Goal: Task Accomplishment & Management: Manage account settings

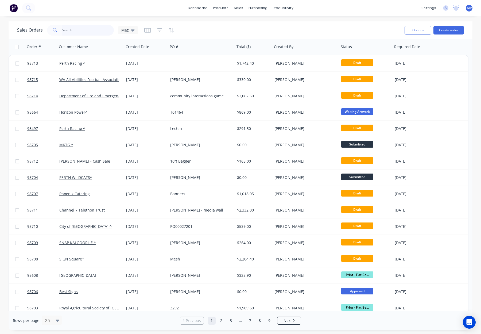
drag, startPoint x: 76, startPoint y: 31, endPoint x: 81, endPoint y: 30, distance: 5.4
click at [76, 30] on input "text" at bounding box center [88, 30] width 52 height 11
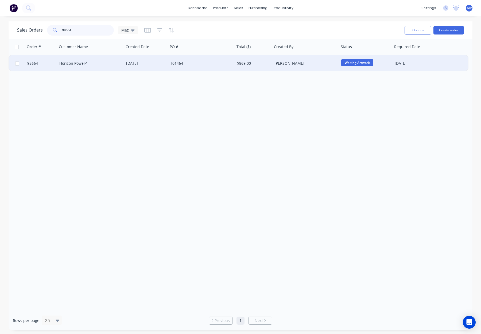
type input "98664"
click at [195, 61] on div "T01464" at bounding box center [199, 63] width 59 height 5
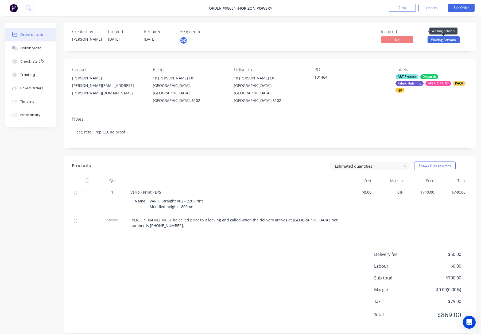
click at [442, 41] on span "Waiting Artwork" at bounding box center [444, 39] width 32 height 7
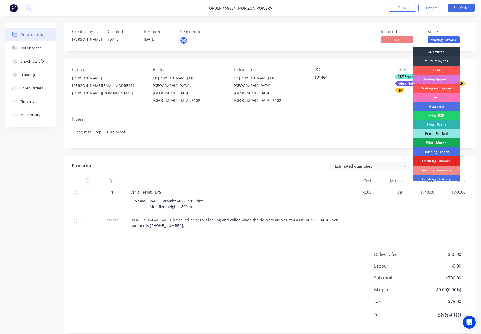
click at [439, 52] on div "Submitted" at bounding box center [436, 51] width 47 height 9
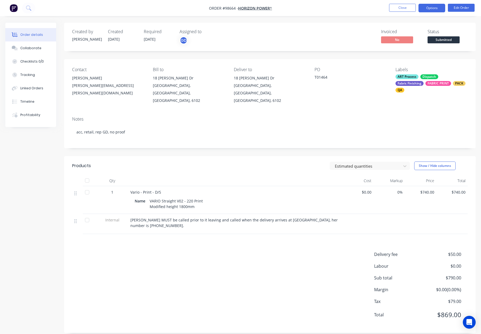
click at [423, 11] on button "Options" at bounding box center [432, 8] width 27 height 9
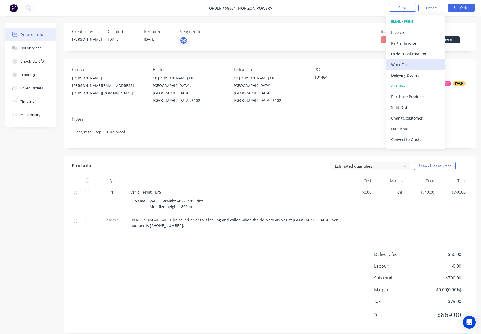
click at [418, 62] on div "Work Order" at bounding box center [415, 65] width 49 height 8
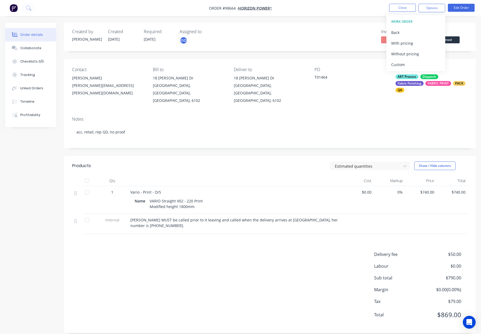
click at [419, 51] on div "Without pricing" at bounding box center [415, 54] width 49 height 8
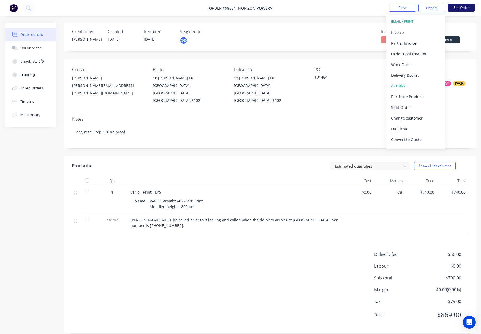
click at [458, 8] on button "Edit Order" at bounding box center [461, 8] width 27 height 8
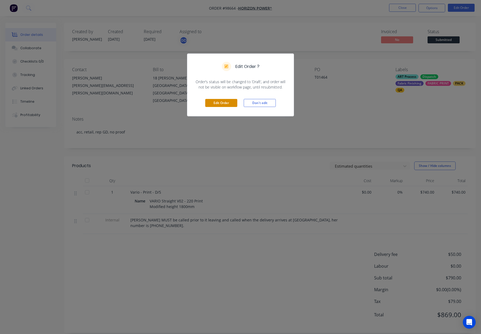
click at [233, 105] on button "Edit Order" at bounding box center [221, 103] width 32 height 8
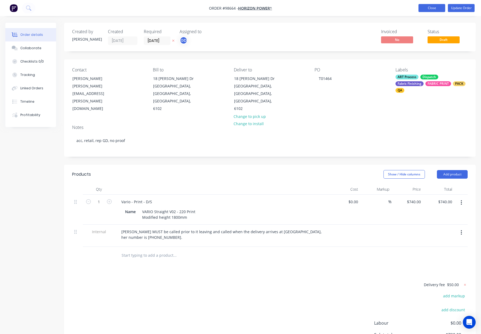
click at [433, 7] on button "Close" at bounding box center [432, 8] width 27 height 8
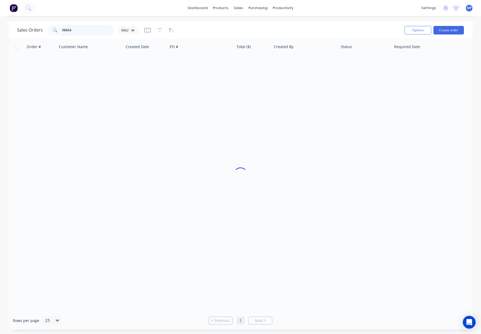
click at [72, 30] on input "98664" at bounding box center [88, 30] width 52 height 11
click at [82, 31] on input "98664" at bounding box center [88, 30] width 52 height 11
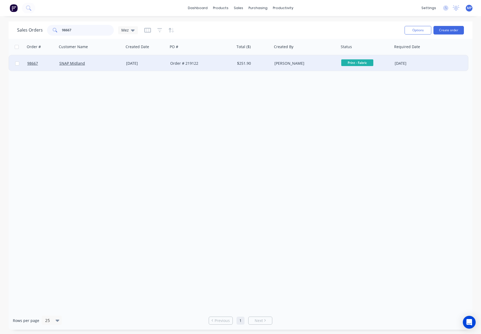
type input "98667"
click at [205, 64] on div "Order # 219122" at bounding box center [199, 63] width 59 height 5
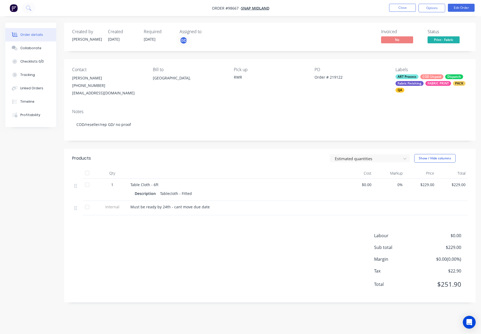
drag, startPoint x: 204, startPoint y: 63, endPoint x: 71, endPoint y: 35, distance: 136.3
click at [203, 63] on div "Contact Darren Gimm (08) 9250 2277 midland@snap.com.au Bill to Australia, Pick …" at bounding box center [270, 82] width 412 height 46
click at [399, 8] on button "Close" at bounding box center [402, 8] width 27 height 8
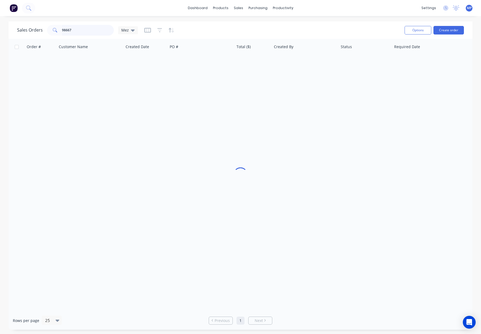
click at [72, 32] on input "98667" at bounding box center [88, 30] width 52 height 11
click at [79, 30] on input "98667" at bounding box center [88, 30] width 52 height 11
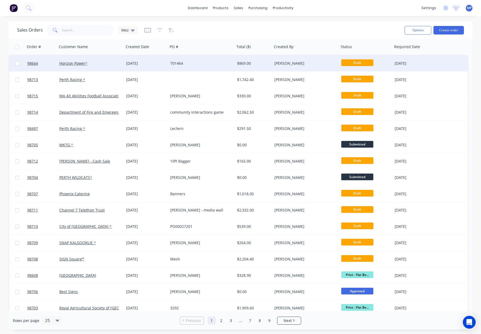
click at [202, 66] on div "T01464" at bounding box center [199, 63] width 59 height 5
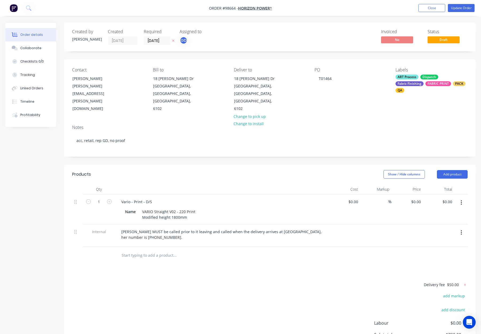
type input "$740.00"
click at [155, 40] on input "30/09/25" at bounding box center [157, 41] width 26 height 8
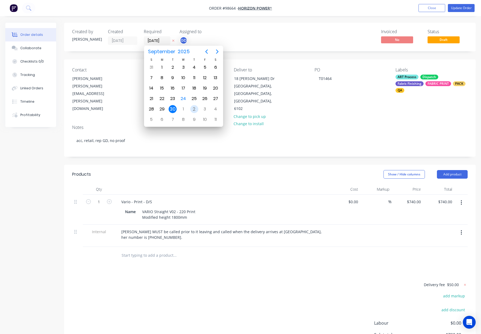
click at [193, 111] on div "2" at bounding box center [194, 109] width 8 height 8
type input "02/10/25"
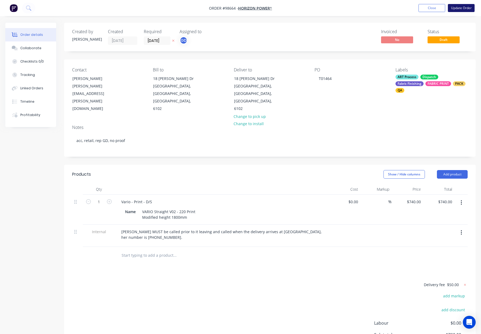
click at [456, 6] on button "Update Order" at bounding box center [461, 8] width 27 height 8
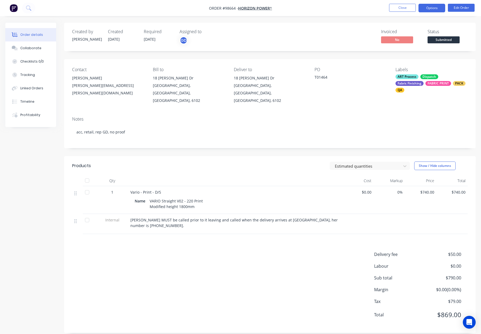
click at [434, 10] on button "Options" at bounding box center [432, 8] width 27 height 9
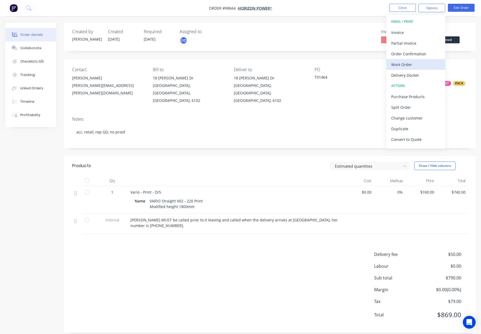
click at [408, 62] on div "Work Order" at bounding box center [415, 65] width 49 height 8
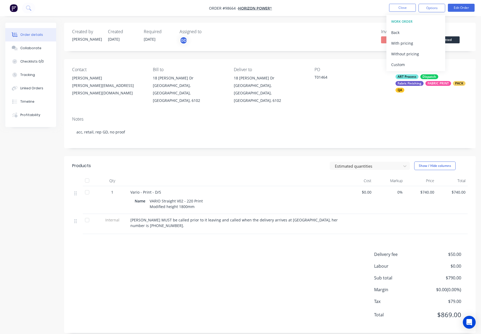
click at [414, 52] on div "Without pricing" at bounding box center [415, 54] width 49 height 8
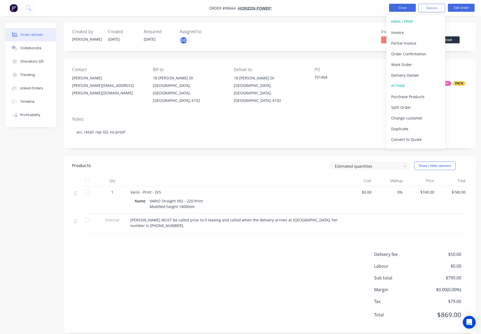
click at [404, 9] on button "Close" at bounding box center [402, 8] width 27 height 8
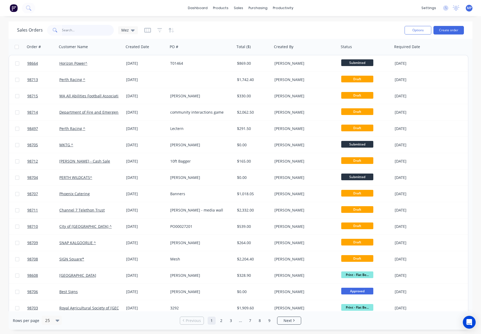
click at [74, 32] on input "text" at bounding box center [88, 30] width 52 height 11
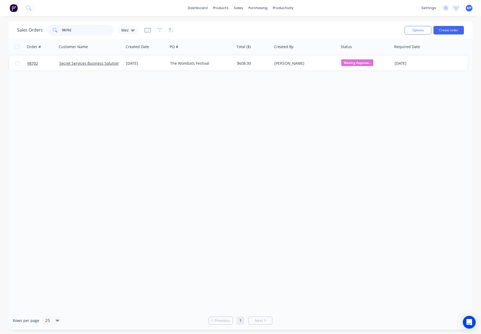
click at [91, 30] on input "98702" at bounding box center [88, 30] width 52 height 11
drag, startPoint x: 43, startPoint y: 28, endPoint x: 74, endPoint y: 28, distance: 31.0
click at [37, 28] on div "Sales Orders 98702 Mez" at bounding box center [77, 30] width 121 height 11
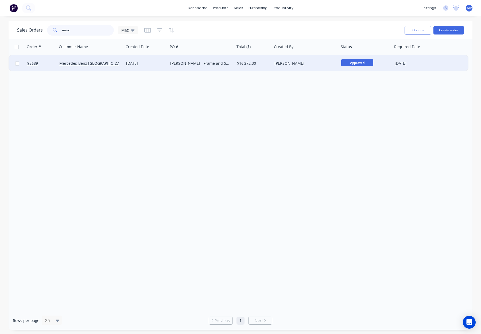
type input "merc"
click at [305, 64] on div "[PERSON_NAME]" at bounding box center [304, 63] width 59 height 5
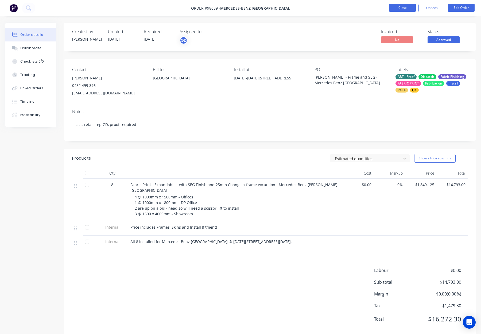
click at [398, 8] on button "Close" at bounding box center [402, 8] width 27 height 8
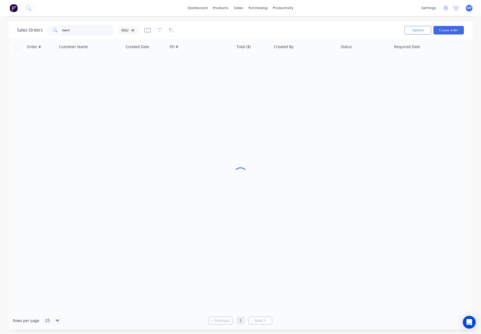
click at [71, 33] on input "merc" at bounding box center [88, 30] width 52 height 11
drag, startPoint x: 58, startPoint y: 30, endPoint x: 46, endPoint y: 30, distance: 12.0
click at [47, 30] on div "merc" at bounding box center [80, 30] width 67 height 11
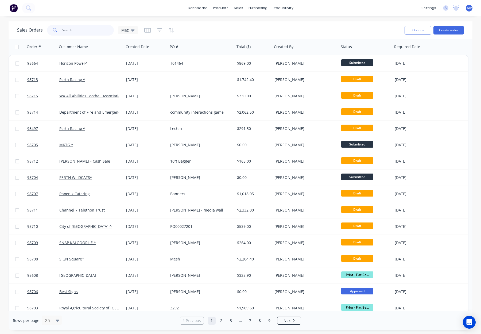
click at [74, 29] on input "text" at bounding box center [88, 30] width 52 height 11
type input "event"
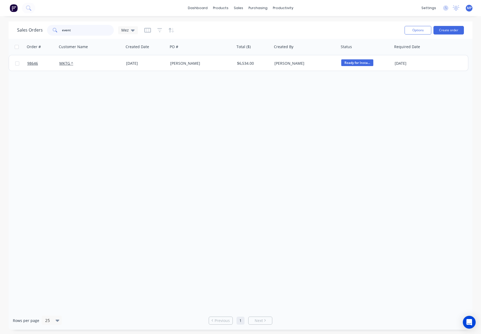
drag, startPoint x: 84, startPoint y: 27, endPoint x: 99, endPoint y: 28, distance: 14.7
click at [55, 27] on div "event" at bounding box center [80, 30] width 67 height 11
click at [83, 32] on input "event" at bounding box center [88, 30] width 52 height 11
drag, startPoint x: 84, startPoint y: 29, endPoint x: 83, endPoint y: 32, distance: 3.5
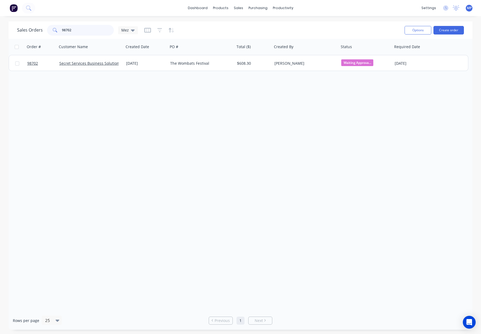
click at [49, 29] on div "98702" at bounding box center [80, 30] width 67 height 11
drag, startPoint x: 86, startPoint y: 31, endPoint x: 45, endPoint y: 29, distance: 41.0
click at [44, 29] on div "Sales Orders secret service Mez" at bounding box center [77, 30] width 121 height 11
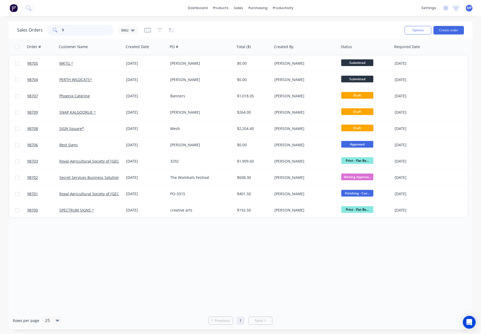
type input "90"
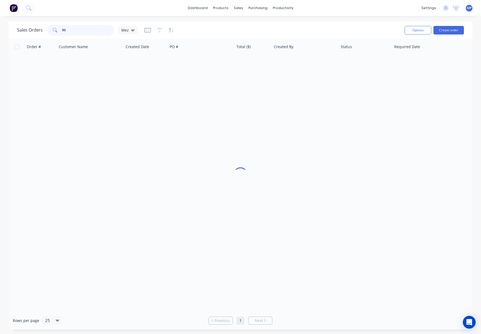
drag, startPoint x: 78, startPoint y: 32, endPoint x: 62, endPoint y: 30, distance: 16.1
click at [56, 29] on div "90" at bounding box center [80, 30] width 67 height 11
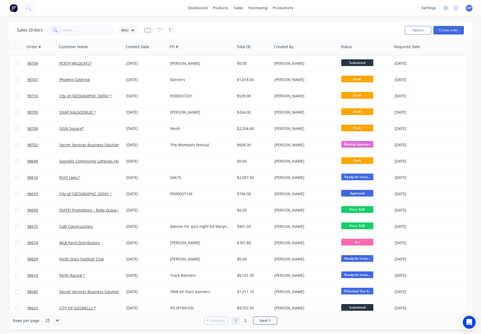
click at [305, 26] on div "Sales Orders Mez" at bounding box center [208, 30] width 383 height 13
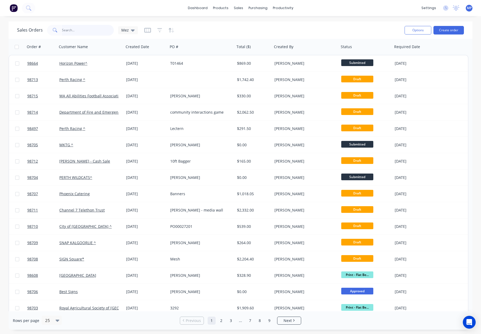
click at [71, 28] on input "text" at bounding box center [88, 30] width 52 height 11
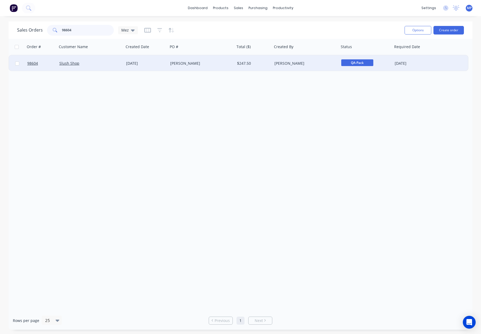
type input "98604"
click at [205, 59] on div "Joe" at bounding box center [201, 63] width 67 height 16
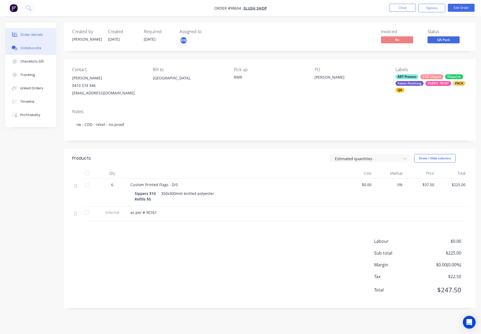
click at [21, 45] on button "Collaborate" at bounding box center [30, 47] width 51 height 13
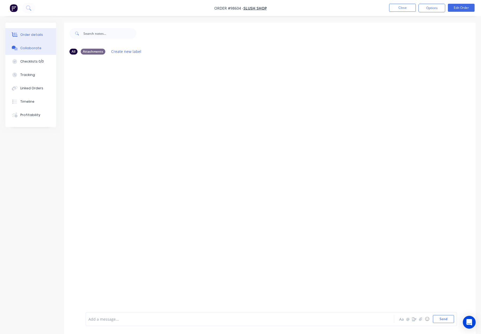
click at [26, 37] on button "Order details" at bounding box center [30, 34] width 51 height 13
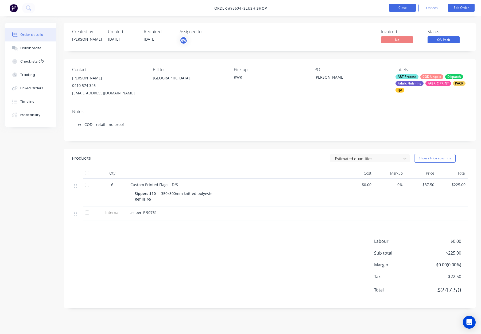
click at [399, 6] on button "Close" at bounding box center [402, 8] width 27 height 8
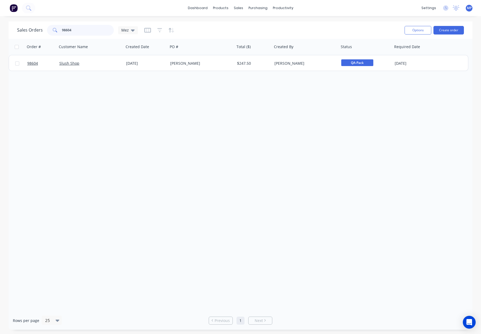
drag, startPoint x: 86, startPoint y: 29, endPoint x: 53, endPoint y: 28, distance: 32.6
click at [51, 28] on div "98604" at bounding box center [80, 30] width 67 height 11
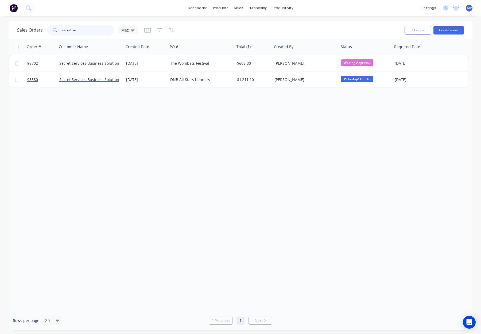
type input "secret se"
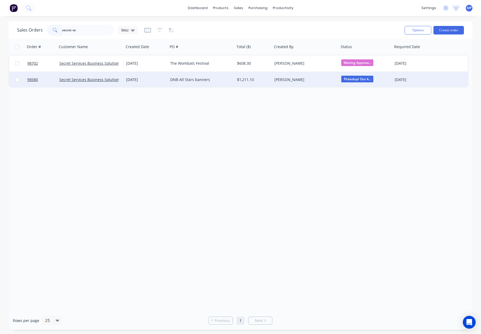
click at [227, 80] on div "DNB All Stars banners" at bounding box center [199, 79] width 59 height 5
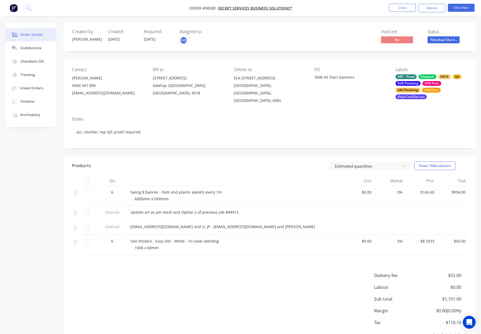
click at [400, 12] on li "Close" at bounding box center [402, 8] width 27 height 9
click at [400, 8] on button "Close" at bounding box center [402, 8] width 27 height 8
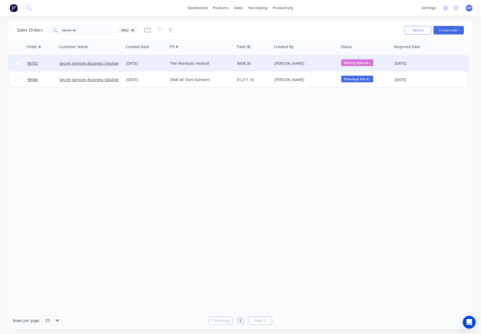
click at [315, 65] on div "[PERSON_NAME]" at bounding box center [304, 63] width 59 height 5
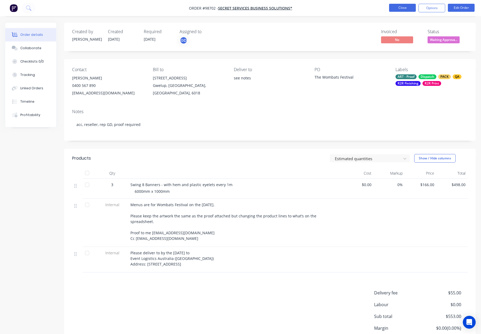
click at [396, 9] on button "Close" at bounding box center [402, 8] width 27 height 8
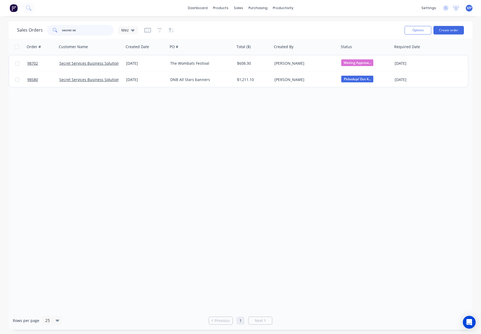
drag, startPoint x: 49, startPoint y: 29, endPoint x: 55, endPoint y: 28, distance: 5.7
click at [33, 29] on div "Sales Orders secret se Mez" at bounding box center [77, 30] width 121 height 11
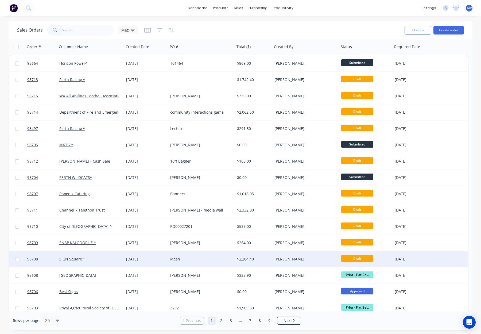
click at [300, 253] on div "[PERSON_NAME]" at bounding box center [305, 259] width 67 height 16
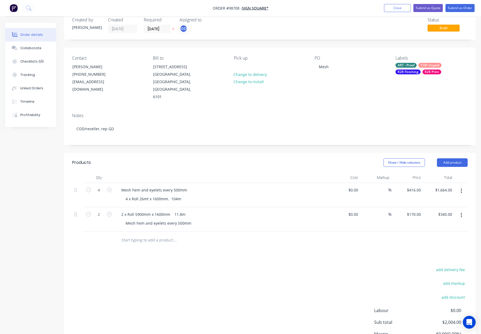
scroll to position [16, 0]
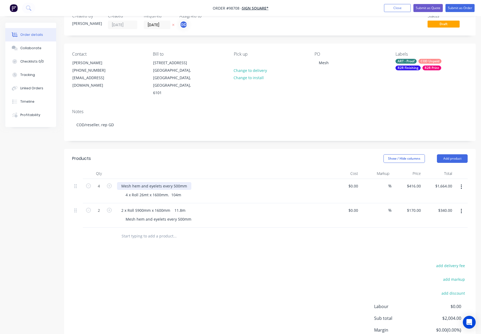
drag, startPoint x: 130, startPoint y: 168, endPoint x: 137, endPoint y: 171, distance: 7.2
click at [131, 182] on div "Mesh hem and eyelets every 500mm" at bounding box center [154, 186] width 74 height 8
click at [198, 151] on header "Products Show / Hide columns Add product" at bounding box center [270, 158] width 412 height 19
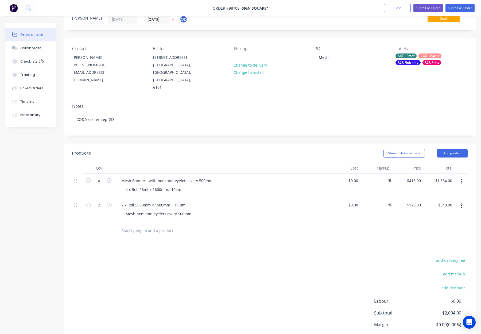
scroll to position [38, 0]
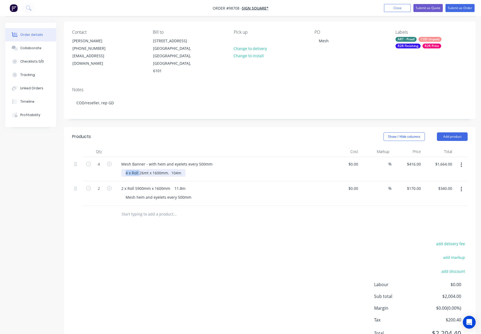
drag, startPoint x: 140, startPoint y: 158, endPoint x: 119, endPoint y: 158, distance: 20.9
click at [119, 158] on div "Mesh Banner - with hem and eyelets every 500mm 4 x Roll 26mt x 1600mm. 104m" at bounding box center [222, 169] width 214 height 24
click at [135, 169] on div "26mt x 1600mm. 104m" at bounding box center [146, 173] width 50 height 8
click at [156, 169] on div "26m x 1600mm. 104m" at bounding box center [145, 173] width 49 height 8
click at [168, 169] on div "26m x 1600mm - 104m" at bounding box center [145, 173] width 49 height 8
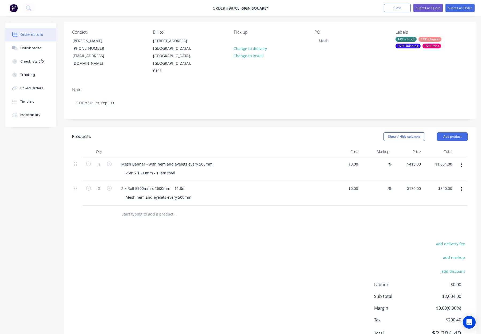
click at [219, 181] on div "2 x Roll 5900mm x 1600mm 11.8m Mesh hem and eyelets every 500mm" at bounding box center [222, 193] width 214 height 24
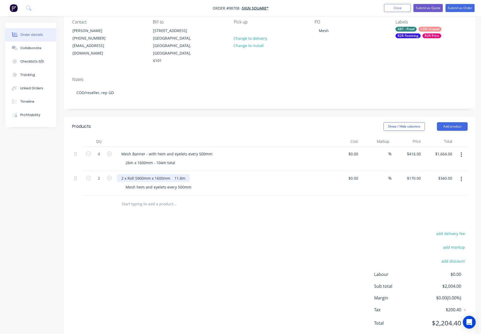
scroll to position [48, 0]
drag, startPoint x: 121, startPoint y: 138, endPoint x: 220, endPoint y: 140, distance: 98.7
click at [220, 150] on div "Mesh Banner - with hem and eyelets every 500mm" at bounding box center [222, 154] width 210 height 8
copy div "Mesh Banner - with hem and eyelets every 500mm"
click at [122, 174] on div "2 x Roll 5900mm x 1600mm 11.8m" at bounding box center [153, 178] width 73 height 8
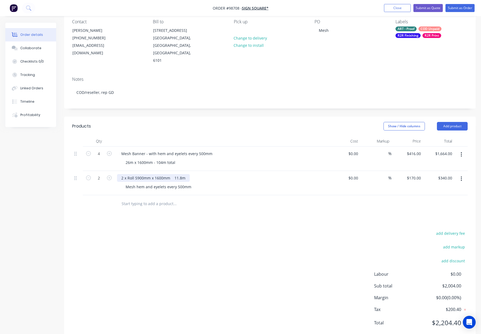
click at [121, 174] on div "2 x Roll 5900mm x 1600mm 11.8m" at bounding box center [153, 178] width 73 height 8
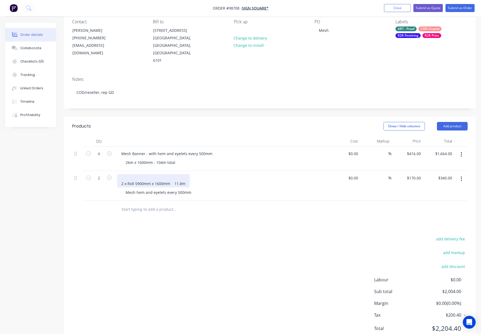
click at [127, 174] on div "2 x Roll 5900mm x 1600mm 11.8m" at bounding box center [153, 180] width 73 height 13
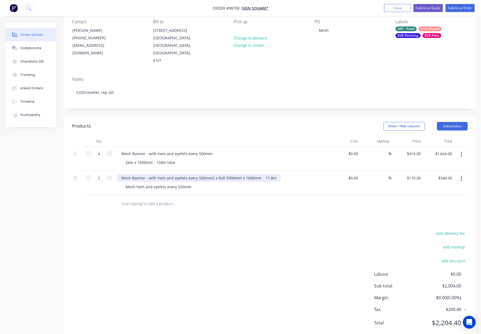
drag, startPoint x: 122, startPoint y: 168, endPoint x: 188, endPoint y: 171, distance: 66.1
click at [188, 174] on div "Mesh Banner - with hem and eyelets every 500mm 2 x Roll 5900mm x 1600mm 11.8m" at bounding box center [199, 178] width 164 height 8
copy div "2 x Roll 5900mm x 1600mm 11.8m"
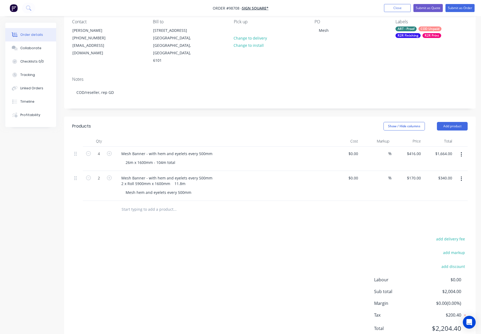
click at [169, 182] on div "Mesh Banner - with hem and eyelets every 500mm 2 x Roll 5900mm x 1600mm 11.8m M…" at bounding box center [222, 186] width 214 height 30
click at [119, 178] on div "Mesh Banner - with hem and eyelets every 500mm 2 x Roll 5900mm x 1600mm 11.8m M…" at bounding box center [222, 186] width 214 height 30
drag, startPoint x: 125, startPoint y: 178, endPoint x: 195, endPoint y: 180, distance: 69.8
click at [195, 188] on div "Mesh hem and eyelets every 500mm" at bounding box center [223, 192] width 205 height 8
paste div
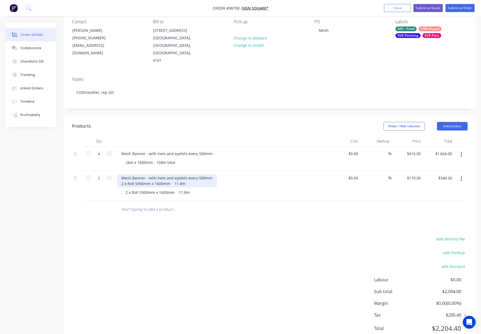
click at [184, 174] on div "Mesh Banner - with hem and eyelets every 500mm 2 x Roll 5900mm x 1600mm 11.8m" at bounding box center [167, 180] width 100 height 13
drag, startPoint x: 192, startPoint y: 168, endPoint x: 118, endPoint y: 167, distance: 74.9
click at [118, 174] on div "Mesh Banner - with hem and eyelets every 500mm 2 x Roll 5900mm x 1600mm 11.8m" at bounding box center [167, 180] width 100 height 13
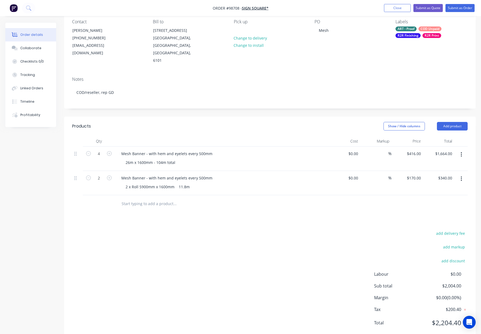
click at [131, 210] on div "Products Show / Hide columns Add product Qty Cost Markup Price Total 4 Mesh Ban…" at bounding box center [270, 229] width 412 height 224
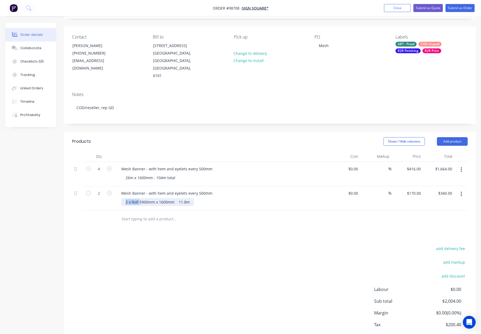
drag, startPoint x: 124, startPoint y: 187, endPoint x: 117, endPoint y: 186, distance: 6.4
click at [117, 186] on div "Mesh Banner - with hem and eyelets every 500mm 2 x Roll 5900mm x 1600mm 11.8m" at bounding box center [222, 198] width 214 height 24
click at [164, 198] on div "5900mm x 1600mm 11.8m" at bounding box center [150, 202] width 59 height 8
click at [178, 198] on div "5900mm x 1600mm - 11.8m" at bounding box center [150, 202] width 58 height 8
click at [184, 151] on div at bounding box center [222, 156] width 214 height 11
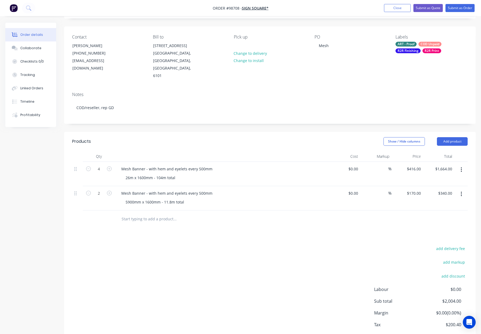
scroll to position [0, 0]
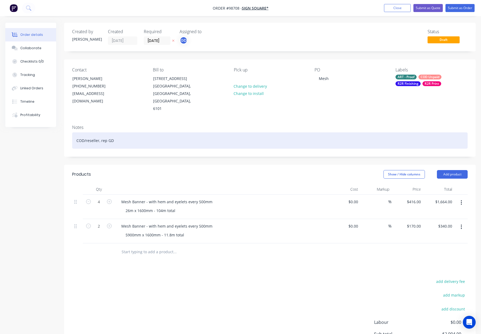
drag, startPoint x: 153, startPoint y: 123, endPoint x: 162, endPoint y: 125, distance: 9.1
click at [153, 132] on div "COD/reseller, rep GD" at bounding box center [270, 140] width 396 height 16
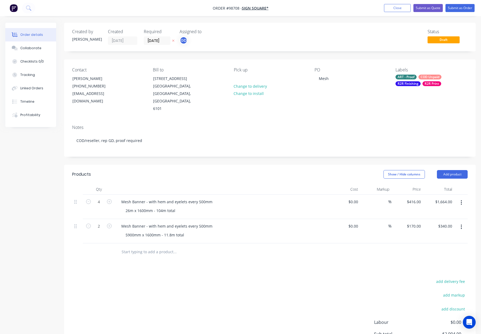
click at [214, 170] on div "Show / Hide columns Add product" at bounding box center [311, 174] width 311 height 9
click at [236, 79] on div at bounding box center [238, 79] width 9 height 8
click at [232, 148] on div "Created by Gino Created 24/09/25 Required 01/10/25 Assigned to GD Status Draft …" at bounding box center [270, 206] width 412 height 366
click at [421, 79] on div "ART - Proof COD Unpaid R2R Finishing R2R Print" at bounding box center [432, 80] width 72 height 11
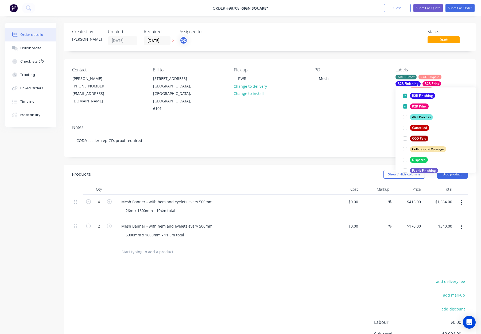
scroll to position [62, 0]
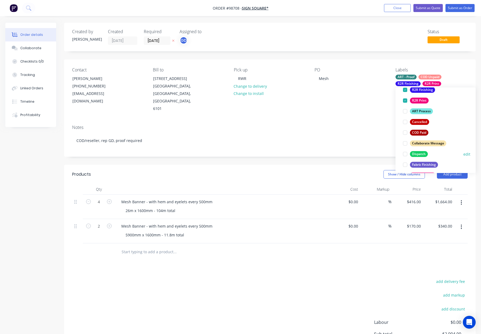
click at [421, 155] on div "Dispatch" at bounding box center [419, 154] width 18 height 6
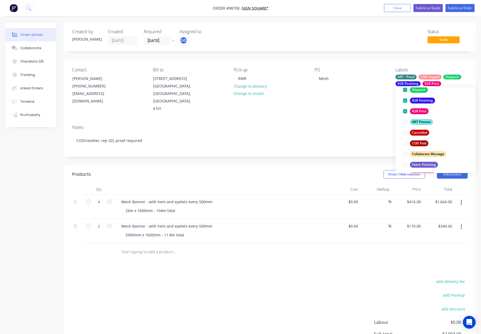
scroll to position [0, 0]
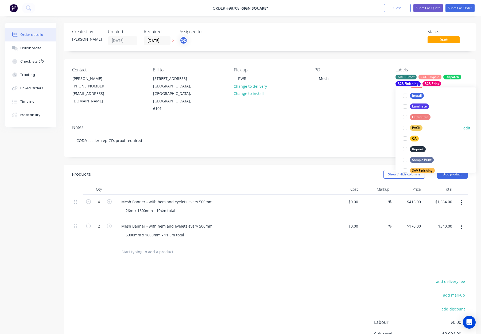
click at [422, 128] on div "PACK" at bounding box center [416, 128] width 13 height 6
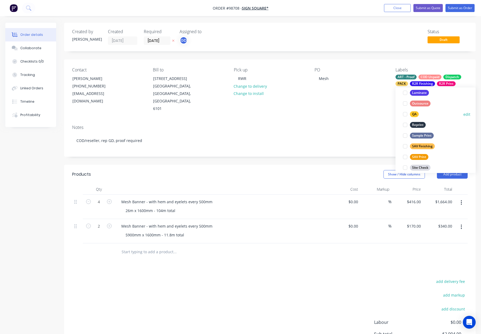
click at [417, 114] on div "QA" at bounding box center [414, 114] width 9 height 6
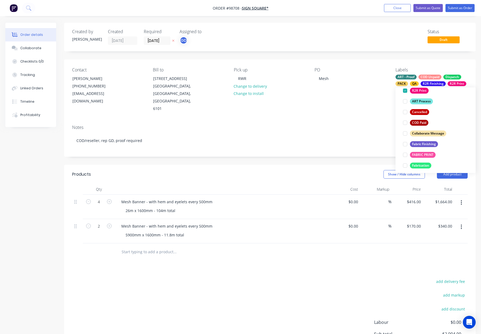
scroll to position [257, 0]
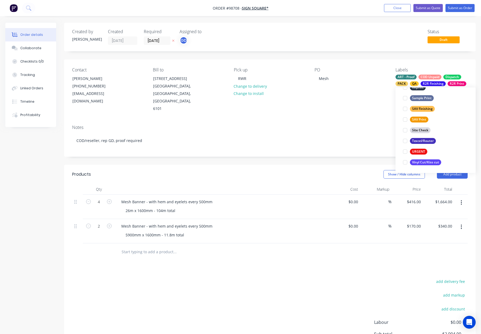
drag, startPoint x: 302, startPoint y: 95, endPoint x: 315, endPoint y: 101, distance: 14.9
click at [302, 95] on div "Pick up RWR Change to delivery Change to install" at bounding box center [270, 89] width 72 height 45
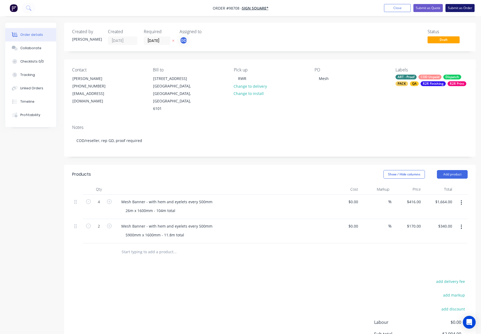
click at [459, 5] on button "Submit as Order" at bounding box center [460, 8] width 29 height 8
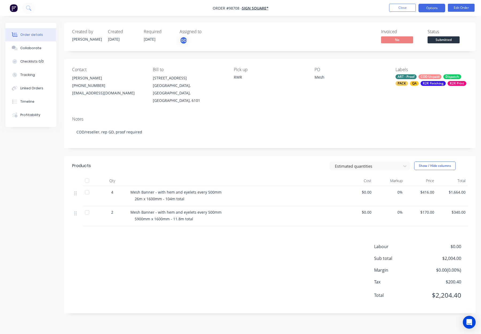
drag, startPoint x: 426, startPoint y: 8, endPoint x: 426, endPoint y: 12, distance: 4.0
click at [426, 8] on button "Options" at bounding box center [432, 8] width 27 height 9
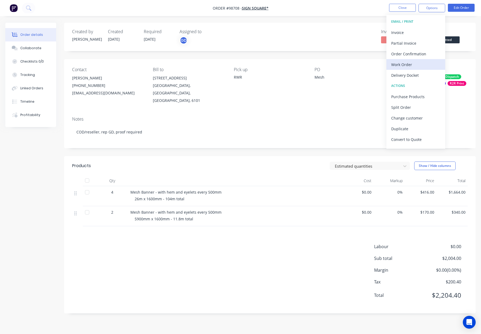
click at [411, 65] on div "Work Order" at bounding box center [415, 65] width 49 height 8
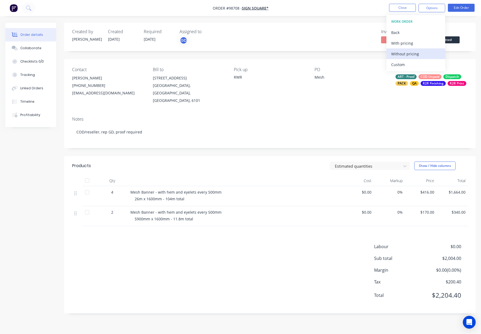
click at [414, 52] on div "Without pricing" at bounding box center [415, 54] width 49 height 8
click at [408, 11] on button "Close" at bounding box center [402, 8] width 27 height 8
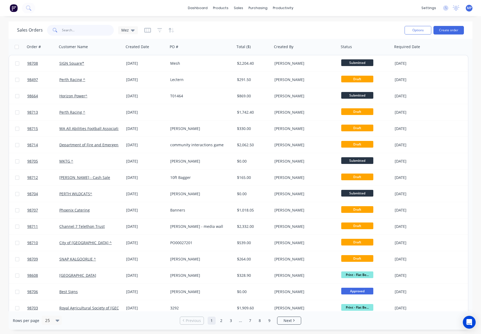
click at [68, 32] on input "text" at bounding box center [88, 30] width 52 height 11
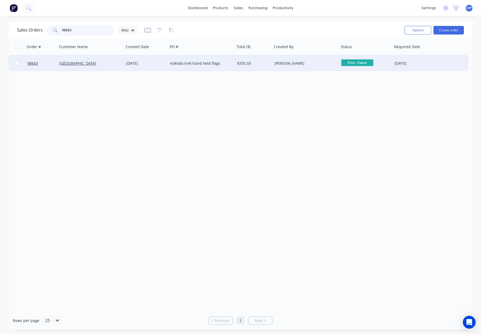
type input "98663"
click at [261, 68] on div "$335.50" at bounding box center [253, 63] width 37 height 16
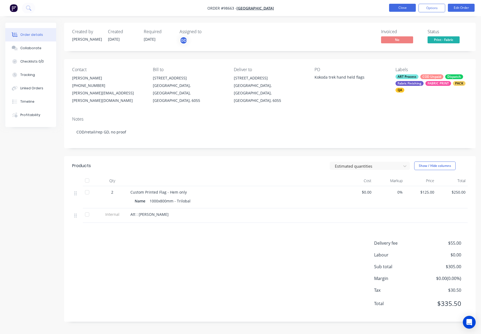
click at [401, 8] on button "Close" at bounding box center [402, 8] width 27 height 8
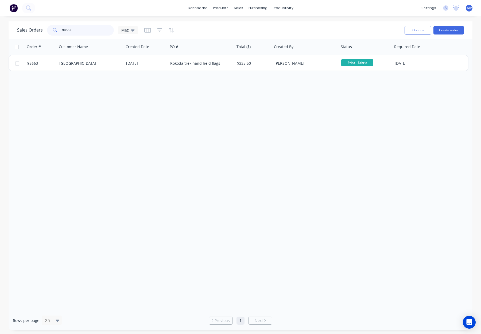
click at [77, 29] on input "98663" at bounding box center [88, 30] width 52 height 11
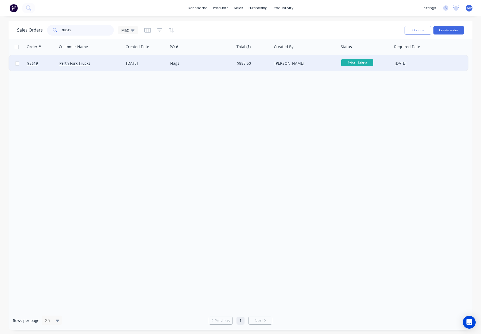
type input "98619"
click at [210, 65] on div "Flags" at bounding box center [199, 63] width 59 height 5
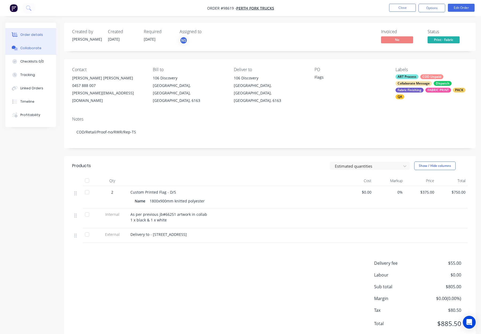
click at [41, 49] on button "Collaborate" at bounding box center [30, 47] width 51 height 13
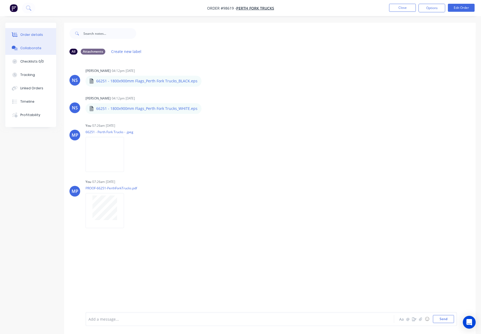
click at [28, 32] on div "Order details" at bounding box center [31, 34] width 23 height 5
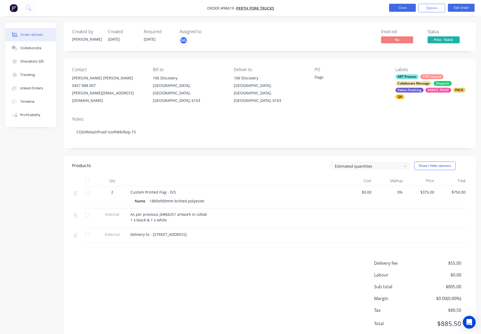
click at [398, 9] on button "Close" at bounding box center [402, 8] width 27 height 8
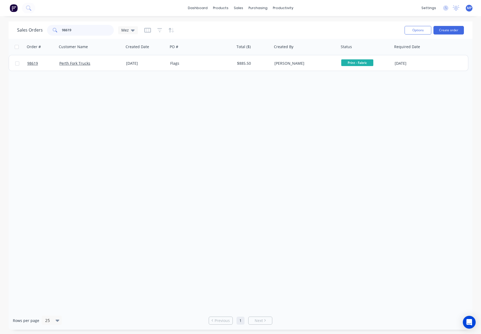
click at [86, 29] on input "98619" at bounding box center [88, 30] width 52 height 11
drag, startPoint x: 77, startPoint y: 30, endPoint x: 43, endPoint y: 27, distance: 34.6
click at [42, 28] on div "Sales Orders 98619 Mez" at bounding box center [77, 30] width 121 height 11
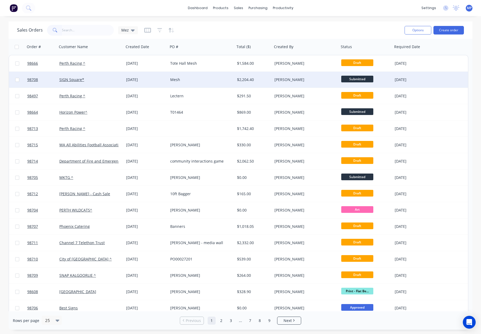
click at [219, 79] on div "Mesh" at bounding box center [199, 79] width 59 height 5
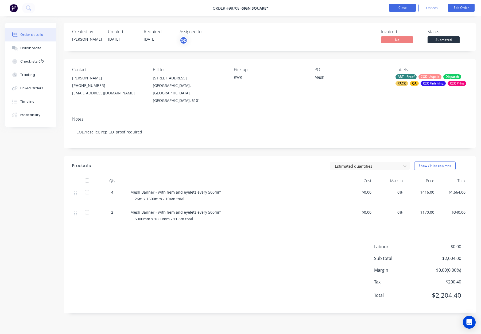
click at [398, 9] on button "Close" at bounding box center [402, 8] width 27 height 8
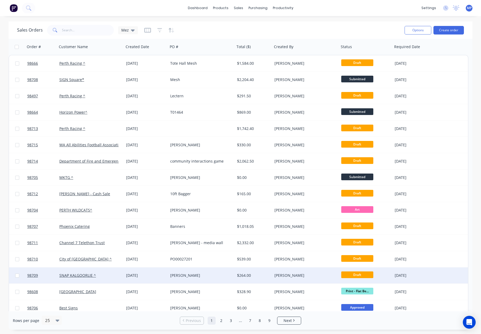
click at [198, 277] on div "[PERSON_NAME]" at bounding box center [199, 275] width 59 height 5
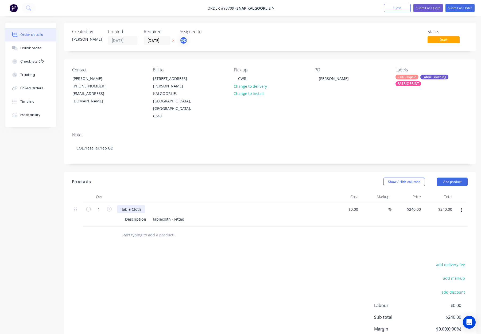
drag, startPoint x: 145, startPoint y: 188, endPoint x: 155, endPoint y: 187, distance: 10.4
click at [144, 205] on div "Table Cloth" at bounding box center [131, 209] width 28 height 8
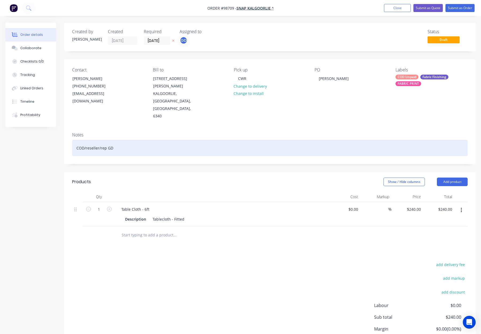
click at [158, 140] on div "COD/reseller/rep GD" at bounding box center [270, 148] width 396 height 16
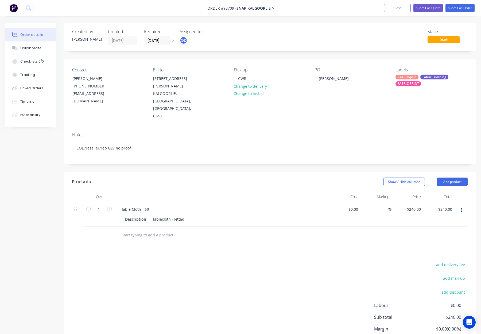
click at [407, 77] on div "COD Unpaid" at bounding box center [407, 77] width 23 height 5
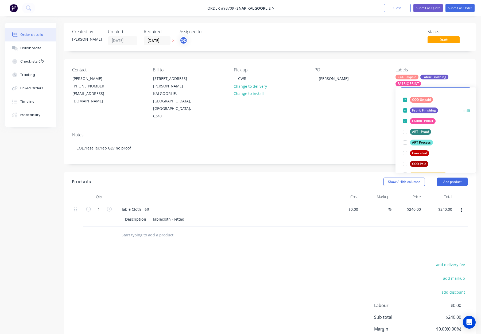
drag, startPoint x: 422, startPoint y: 143, endPoint x: 428, endPoint y: 126, distance: 18.0
click at [422, 143] on div "ART Process" at bounding box center [421, 143] width 23 height 6
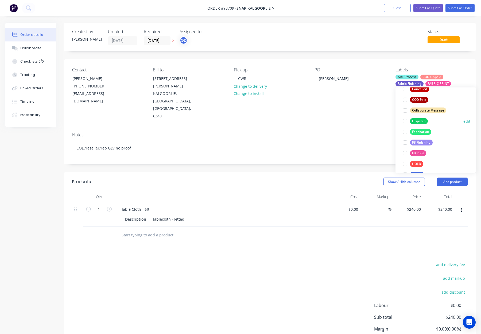
drag, startPoint x: 421, startPoint y: 119, endPoint x: 431, endPoint y: 121, distance: 10.7
click at [422, 119] on div "Dispatch" at bounding box center [419, 121] width 18 height 6
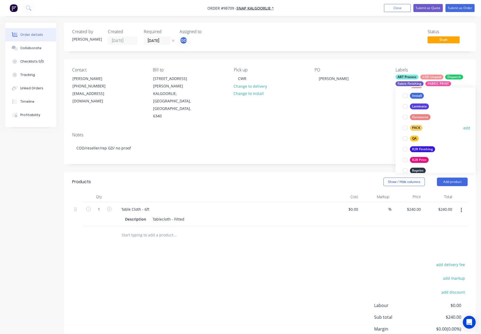
click at [420, 125] on div "PACK" at bounding box center [416, 128] width 13 height 6
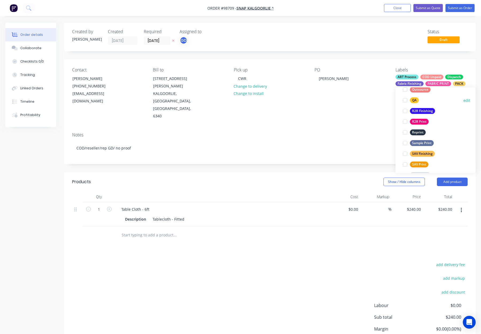
drag, startPoint x: 415, startPoint y: 98, endPoint x: 423, endPoint y: 103, distance: 9.2
click at [415, 98] on div "QA" at bounding box center [414, 100] width 9 height 6
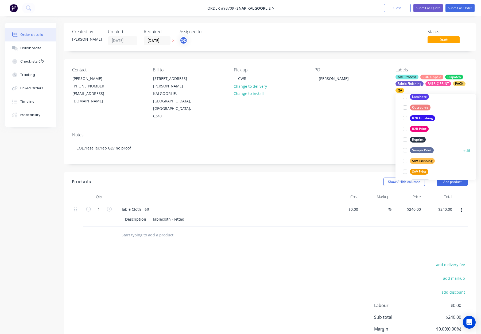
scroll to position [257, 0]
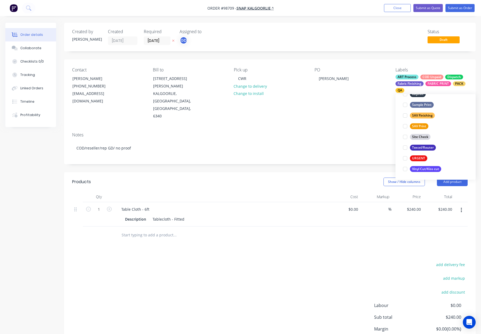
click at [332, 104] on div "Contact Katherine Russell (08) 9091 4555 kalgoorlie@snap.com.au Bill to 55 HANN…" at bounding box center [270, 93] width 412 height 69
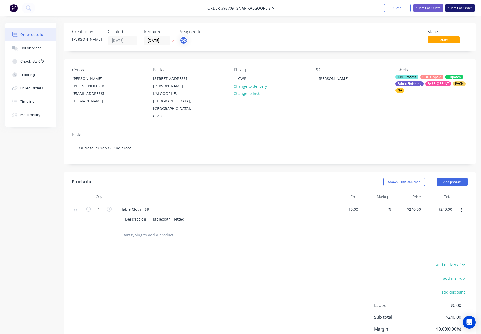
click at [453, 8] on button "Submit as Order" at bounding box center [460, 8] width 29 height 8
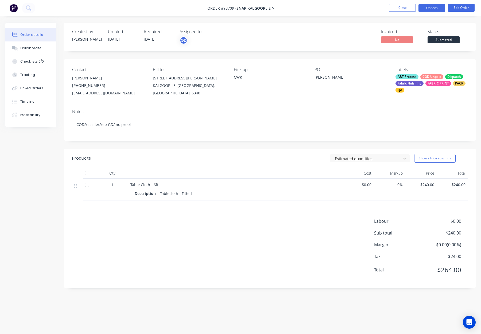
click at [434, 8] on button "Options" at bounding box center [432, 8] width 27 height 9
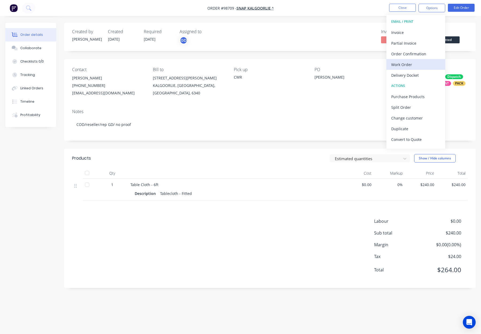
click at [414, 65] on div "Work Order" at bounding box center [415, 65] width 49 height 8
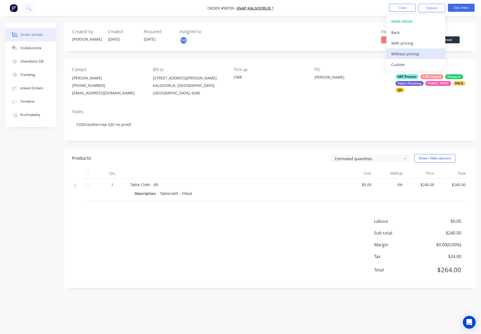
click at [415, 53] on div "Without pricing" at bounding box center [415, 54] width 49 height 8
click at [398, 7] on button "Close" at bounding box center [402, 8] width 27 height 8
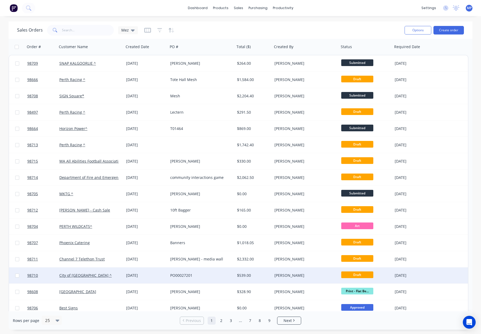
click at [205, 274] on div "PO00027201" at bounding box center [199, 275] width 59 height 5
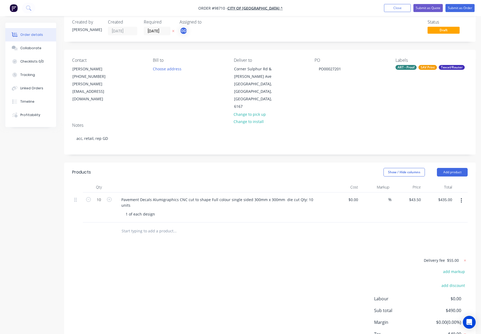
scroll to position [16, 0]
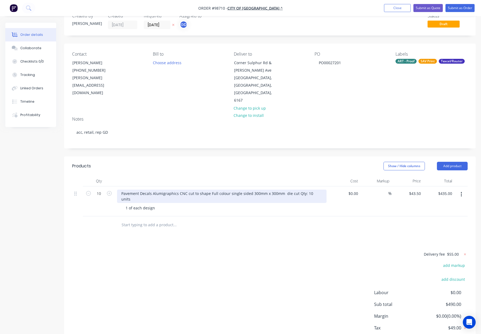
click at [154, 190] on div "Pavement Decals Alumigraphics CNC cut to shape Full colour single sided 300mm x…" at bounding box center [222, 196] width 210 height 13
click at [177, 190] on div "Pavement Decals Alumigraphics CNC cut to shape Full colour single sided 300mm x…" at bounding box center [222, 196] width 210 height 13
drag, startPoint x: 154, startPoint y: 178, endPoint x: 115, endPoint y: 178, distance: 39.0
click at [115, 186] on div "Pavement Decals Alumigraphics - Pavement Decals - CNC cut to shape Full colour …" at bounding box center [222, 201] width 214 height 30
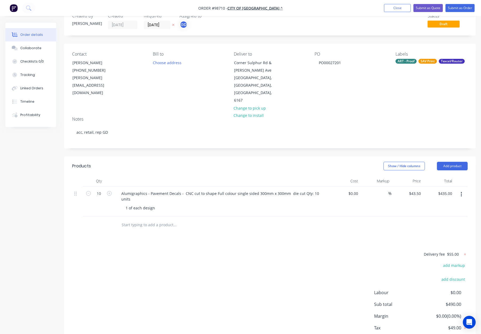
click at [193, 159] on header "Products Show / Hide columns Add product" at bounding box center [270, 165] width 412 height 19
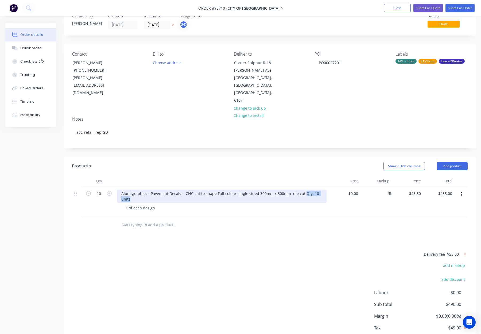
drag, startPoint x: 301, startPoint y: 179, endPoint x: 337, endPoint y: 179, distance: 36.6
click at [337, 186] on div "10 Alumigraphics - Pavement Decals - CNC cut to shape Full colour single sided …" at bounding box center [270, 201] width 396 height 30
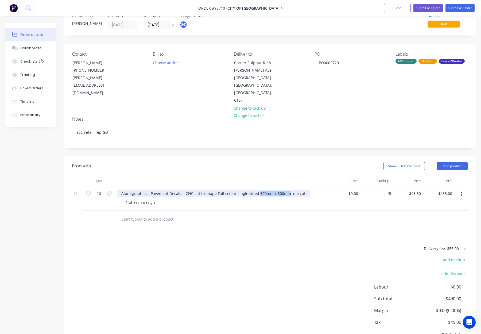
drag, startPoint x: 255, startPoint y: 178, endPoint x: 285, endPoint y: 179, distance: 29.7
click at [285, 190] on div "Alumigraphics - Pavement Decals - CNC cut to shape Full colour single sided 300…" at bounding box center [213, 194] width 193 height 8
copy div "300mm x 300mm"
drag, startPoint x: 137, startPoint y: 183, endPoint x: 132, endPoint y: 186, distance: 6.2
click at [137, 198] on div "1 of each design" at bounding box center [140, 202] width 38 height 8
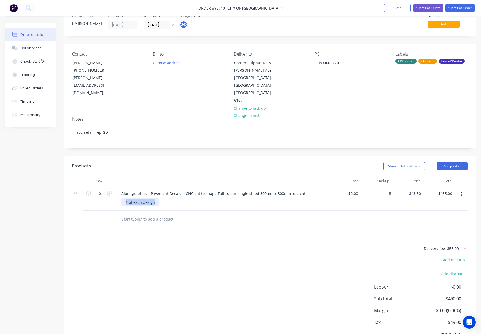
drag, startPoint x: 137, startPoint y: 188, endPoint x: 160, endPoint y: 188, distance: 23.8
click at [160, 198] on div "1 of each design" at bounding box center [223, 202] width 205 height 8
paste div
drag, startPoint x: 288, startPoint y: 178, endPoint x: 214, endPoint y: 179, distance: 73.5
click at [214, 190] on div "Alumigraphics - Pavement Decals - CNC cut to shape Full colour single sided 300…" at bounding box center [213, 194] width 193 height 8
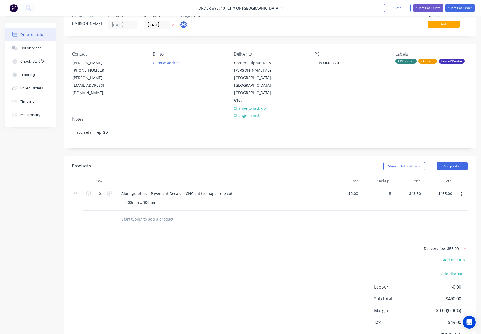
click at [240, 162] on div "Show / Hide columns Add product" at bounding box center [311, 166] width 311 height 9
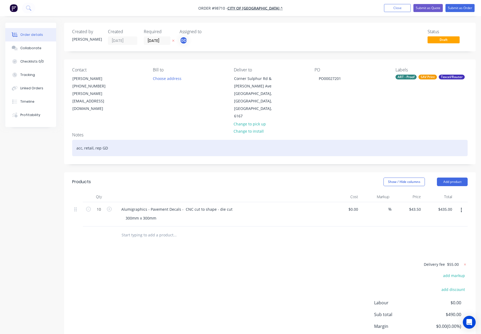
click at [138, 140] on div "acc, retail, rep GD" at bounding box center [270, 148] width 396 height 16
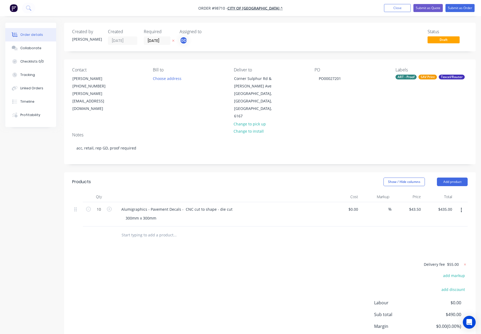
click at [190, 178] on div "Show / Hide columns Add product" at bounding box center [311, 182] width 311 height 9
click at [439, 77] on div "Texcel/Router" at bounding box center [452, 77] width 26 height 5
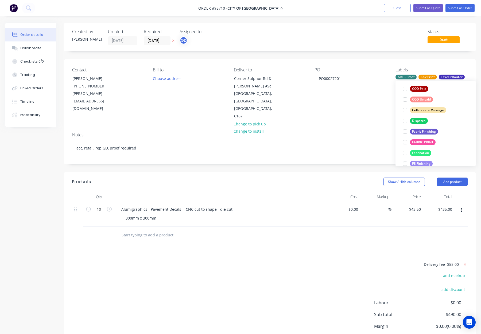
click at [417, 119] on div "Dispatch" at bounding box center [419, 121] width 18 height 6
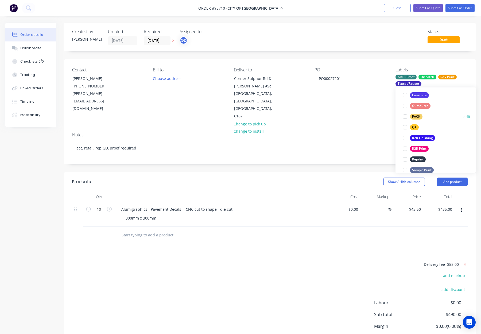
drag, startPoint x: 419, startPoint y: 113, endPoint x: 428, endPoint y: 114, distance: 8.9
click at [420, 113] on button "PACK" at bounding box center [413, 116] width 24 height 7
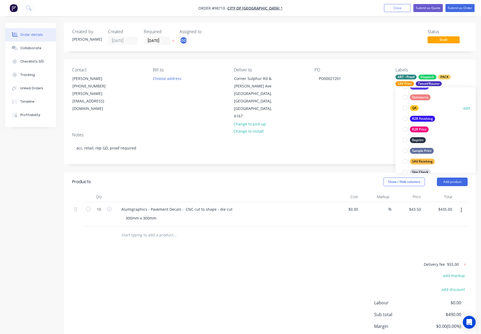
drag, startPoint x: 417, startPoint y: 110, endPoint x: 423, endPoint y: 110, distance: 6.5
click at [417, 110] on div "QA" at bounding box center [414, 108] width 9 height 6
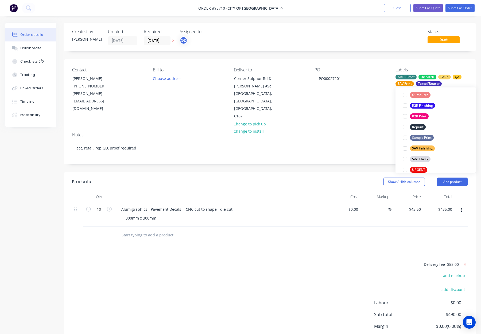
click at [426, 148] on div "SAV Finishing" at bounding box center [422, 148] width 25 height 6
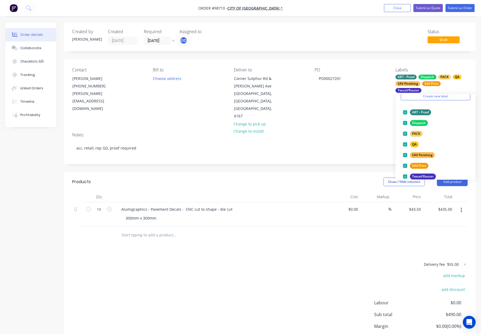
click at [363, 128] on div "Notes acc, retail, rep GD, proof required" at bounding box center [270, 146] width 412 height 36
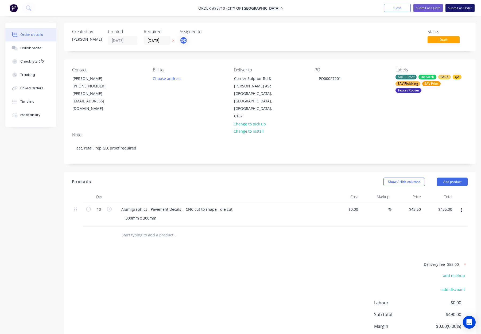
click at [456, 10] on button "Submit as Order" at bounding box center [460, 8] width 29 height 8
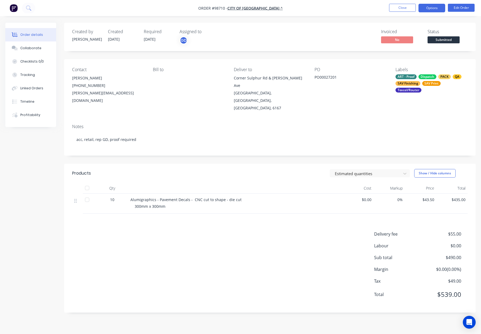
click at [428, 8] on button "Options" at bounding box center [432, 8] width 27 height 9
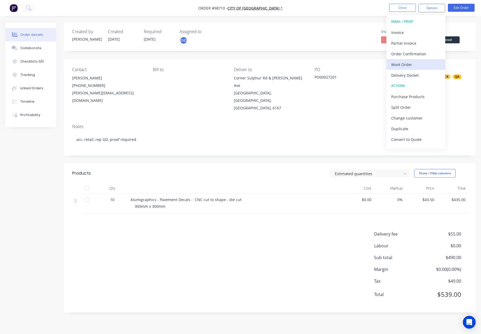
click at [412, 64] on div "Work Order" at bounding box center [415, 65] width 49 height 8
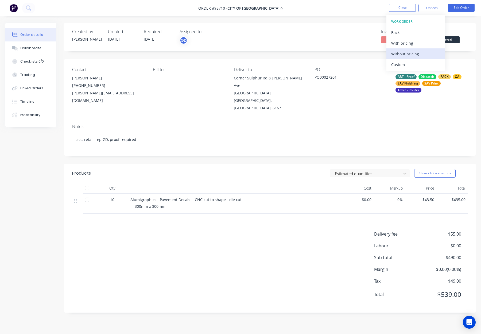
click at [411, 55] on div "Without pricing" at bounding box center [415, 54] width 49 height 8
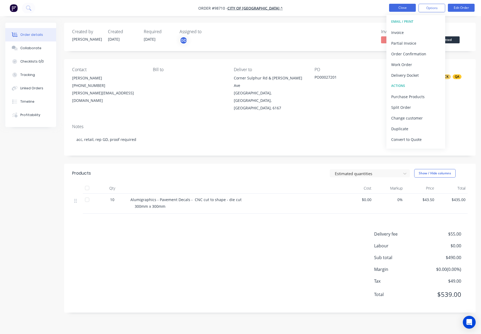
click at [405, 7] on button "Close" at bounding box center [402, 8] width 27 height 8
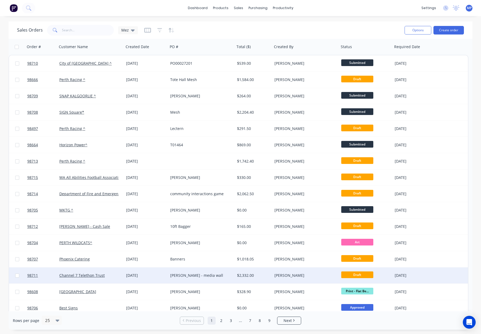
click at [223, 271] on div "[PERSON_NAME] - media wall" at bounding box center [201, 275] width 67 height 16
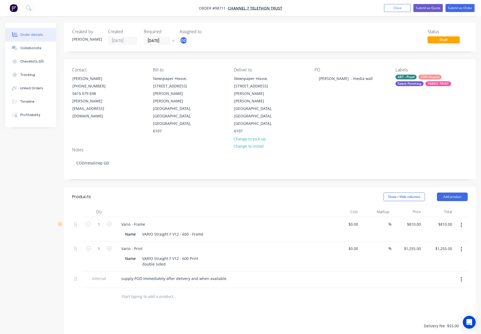
scroll to position [9, 0]
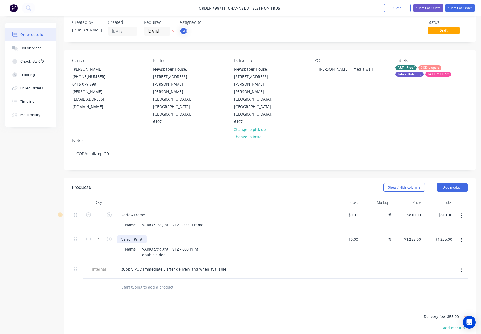
drag, startPoint x: 138, startPoint y: 211, endPoint x: 141, endPoint y: 209, distance: 3.7
click at [138, 235] on div "Vario - Print" at bounding box center [132, 239] width 30 height 8
click at [141, 235] on div "Vario - Print" at bounding box center [132, 239] width 30 height 8
drag, startPoint x: 168, startPoint y: 225, endPoint x: 139, endPoint y: 224, distance: 29.1
click at [139, 245] on div "Name VARIO Straight F V12 - 600 Print double sided" at bounding box center [221, 251] width 196 height 13
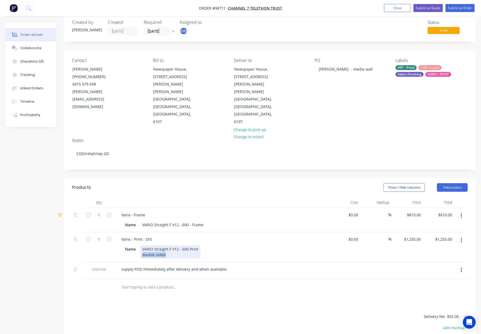
click at [184, 245] on div "VARIO Straight F V12 - 600 Print double sided" at bounding box center [170, 251] width 60 height 13
drag, startPoint x: 154, startPoint y: 225, endPoint x: 135, endPoint y: 224, distance: 19.0
click at [134, 245] on div "Name VARIO Straight F V12 - 600 Print double sided" at bounding box center [221, 251] width 196 height 13
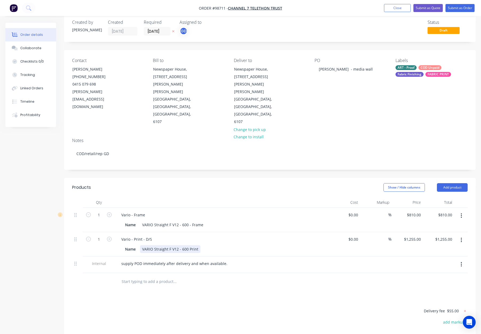
click at [273, 245] on div "Name VARIO Straight F V12 - 600 Print" at bounding box center [221, 249] width 196 height 8
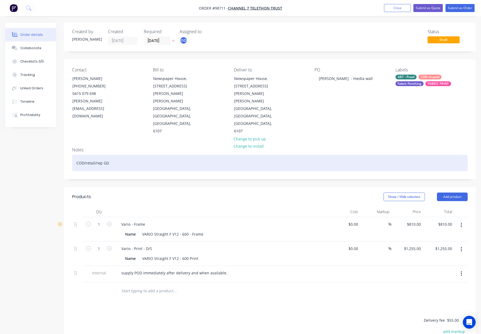
click at [153, 155] on div "COD/retail/rep GD" at bounding box center [270, 163] width 396 height 16
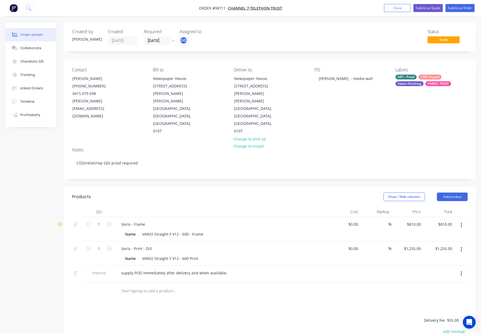
click at [419, 78] on div "COD Unpaid" at bounding box center [430, 77] width 23 height 5
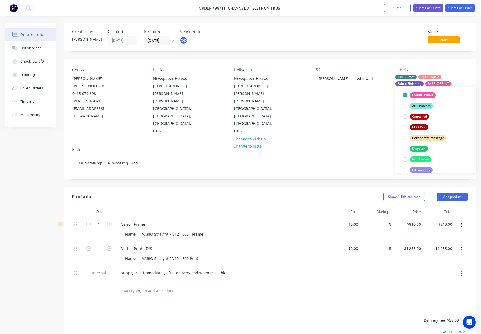
drag, startPoint x: 423, startPoint y: 149, endPoint x: 436, endPoint y: 140, distance: 15.6
click at [423, 149] on div "Dispatch" at bounding box center [419, 149] width 18 height 6
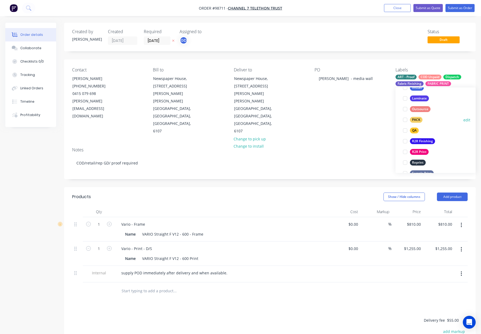
drag, startPoint x: 418, startPoint y: 123, endPoint x: 423, endPoint y: 121, distance: 4.9
click at [419, 122] on button "PACK" at bounding box center [413, 119] width 24 height 7
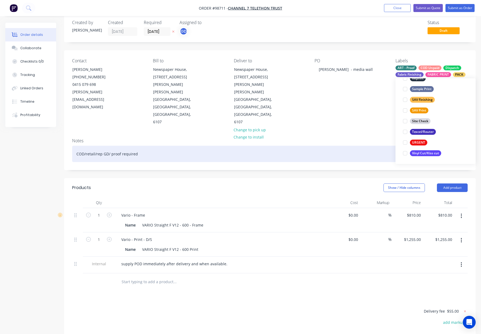
scroll to position [8, 0]
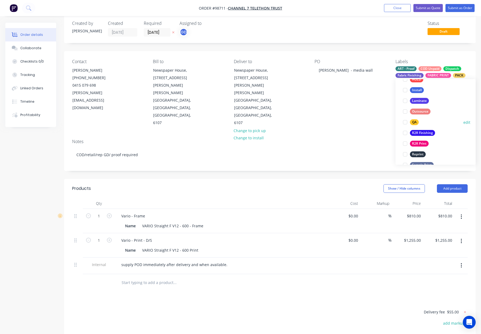
click at [413, 122] on div "QA" at bounding box center [414, 122] width 9 height 6
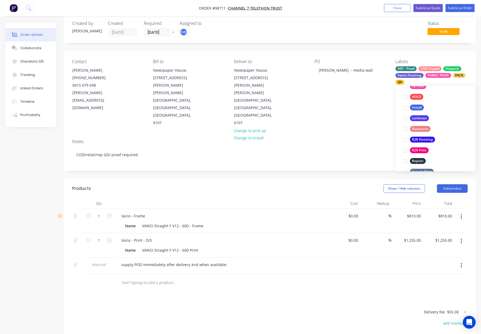
scroll to position [64, 0]
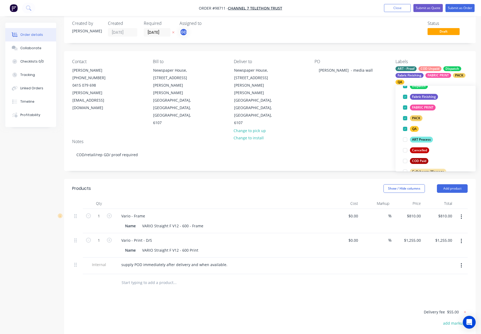
drag, startPoint x: 348, startPoint y: 92, endPoint x: 355, endPoint y: 92, distance: 6.4
click at [348, 92] on div "PO Rachel Lieberfreund - media wall" at bounding box center [351, 93] width 72 height 68
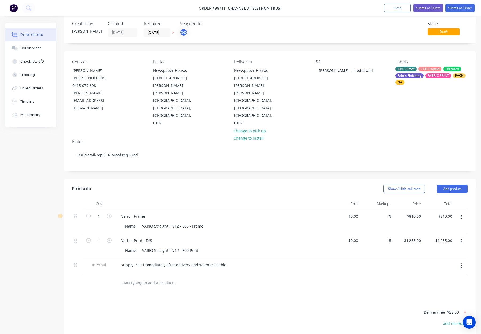
scroll to position [0, 0]
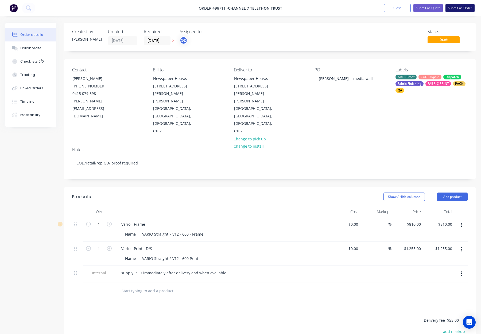
click at [457, 6] on button "Submit as Order" at bounding box center [460, 8] width 29 height 8
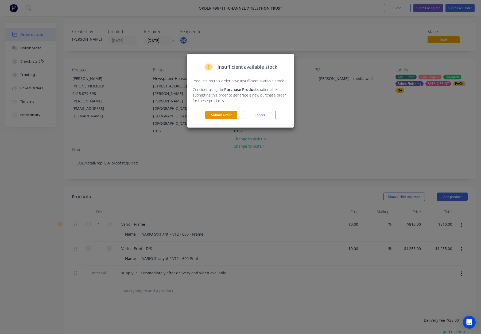
click at [226, 116] on button "Submit Order" at bounding box center [221, 115] width 32 height 8
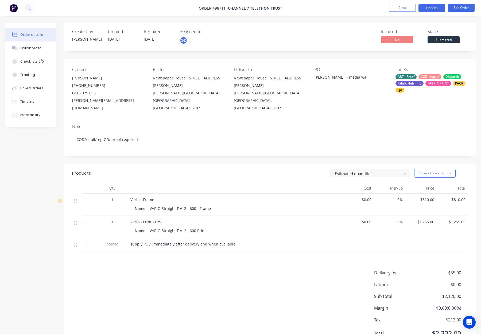
click at [435, 5] on button "Options" at bounding box center [432, 8] width 27 height 9
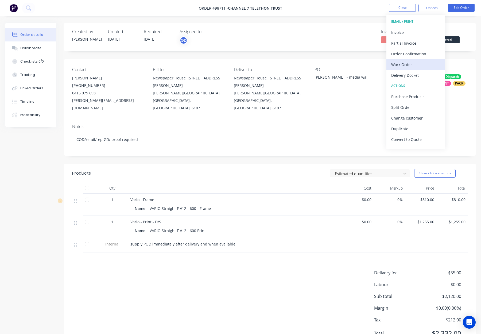
click at [411, 66] on div "Work Order" at bounding box center [415, 65] width 49 height 8
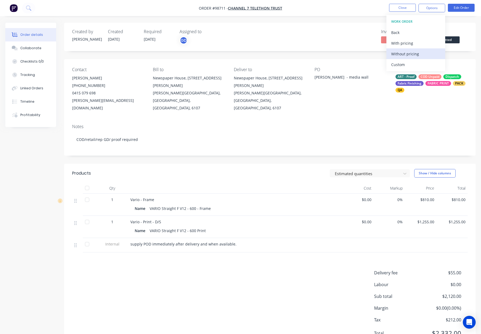
click at [409, 54] on div "Without pricing" at bounding box center [415, 54] width 49 height 8
click at [400, 11] on button "Close" at bounding box center [402, 8] width 27 height 8
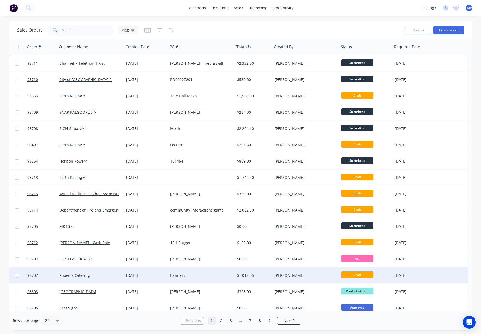
click at [108, 273] on div "Phoenix Catering" at bounding box center [88, 275] width 59 height 5
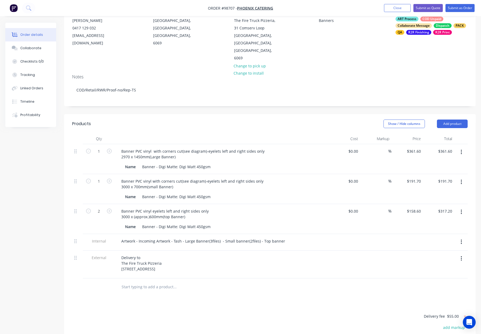
scroll to position [58, 0]
drag, startPoint x: 208, startPoint y: 130, endPoint x: 207, endPoint y: 133, distance: 3.6
click at [208, 144] on div "Banner PVC vinyl with corners cut(see diagram)-eyelets left and right sides onl…" at bounding box center [222, 159] width 214 height 30
click at [206, 147] on div "Banner PVC vinyl with corners cut(see diagram)-eyelets left and right sides onl…" at bounding box center [193, 153] width 152 height 13
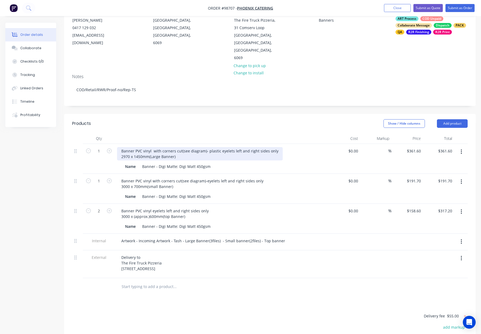
click at [149, 147] on div "Banner PVC vinyl with corners cut(see diagram)- plastic eyelets left and right …" at bounding box center [200, 153] width 166 height 13
click at [195, 147] on div "Banner PVC vinyl with corners cut(see diagram)- plastic eyelets left and right …" at bounding box center [200, 153] width 166 height 13
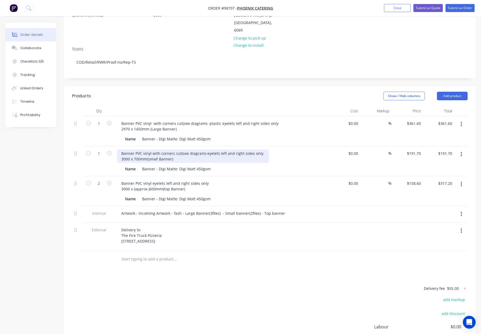
drag, startPoint x: 147, startPoint y: 144, endPoint x: 151, endPoint y: 145, distance: 4.0
click at [147, 149] on div "Banner PVC vinyl with corners cut(see diagram)-eyelets left and right sides onl…" at bounding box center [193, 155] width 152 height 13
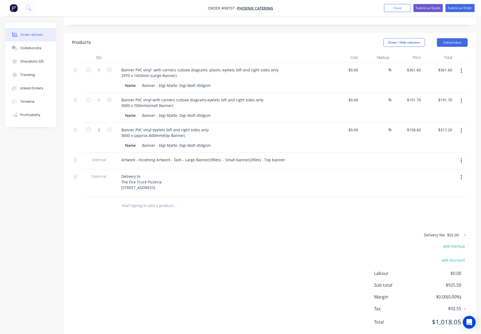
scroll to position [144, 0]
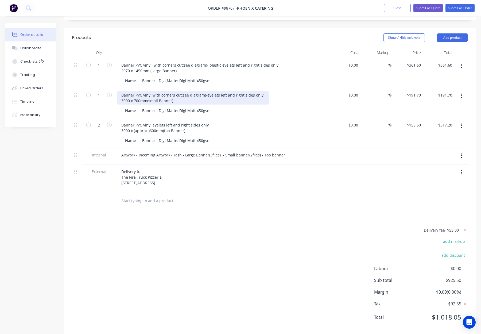
click at [148, 91] on div "Banner PVC vinyl with corners cut(see diagram)-eyelets left and right sides onl…" at bounding box center [193, 97] width 152 height 13
click at [151, 91] on div "Banner PVC vinyl with corners cut(see diagram)-eyelets left and right sides onl…" at bounding box center [193, 97] width 152 height 13
click at [282, 91] on div "Banner PVC vinyl with corners cut(see diagram)-eyelets left and right sides onl…" at bounding box center [222, 97] width 210 height 13
click at [206, 91] on div "Banner PVC vinyl with corners cut(see diagram)-eyelets left and right sides onl…" at bounding box center [193, 97] width 152 height 13
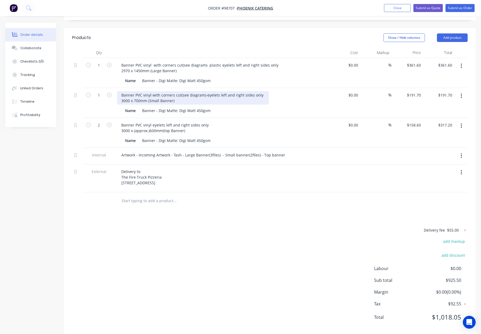
drag, startPoint x: 205, startPoint y: 79, endPoint x: 213, endPoint y: 81, distance: 8.2
click at [205, 91] on div "Banner PVC vinyl with corners cut(see diagram)-eyelets left and right sides onl…" at bounding box center [193, 97] width 152 height 13
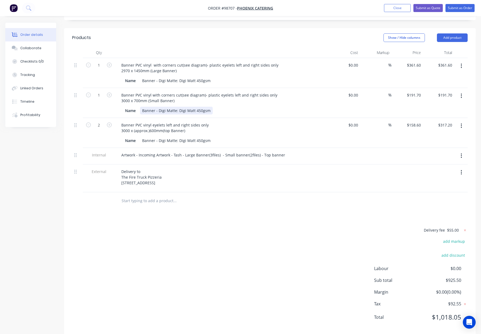
click at [321, 106] on div "Name Banner - Digi Matte: Digi Matt 450gsm" at bounding box center [222, 110] width 210 height 9
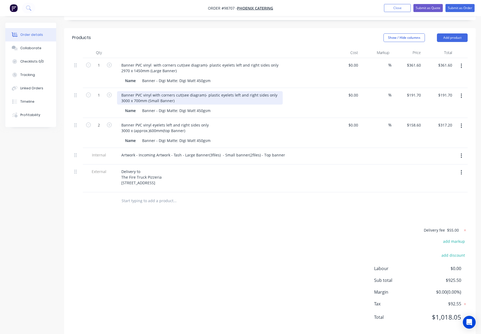
click at [180, 91] on div "Banner PVC vinyl with corners cut(see diagram)- plastic eyelets left and right …" at bounding box center [200, 97] width 166 height 13
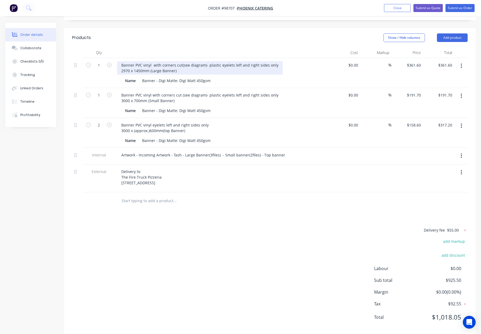
click at [181, 61] on div "Banner PVC vinyl with corners cut(see diagram)- plastic eyelets left and right …" at bounding box center [200, 67] width 166 height 13
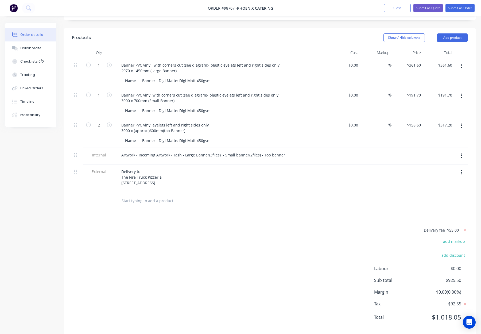
click at [297, 61] on div "Banner PVC vinyl with corners cut (see diagram)- plastic eyelets left and right…" at bounding box center [222, 67] width 210 height 13
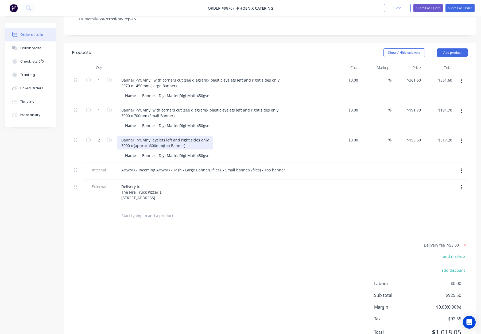
drag, startPoint x: 153, startPoint y: 125, endPoint x: 157, endPoint y: 126, distance: 4.3
click at [153, 136] on div "Banner PVC vinyl eyelets left and right sides only 3000 x (approx.)600mm(top Ba…" at bounding box center [165, 142] width 96 height 13
drag, startPoint x: 152, startPoint y: 124, endPoint x: 156, endPoint y: 126, distance: 4.8
click at [152, 136] on div "Banner PVC vinyl eyelets left and right sides only 3000 x (approx.)600mm(top Ba…" at bounding box center [165, 142] width 96 height 13
click at [249, 136] on div "Banner PVC vinyl - with plastic eyelets left and right sides only 3000 x (appro…" at bounding box center [222, 142] width 210 height 13
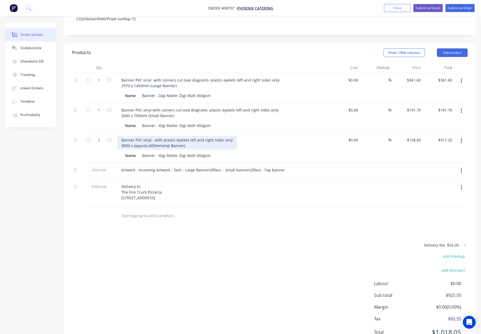
click at [150, 136] on div "Banner PVC vinyl - with plastic eyelets left and right sides only 3000 x (appro…" at bounding box center [177, 142] width 120 height 13
click at [259, 136] on div "Banner PVC vinyl - with plastic eyelets left and right sides only 3000 x (appro…" at bounding box center [222, 142] width 210 height 13
click at [163, 136] on div "Banner PVC vinyl - with plastic eyelets left and right sides only 3000 x (appro…" at bounding box center [177, 142] width 120 height 13
click at [258, 136] on div "Banner PVC vinyl - with plastic eyelets left and right sides only 3000 x (appro…" at bounding box center [222, 142] width 210 height 13
click at [449, 48] on button "Add product" at bounding box center [452, 52] width 31 height 9
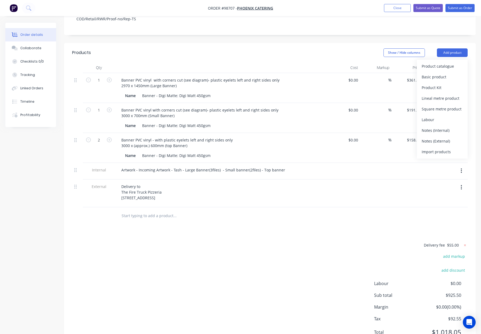
click at [444, 126] on div "Notes (Internal)" at bounding box center [442, 130] width 41 height 8
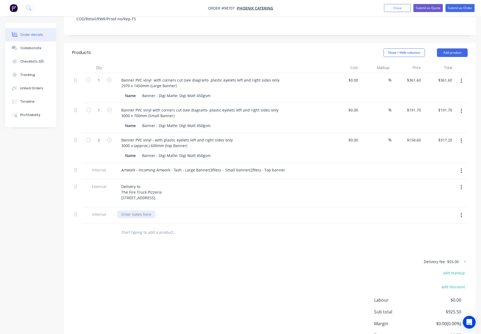
click at [138, 210] on div at bounding box center [136, 214] width 38 height 8
click at [243, 210] on div "Please reference which banner is which on the key - E.g. Top banner, small bann…" at bounding box center [208, 214] width 183 height 8
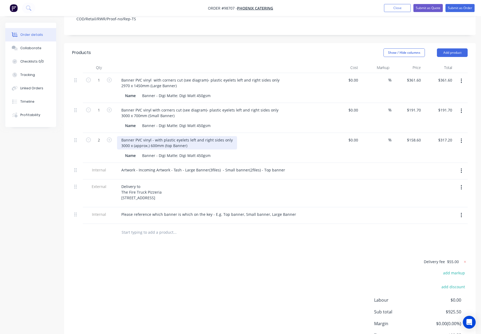
click at [167, 136] on div "Banner PVC vinyl - with plastic eyelets left and right sides only 3000 x (appro…" at bounding box center [177, 142] width 120 height 13
click at [268, 136] on div "Banner PVC vinyl - with plastic eyelets left and right sides only 3000 x (appro…" at bounding box center [222, 142] width 210 height 13
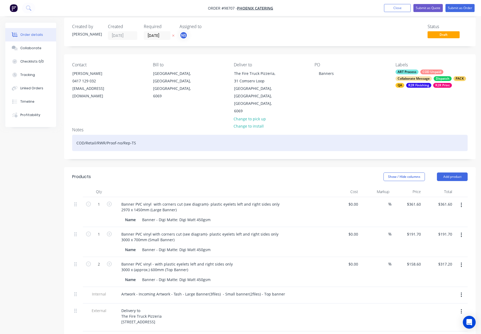
scroll to position [5, 0]
click at [225, 135] on div "COD/Retail/RWR/Proof-no/Rep-TS" at bounding box center [270, 143] width 396 height 16
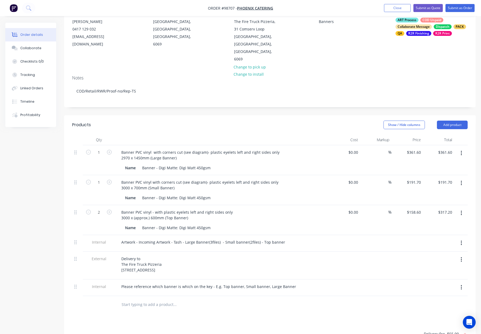
scroll to position [58, 0]
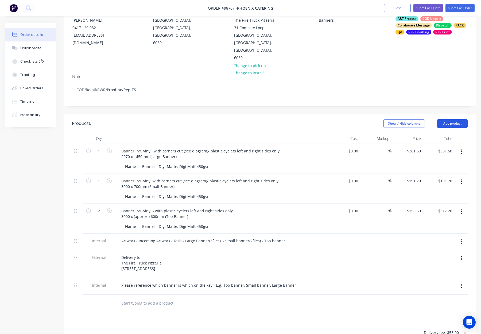
click at [452, 119] on button "Add product" at bounding box center [452, 123] width 31 height 9
click at [437, 197] on div "Notes (Internal)" at bounding box center [442, 201] width 41 height 8
click at [130, 298] on div at bounding box center [136, 302] width 38 height 8
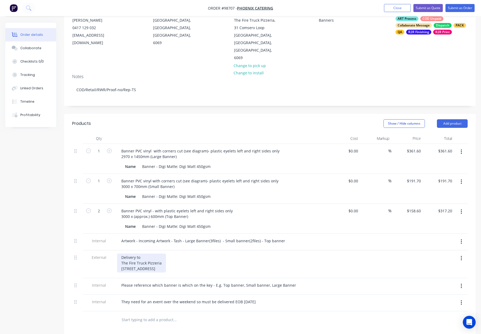
drag, startPoint x: 122, startPoint y: 253, endPoint x: 158, endPoint y: 260, distance: 37.0
click at [158, 260] on div "Delivery to The Fire Truck Pizzeria 31 Comserv Loop Ellenbrook WA 6069" at bounding box center [141, 262] width 49 height 19
copy div "31 Comserv Loop Ellenbrook WA 6069"
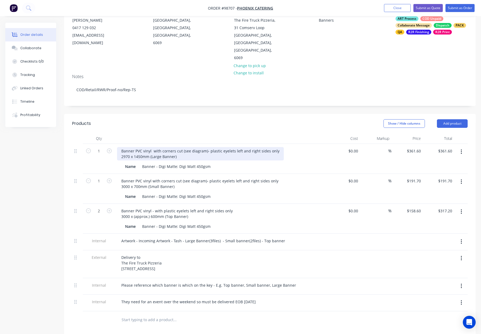
click at [218, 147] on div "Banner PVC vinyl with corners cut (see diagram)- plastic eyelets left and right…" at bounding box center [200, 153] width 167 height 13
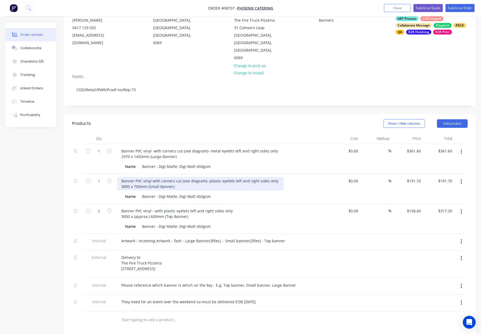
click at [218, 177] on div "Banner PVC vinyl with corners cut (see diagram)- plastic eyelets left and right…" at bounding box center [200, 183] width 167 height 13
drag, startPoint x: 217, startPoint y: 167, endPoint x: 228, endPoint y: 171, distance: 11.5
click at [217, 177] on div "Banner PVC vinyl with corners cut (see diagram)- plastic eyelets left and right…" at bounding box center [200, 183] width 167 height 13
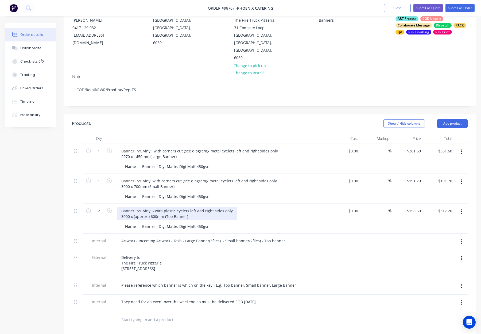
drag, startPoint x: 173, startPoint y: 196, endPoint x: 180, endPoint y: 200, distance: 7.6
click at [173, 207] on div "Banner PVC vinyl - with plastic eyelets left and right sides only 3000 x (appro…" at bounding box center [177, 213] width 120 height 13
click at [266, 207] on div "Banner PVC vinyl - with metal eyelets left and right sides only 3000 x (approx.…" at bounding box center [222, 213] width 210 height 13
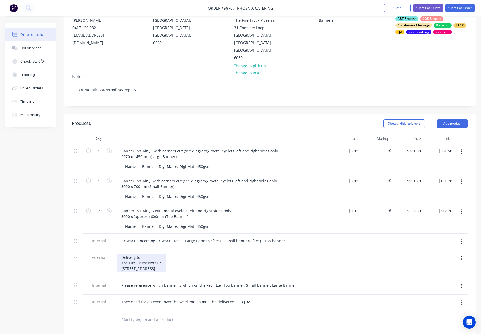
drag, startPoint x: 122, startPoint y: 253, endPoint x: 165, endPoint y: 260, distance: 43.9
click at [165, 260] on div "Delivery to The Fire Truck Pizzeria 31 Comserv Loop Ellenbrook WA 6069" at bounding box center [222, 262] width 210 height 19
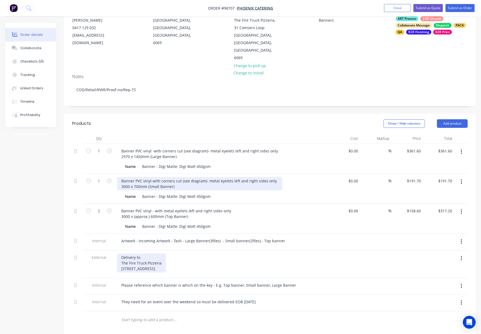
copy div "31 Comserv Loop Ellenbrook WA 6069"
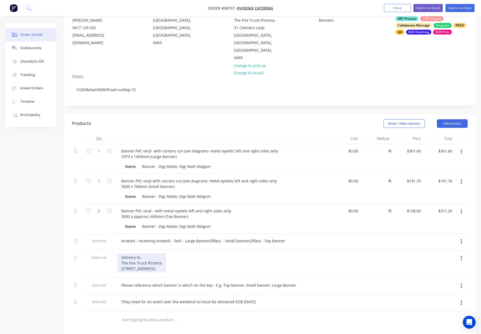
scroll to position [56, 0]
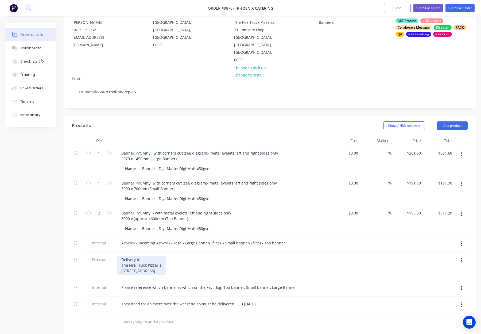
drag, startPoint x: 140, startPoint y: 251, endPoint x: 158, endPoint y: 250, distance: 17.9
click at [140, 256] on div "Delivery to The Fire Truck Pizzeria 31 Comserv Loop Ellenbrook WA 6069" at bounding box center [141, 265] width 49 height 19
drag, startPoint x: 205, startPoint y: 110, endPoint x: 208, endPoint y: 113, distance: 5.1
click at [205, 122] on div "Show / Hide columns Add product" at bounding box center [311, 126] width 311 height 9
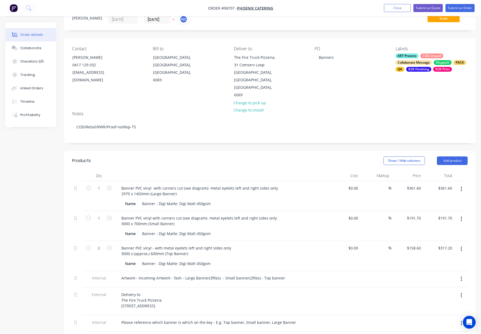
scroll to position [0, 0]
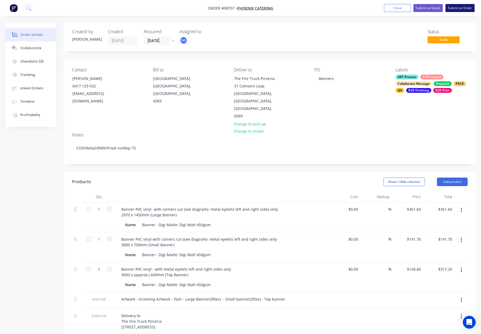
click at [457, 8] on button "Submit as Order" at bounding box center [460, 8] width 29 height 8
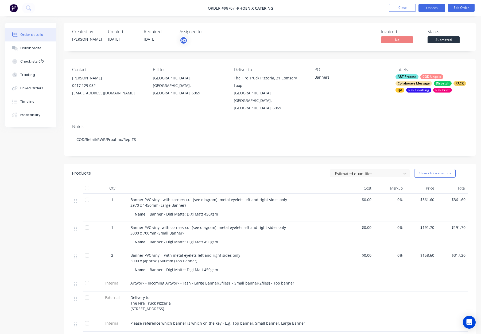
click at [427, 8] on button "Options" at bounding box center [432, 8] width 27 height 9
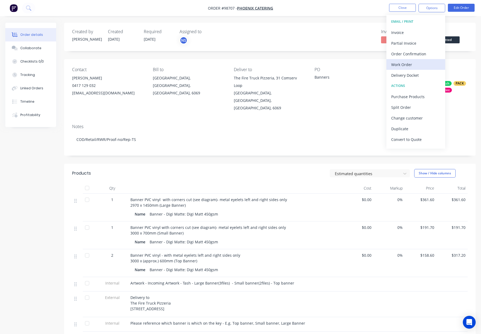
click at [411, 68] on button "Work Order" at bounding box center [416, 64] width 59 height 11
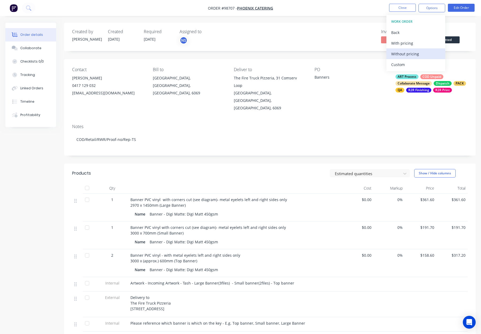
click at [416, 52] on div "Without pricing" at bounding box center [415, 54] width 49 height 8
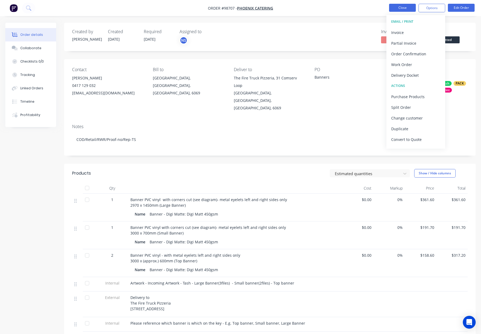
click at [400, 6] on button "Close" at bounding box center [402, 8] width 27 height 8
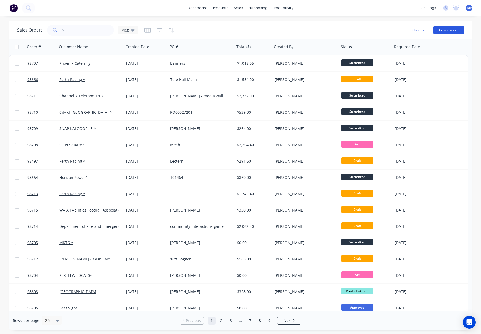
drag, startPoint x: 433, startPoint y: 23, endPoint x: 442, endPoint y: 28, distance: 9.8
click at [434, 23] on div "Sales Orders Mez Options Create order" at bounding box center [241, 29] width 464 height 17
click at [442, 28] on button "Create order" at bounding box center [449, 30] width 30 height 9
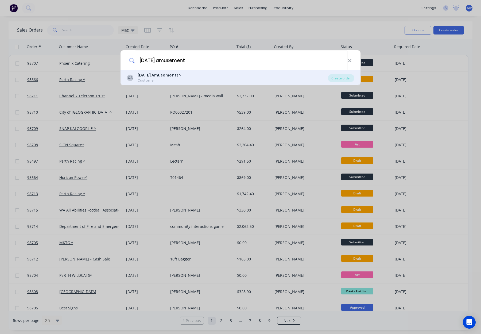
type input "carnival amusement"
click at [201, 80] on div "CA Carnival Amusement s^ Customer" at bounding box center [227, 77] width 201 height 10
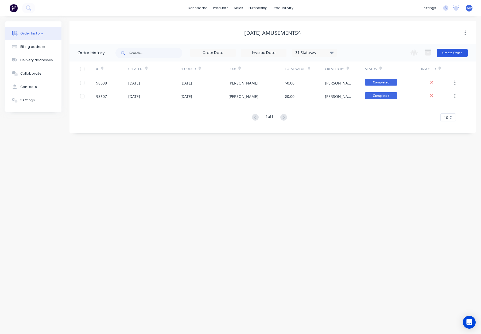
click at [448, 52] on button "Create Order" at bounding box center [452, 53] width 31 height 9
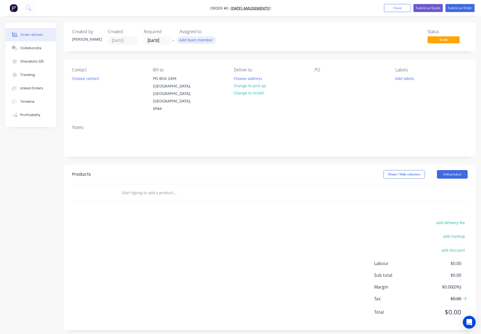
click at [187, 40] on button "Add team member" at bounding box center [196, 39] width 39 height 7
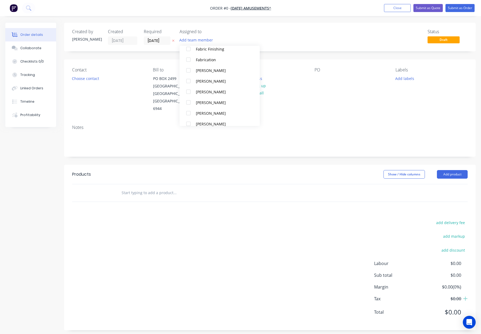
scroll to position [91, 0]
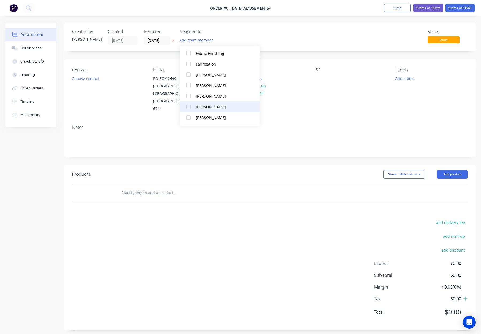
click at [225, 111] on button "[PERSON_NAME]" at bounding box center [220, 106] width 80 height 11
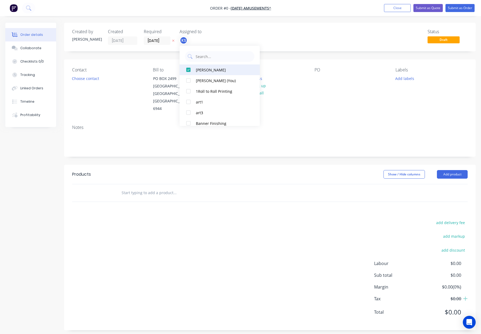
click at [219, 74] on button "[PERSON_NAME]" at bounding box center [220, 69] width 80 height 11
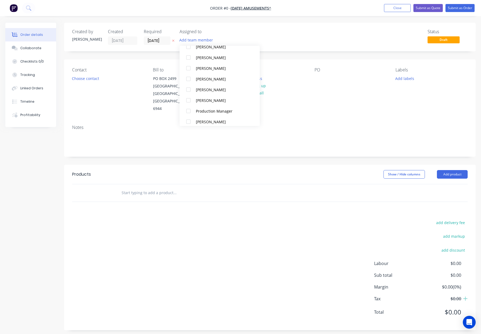
scroll to position [119, 0]
click at [222, 85] on button "[PERSON_NAME]" at bounding box center [220, 89] width 80 height 11
click at [273, 40] on div "Order details Collaborate Checklists 0/0 Tracking Linked Orders Timeline Profit…" at bounding box center [240, 180] width 481 height 315
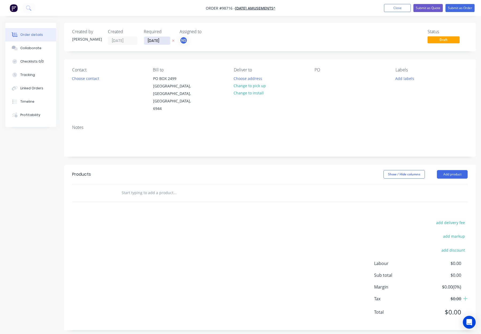
click at [159, 40] on input "24/09/25" at bounding box center [157, 41] width 26 height 8
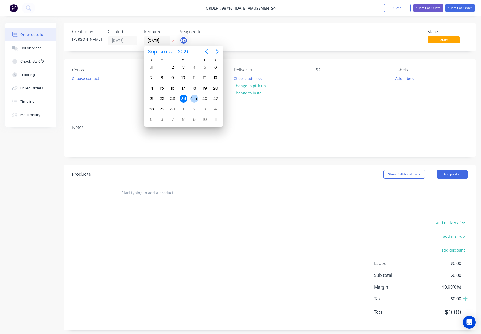
click at [196, 99] on div "25" at bounding box center [194, 99] width 8 height 8
type input "25/09/25"
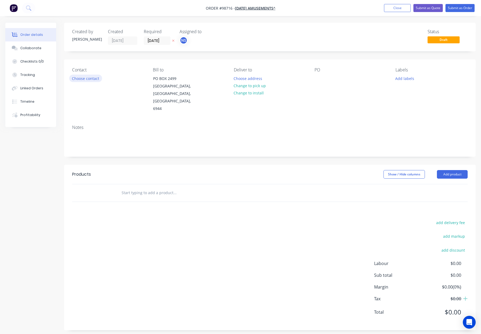
click at [96, 79] on button "Choose contact" at bounding box center [85, 78] width 33 height 7
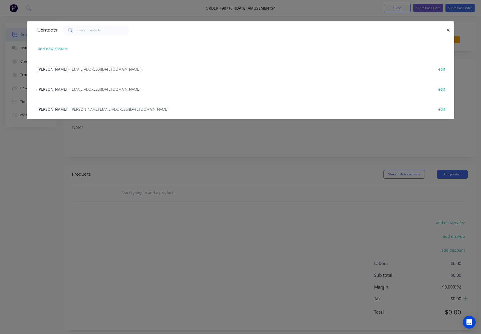
drag, startPoint x: 150, startPoint y: 105, endPoint x: 128, endPoint y: 105, distance: 22.2
click at [149, 105] on div "Erin Cunningham - erin@carnival.net.au - edit" at bounding box center [241, 109] width 412 height 20
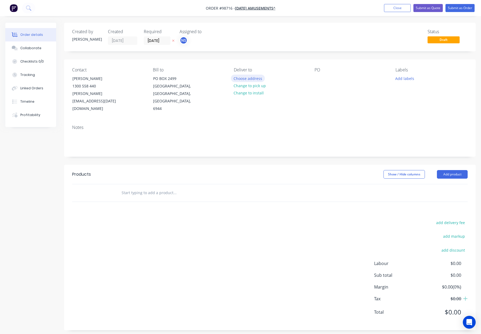
click at [253, 79] on button "Choose address" at bounding box center [248, 78] width 34 height 7
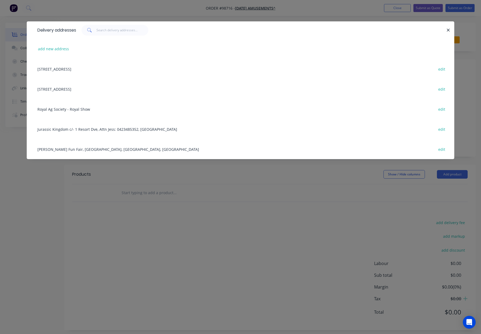
drag, startPoint x: 448, startPoint y: 31, endPoint x: 447, endPoint y: 35, distance: 4.4
click at [448, 31] on icon "button" at bounding box center [448, 30] width 3 height 5
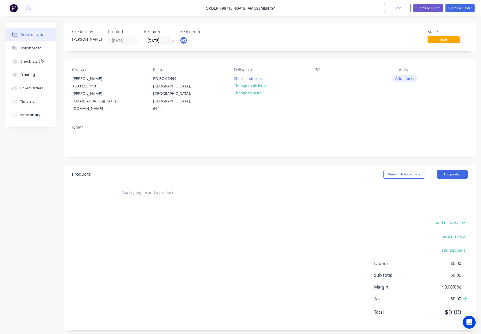
click at [406, 80] on button "Add labels" at bounding box center [404, 78] width 25 height 7
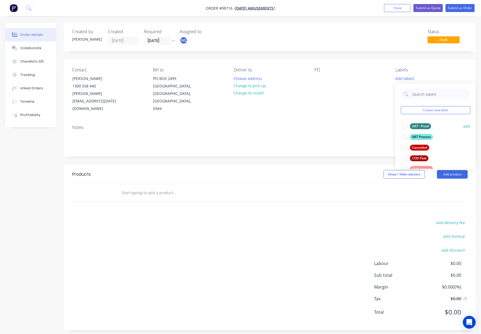
click at [424, 126] on div "ART - Proof" at bounding box center [420, 126] width 21 height 6
click at [422, 123] on div "ART - Proof" at bounding box center [420, 124] width 21 height 6
drag, startPoint x: 425, startPoint y: 133, endPoint x: 428, endPoint y: 128, distance: 5.9
click at [425, 133] on button "ART Process" at bounding box center [418, 136] width 34 height 7
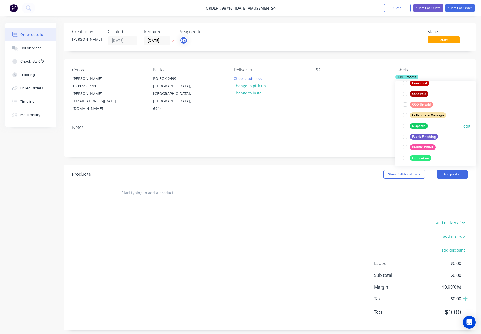
drag, startPoint x: 423, startPoint y: 125, endPoint x: 429, endPoint y: 123, distance: 6.2
click at [423, 125] on div "Dispatch" at bounding box center [419, 126] width 18 height 6
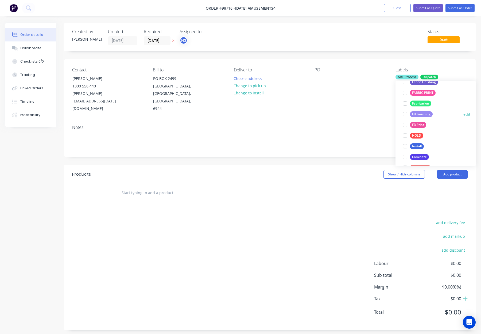
click at [419, 112] on div "FB Finishing" at bounding box center [421, 114] width 23 height 6
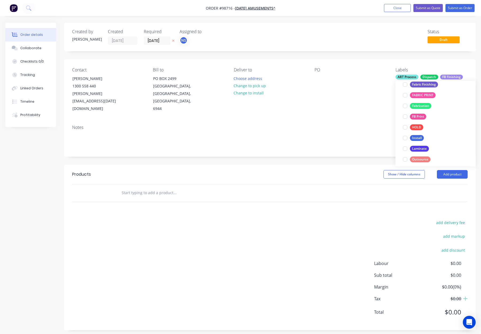
click at [418, 115] on div "FB Print" at bounding box center [418, 117] width 16 height 6
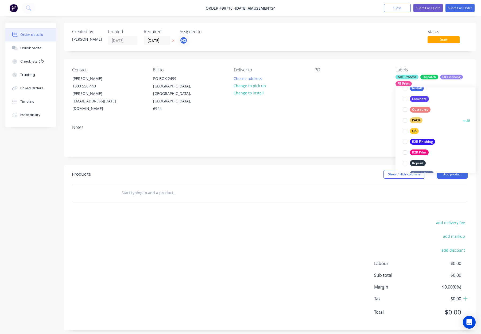
click at [415, 123] on div "PACK" at bounding box center [416, 120] width 13 height 6
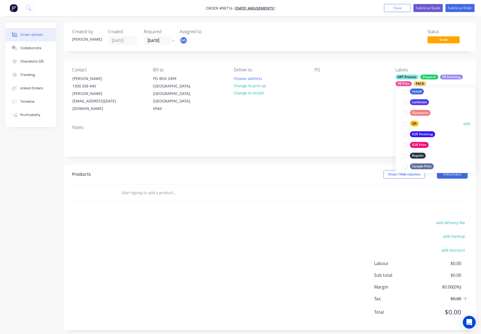
click at [416, 124] on div "QA" at bounding box center [414, 124] width 9 height 6
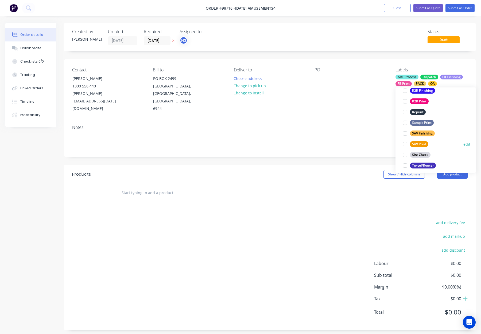
scroll to position [227, 0]
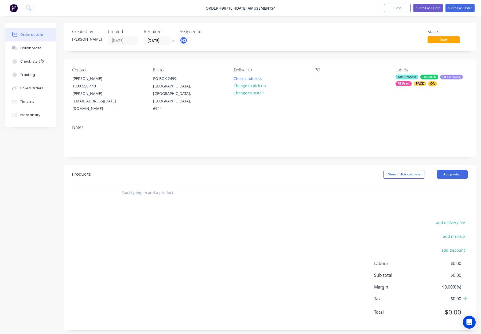
click at [330, 93] on div "PO" at bounding box center [351, 89] width 72 height 45
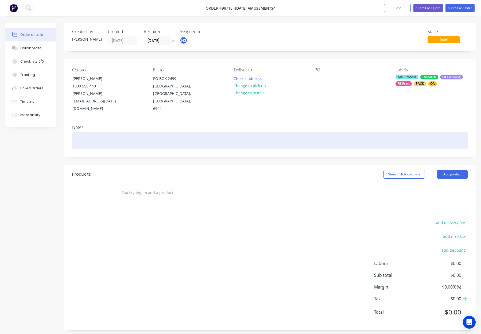
click at [115, 132] on div at bounding box center [270, 140] width 396 height 16
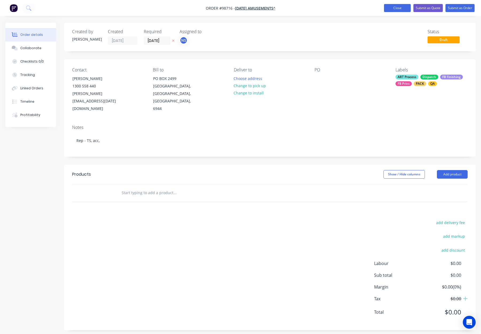
click at [388, 10] on button "Close" at bounding box center [397, 8] width 27 height 8
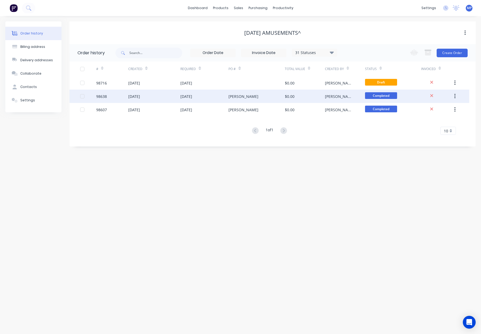
click at [241, 94] on div "Erin" at bounding box center [257, 96] width 56 height 13
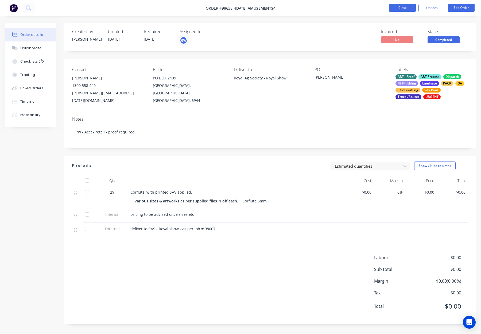
click at [406, 7] on button "Close" at bounding box center [402, 8] width 27 height 8
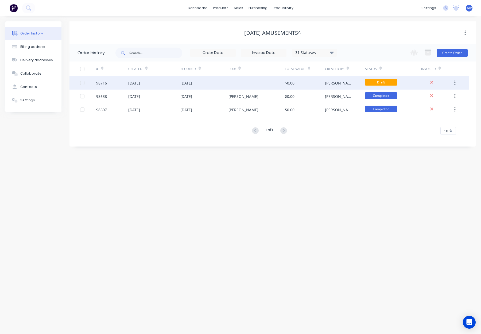
click at [244, 81] on div at bounding box center [257, 82] width 56 height 13
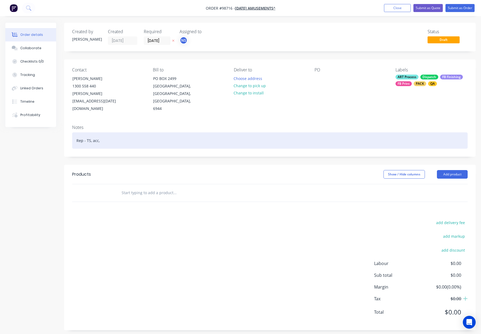
click at [125, 132] on div "Rep - TS, acc," at bounding box center [270, 140] width 396 height 16
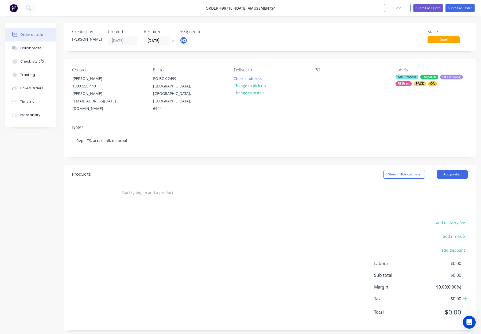
click at [160, 165] on header "Products Show / Hide columns Add product" at bounding box center [270, 174] width 412 height 19
click at [128, 187] on input "text" at bounding box center [174, 192] width 107 height 11
click at [457, 170] on button "Add product" at bounding box center [452, 174] width 31 height 9
click at [447, 248] on div "Notes (Internal)" at bounding box center [442, 252] width 41 height 8
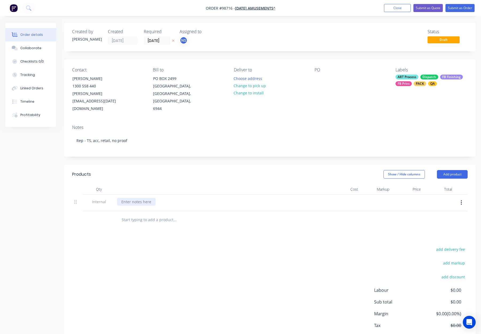
click at [130, 198] on div at bounding box center [136, 202] width 38 height 8
paste div
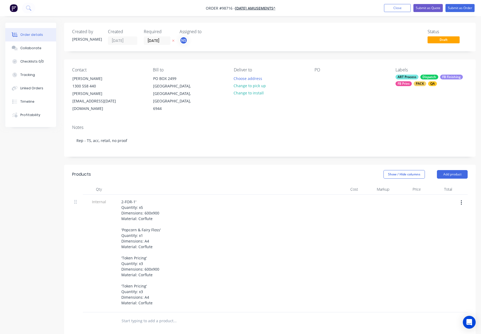
click at [176, 170] on div "Show / Hide columns Add product" at bounding box center [311, 174] width 311 height 9
click at [453, 170] on button "Add product" at bounding box center [452, 174] width 31 height 9
click at [451, 248] on div "Notes (Internal)" at bounding box center [442, 252] width 41 height 8
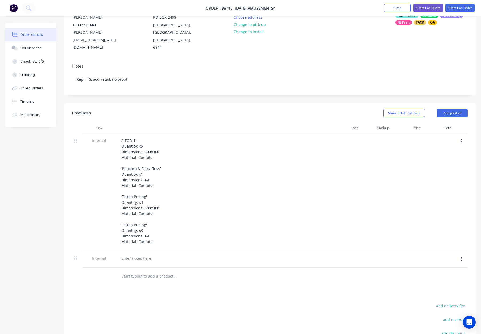
scroll to position [62, 0]
click at [134, 254] on div at bounding box center [136, 258] width 38 height 8
paste div
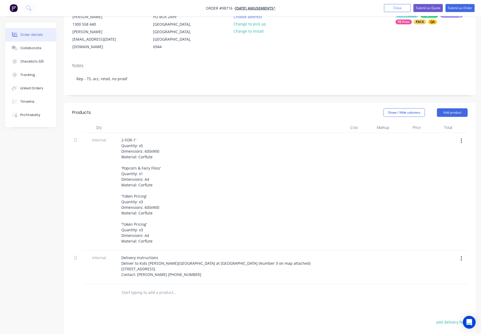
click at [208, 108] on div "Show / Hide columns Add product" at bounding box center [311, 112] width 311 height 9
click at [134, 287] on input "text" at bounding box center [174, 292] width 107 height 11
type input "C"
type input "5mm Corflute"
click at [171, 304] on button "Add 5mm Corflute to order" at bounding box center [204, 312] width 160 height 17
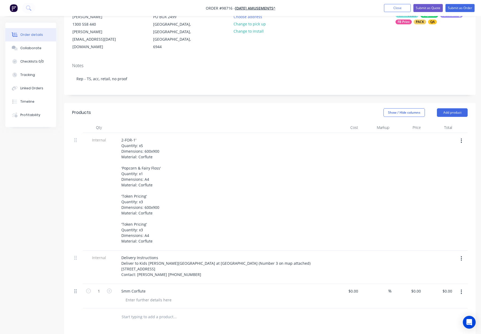
click at [75, 289] on icon at bounding box center [75, 291] width 2 height 5
click at [456, 287] on button "button" at bounding box center [461, 292] width 13 height 10
click at [441, 313] on div "Duplicate" at bounding box center [442, 317] width 41 height 8
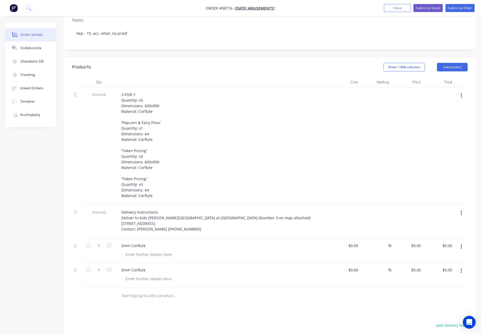
scroll to position [109, 0]
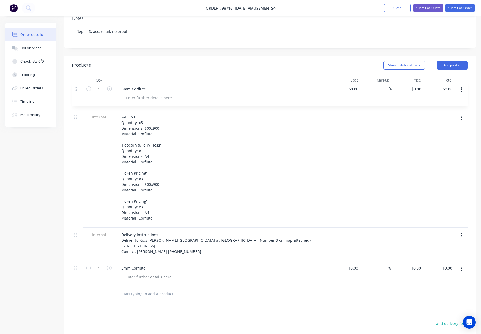
drag, startPoint x: 75, startPoint y: 229, endPoint x: 75, endPoint y: 86, distance: 143.6
click at [75, 86] on div "Internal 2-FOR-1' Quantity: x5 Dimensions: 600x900 Material: Corflute 'Popcorn …" at bounding box center [270, 186] width 396 height 200
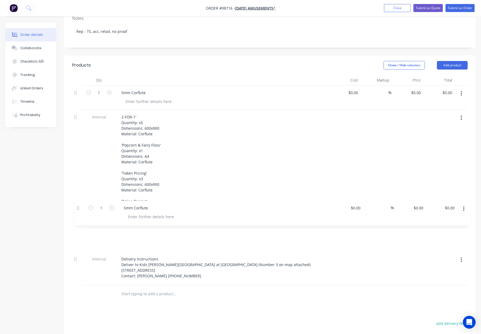
scroll to position [110, 0]
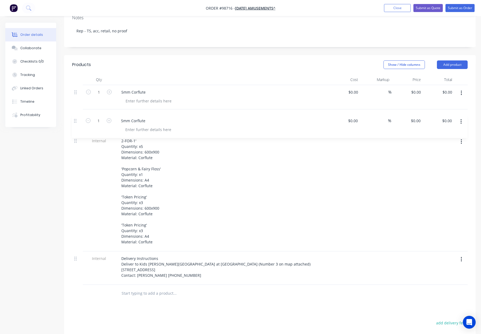
drag, startPoint x: 75, startPoint y: 254, endPoint x: 75, endPoint y: 99, distance: 155.0
click at [75, 99] on div "1 5mm Corflute $0.00 $0.00 % $0.00 $0.00 $0.00 $0.00 Internal 2-FOR-1' Quantity…" at bounding box center [270, 185] width 396 height 200
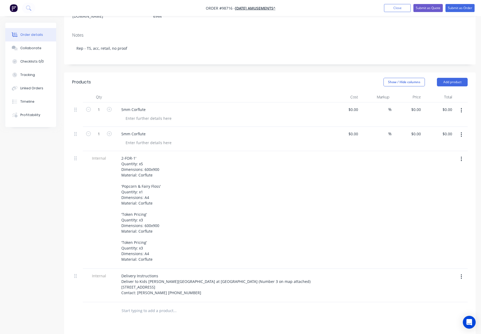
scroll to position [89, 0]
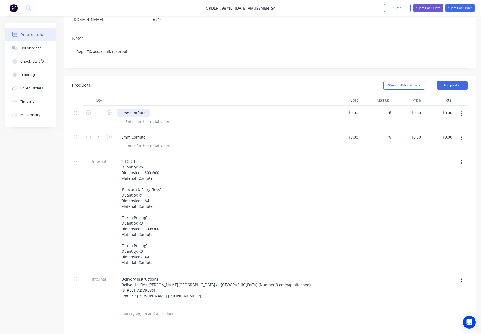
click at [146, 109] on div "5mm Corflute" at bounding box center [133, 113] width 33 height 8
click at [147, 133] on div "5mm Corflute" at bounding box center [133, 137] width 33 height 8
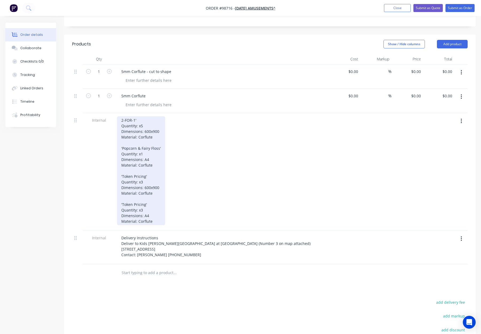
scroll to position [115, 0]
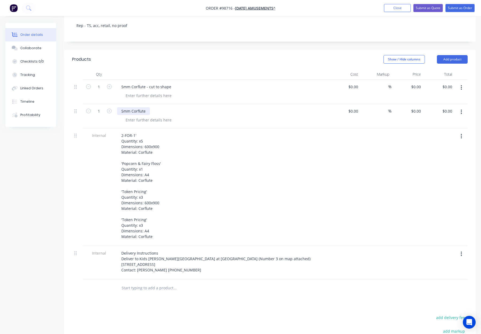
click at [147, 107] on div "5mm Corflute" at bounding box center [133, 111] width 33 height 8
click at [222, 116] on div at bounding box center [223, 120] width 205 height 8
click at [109, 84] on icon "button" at bounding box center [109, 86] width 5 height 5
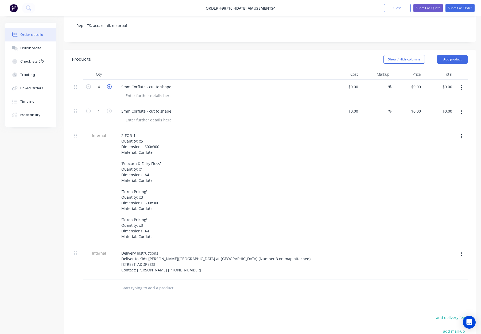
click at [109, 84] on icon "button" at bounding box center [109, 86] width 5 height 5
type input "5"
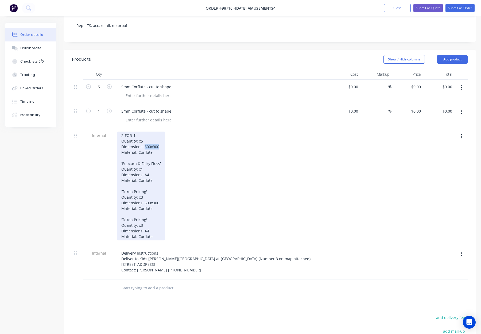
drag, startPoint x: 144, startPoint y: 131, endPoint x: 162, endPoint y: 132, distance: 17.7
click at [162, 132] on div "2-FOR-1' Quantity: x5 Dimensions: 600x900 Material: Corflute 'Popcorn & Fairy F…" at bounding box center [141, 186] width 48 height 109
copy div "600x900"
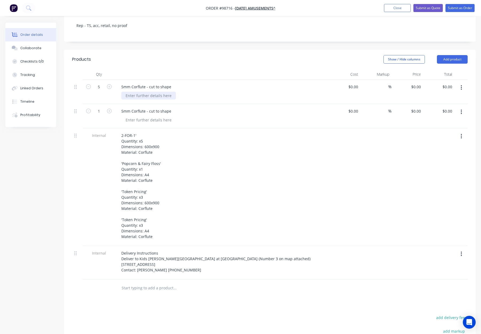
drag, startPoint x: 135, startPoint y: 84, endPoint x: 134, endPoint y: 81, distance: 3.0
click at [135, 92] on div at bounding box center [148, 96] width 55 height 8
click at [134, 92] on div at bounding box center [148, 96] width 55 height 8
paste div
click at [208, 92] on div "600x900" at bounding box center [223, 96] width 205 height 8
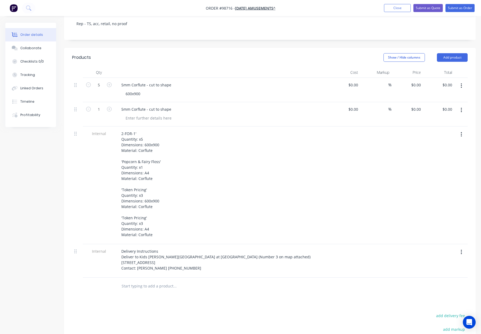
scroll to position [124, 0]
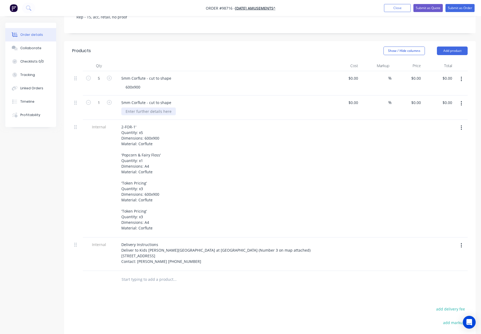
click at [137, 107] on div at bounding box center [148, 111] width 55 height 8
click at [133, 83] on div "600x900" at bounding box center [132, 87] width 23 height 8
drag, startPoint x: 133, startPoint y: 71, endPoint x: 139, endPoint y: 72, distance: 6.7
click at [133, 83] on div "600x 900" at bounding box center [133, 87] width 24 height 8
click at [144, 83] on div "600 x 900" at bounding box center [133, 87] width 25 height 8
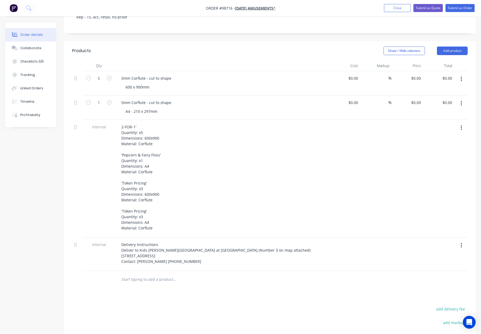
click at [239, 123] on div "2-FOR-1' Quantity: x5 Dimensions: 600x900 Material: Corflute 'Popcorn & Fairy F…" at bounding box center [222, 177] width 210 height 109
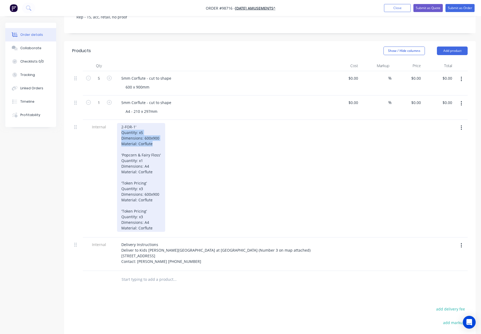
drag, startPoint x: 121, startPoint y: 117, endPoint x: 167, endPoint y: 130, distance: 47.9
click at [168, 131] on div "2-FOR-1' Quantity: x5 Dimensions: 600x900 Material: Corflute 'Popcorn & Fairy F…" at bounding box center [222, 177] width 210 height 109
drag, startPoint x: 136, startPoint y: 122, endPoint x: 126, endPoint y: 117, distance: 11.1
click at [136, 123] on div "2-FOR-1' Quantity: x5 Dimensions: 600x900 Material: Corflute 'Popcorn & Fairy F…" at bounding box center [141, 177] width 48 height 109
drag, startPoint x: 120, startPoint y: 111, endPoint x: 124, endPoint y: 111, distance: 3.8
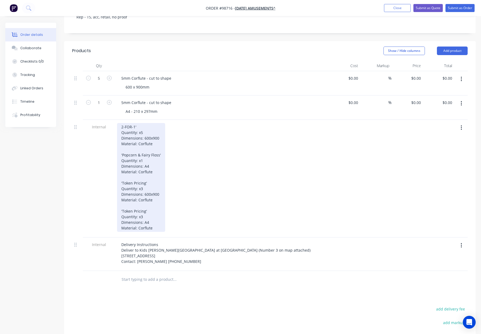
click at [120, 123] on div "2-FOR-1' Quantity: x5 Dimensions: 600x900 Material: Corflute 'Popcorn & Fairy F…" at bounding box center [141, 177] width 48 height 109
drag, startPoint x: 148, startPoint y: 129, endPoint x: 121, endPoint y: 119, distance: 29.1
click at [121, 123] on div "5 @ 2-FOR-1' Quantity: x5 Dimensions: 600x900 Material: Corflute 'Popcorn & Fai…" at bounding box center [141, 177] width 48 height 109
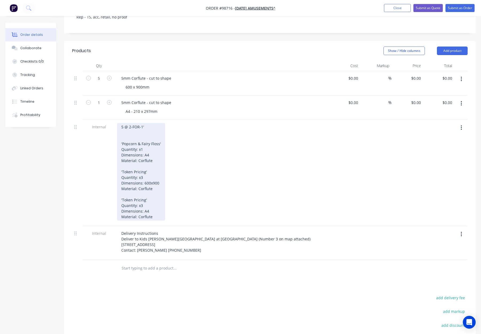
click at [125, 123] on div "5 @ 2-FOR-1' 'Popcorn & Fairy Floss' Quantity: x1 Dimensions: A4 Material: Corf…" at bounding box center [141, 172] width 48 height 98
drag, startPoint x: 151, startPoint y: 149, endPoint x: 122, endPoint y: 136, distance: 32.1
click at [116, 135] on div "5 @ 2-FOR-1' 'Popcorn & Fairy Floss' Quantity: x1 Dimensions: A4 Material: Corf…" at bounding box center [222, 173] width 214 height 106
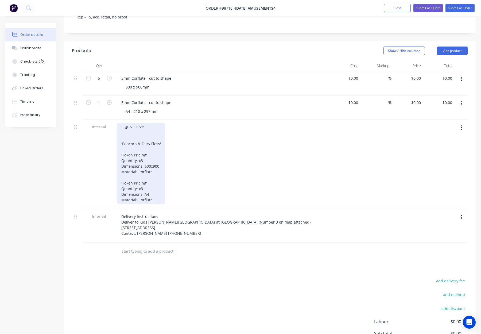
click at [119, 128] on div "5 @ 2-FOR-1' 'Popcorn & Fairy Floss' 'Token Pricing' Quantity: x3 Dimensions: 6…" at bounding box center [141, 163] width 48 height 81
click at [123, 123] on div "5 @ 2-FOR-1' 1 @ 'Popcorn & Fairy Floss' 'Token Pricing' Quantity: x3 Dimension…" at bounding box center [145, 163] width 56 height 81
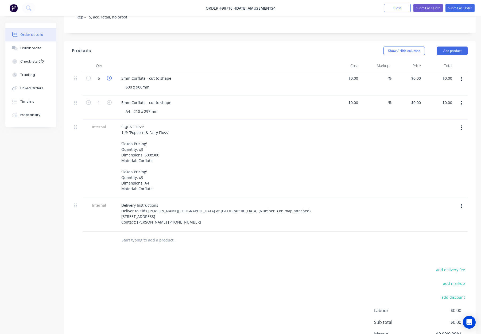
click at [110, 76] on icon "button" at bounding box center [109, 78] width 5 height 5
type input "8"
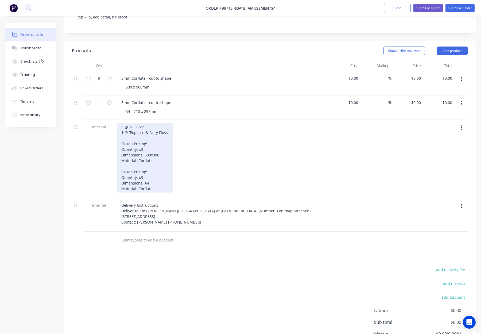
click at [119, 128] on div "5 @ 2-FOR-1' 1 @ 'Popcorn & Fairy Floss' 'Token Pricing' Quantity: x3 Dimension…" at bounding box center [145, 158] width 56 height 70
drag, startPoint x: 155, startPoint y: 147, endPoint x: 122, endPoint y: 135, distance: 35.5
click at [122, 135] on div "5 @ 2-FOR-1' 1 @ 'Popcorn & Fairy Floss' 3 @ 'Token Pricing' Quantity: x3 Dimen…" at bounding box center [145, 158] width 56 height 70
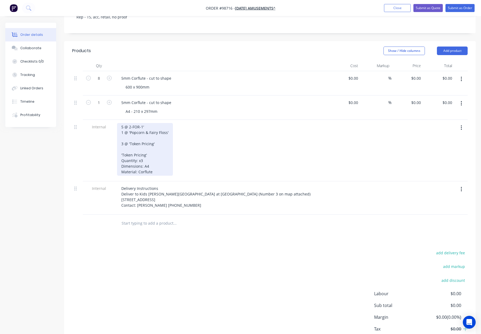
click at [122, 124] on div "5 @ 2-FOR-1' 1 @ 'Popcorn & Fairy Floss' 3 @ 'Token Pricing' 'Token Pricing' Qu…" at bounding box center [145, 149] width 56 height 53
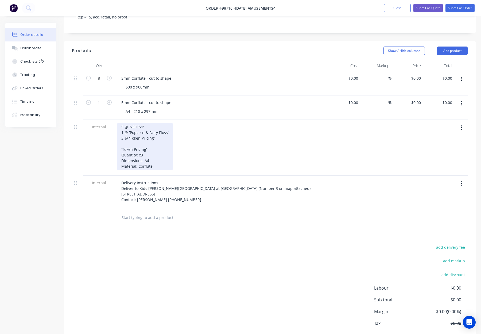
click at [150, 143] on div "5 @ 2-FOR-1' 1 @ 'Popcorn & Fairy Floss' 3 @ 'Token Pricing' 'Token Pricing' Qu…" at bounding box center [145, 146] width 56 height 47
click at [122, 134] on div "5 @ 2-FOR-1' 1 @ 'Popcorn & Fairy Floss' 3 @ 'Token Pricing' 'Token Pricing' Qu…" at bounding box center [145, 146] width 56 height 47
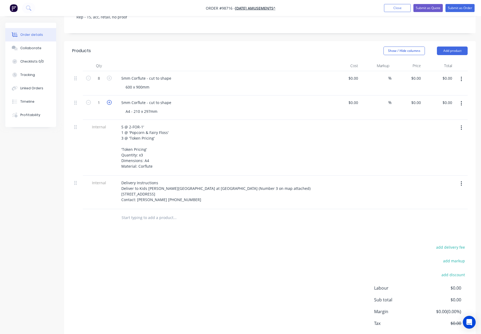
click at [110, 100] on icon "button" at bounding box center [109, 102] width 5 height 5
type input "4"
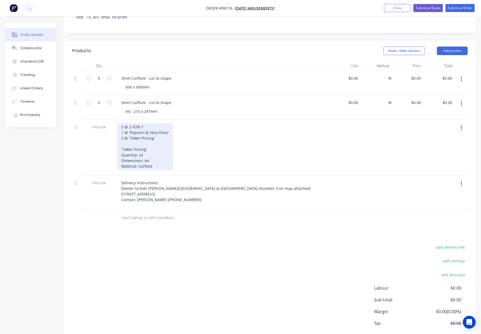
click at [120, 134] on div "5 @ 2-FOR-1' 1 @ 'Popcorn & Fairy Floss' 3 @ 'Token Pricing' 'Token Pricing' Qu…" at bounding box center [145, 146] width 56 height 47
drag, startPoint x: 151, startPoint y: 151, endPoint x: 127, endPoint y: 145, distance: 24.4
click at [122, 144] on div "5 @ 2-FOR-1' 1 @ 'Popcorn & Fairy Floss' 3 @ 'Token Pricing' 3 @ 'Token Pricing…" at bounding box center [145, 146] width 56 height 47
click at [150, 146] on div "5 @ 2-FOR-1' 1 @ 'Popcorn & Fairy Floss' 3 @ 'Token Pricing' 3 @ 'Token Pricing…" at bounding box center [145, 146] width 56 height 47
drag, startPoint x: 151, startPoint y: 151, endPoint x: 120, endPoint y: 140, distance: 33.0
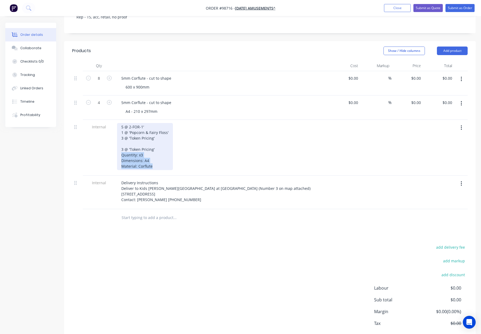
click at [119, 140] on div "5 @ 2-FOR-1' 1 @ 'Popcorn & Fairy Floss' 3 @ 'Token Pricing' 3 @ 'Token Pricing…" at bounding box center [145, 146] width 56 height 47
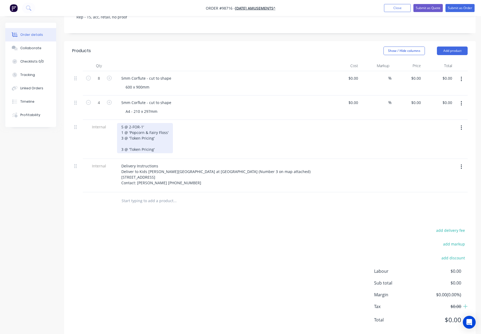
scroll to position [121, 0]
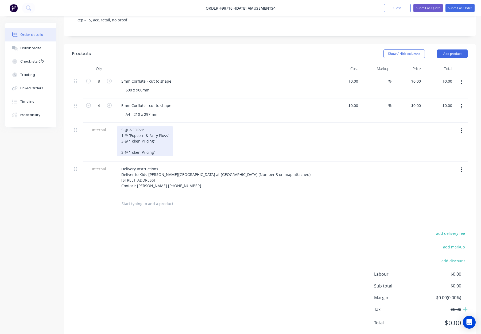
click at [123, 129] on div "5 @ 2-FOR-1' 1 @ 'Popcorn & Fairy Floss' 3 @ 'Token Pricing' 3 @ 'Token Pricing'" at bounding box center [145, 141] width 56 height 30
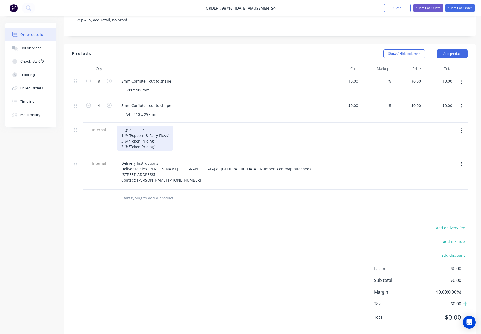
scroll to position [115, 0]
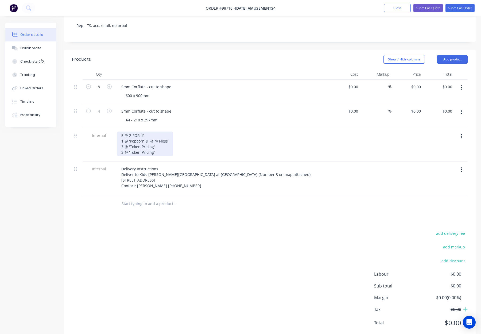
click at [150, 132] on div "5 @ 2-FOR-1' 1 @ 'Popcorn & Fairy Floss' 3 @ 'Token Pricing' 3 @ 'Token Pricing'" at bounding box center [145, 144] width 56 height 25
click at [447, 55] on button "Add product" at bounding box center [452, 59] width 31 height 9
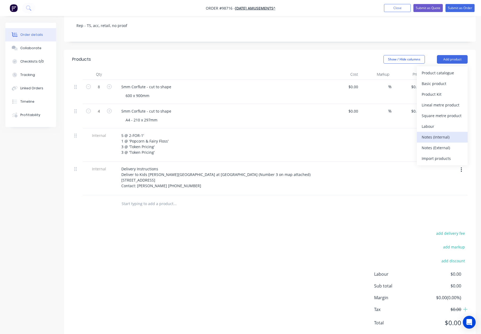
click at [438, 133] on div "Notes (Internal)" at bounding box center [442, 137] width 41 height 8
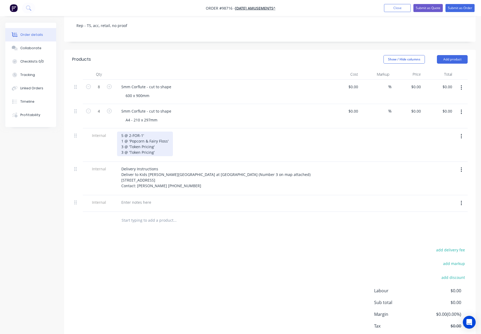
click at [129, 132] on div "5 @ 2-FOR-1' 1 @ 'Popcorn & Fairy Floss' 3 @ 'Token Pricing' 3 @ 'Token Pricing'" at bounding box center [145, 144] width 56 height 25
click at [137, 132] on div "5 @ 2-FOR-1' 1 @ 'Popcorn & Fairy Floss' 3 @ 'Token Pricing' 3 @ 'Token Pricing'" at bounding box center [145, 144] width 56 height 25
drag, startPoint x: 122, startPoint y: 126, endPoint x: 172, endPoint y: 126, distance: 49.7
click at [172, 132] on div "5 @ 2-FOR-1' 1 @ 'Popcorn & Fairy Floss' 3 @ 'Token Pricing' 3 @ 'Token Pricing'" at bounding box center [222, 144] width 210 height 25
copy div "1 @ 'Popcorn & Fairy Floss'"
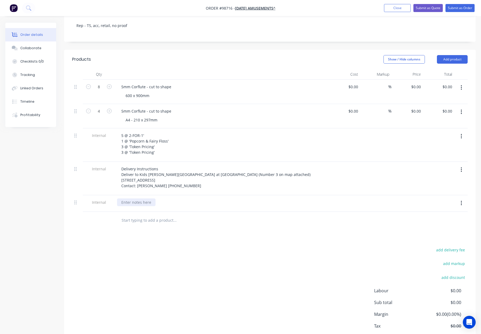
click at [135, 198] on div at bounding box center [136, 202] width 38 height 8
click at [131, 198] on div at bounding box center [136, 202] width 38 height 8
paste div
drag, startPoint x: 169, startPoint y: 126, endPoint x: 119, endPoint y: 126, distance: 49.7
click at [119, 132] on div "5 @ 2-FOR-1' 1 @ 'Popcorn & Fairy Floss' 3 @ 'Token Pricing' 3 @ 'Token Pricing'" at bounding box center [145, 144] width 56 height 25
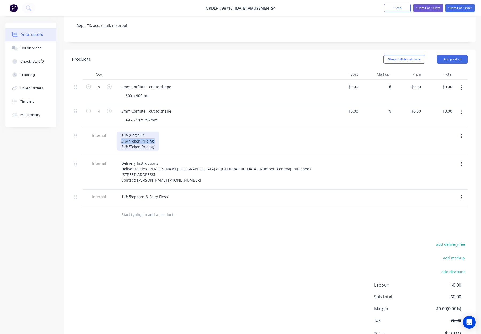
drag, startPoint x: 156, startPoint y: 125, endPoint x: 118, endPoint y: 125, distance: 38.5
click at [118, 132] on div "5 @ 2-FOR-1' 3 @ 'Token Pricing' 3 @ 'Token Pricing'" at bounding box center [138, 141] width 42 height 19
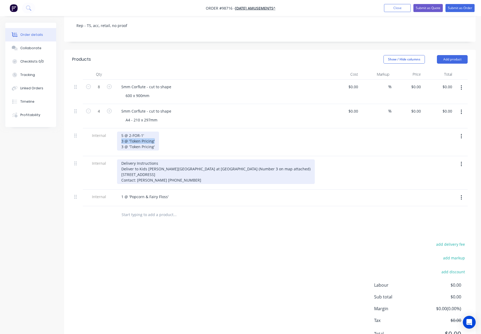
copy div "3 @ 'Token Pricing'"
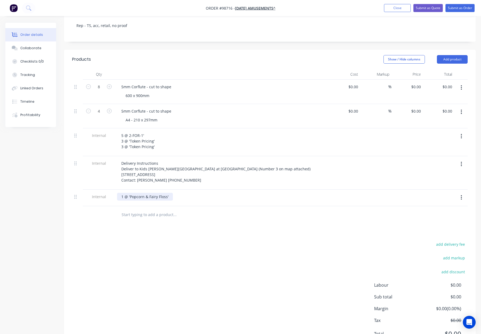
click at [171, 193] on div "1 @ 'Popcorn & Fairy Floss'" at bounding box center [145, 197] width 56 height 8
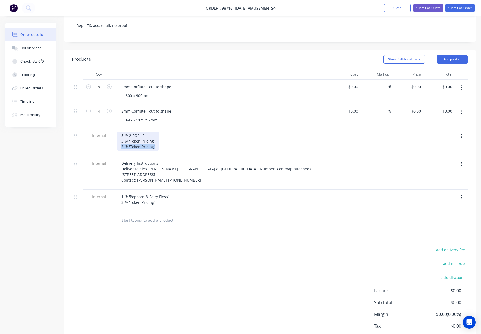
drag, startPoint x: 154, startPoint y: 134, endPoint x: 118, endPoint y: 132, distance: 35.9
click at [118, 132] on div "5 @ 2-FOR-1' 3 @ 'Token Pricing' 3 @ 'Token Pricing'" at bounding box center [138, 141] width 42 height 19
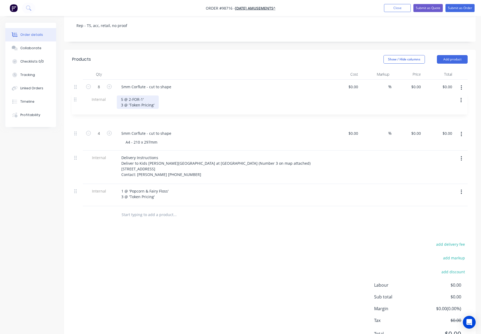
drag, startPoint x: 76, startPoint y: 121, endPoint x: 76, endPoint y: 95, distance: 25.1
click at [76, 96] on div "8 5mm Corflute - cut to shape 600 x 900mm $0.00 $0.00 % $0.00 $0.00 $0.00 $0.00…" at bounding box center [270, 143] width 396 height 126
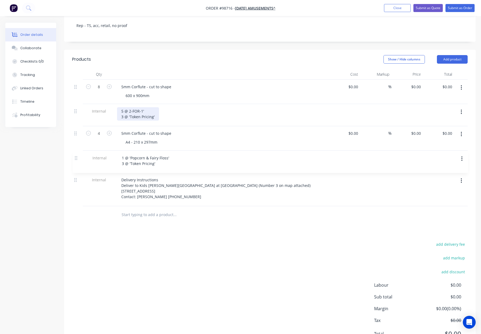
drag, startPoint x: 77, startPoint y: 169, endPoint x: 77, endPoint y: 139, distance: 30.2
click at [77, 139] on div "8 5mm Corflute - cut to shape 600 x 900mm $0.00 $0.00 % $0.00 $0.00 $0.00 $0.00…" at bounding box center [270, 143] width 396 height 126
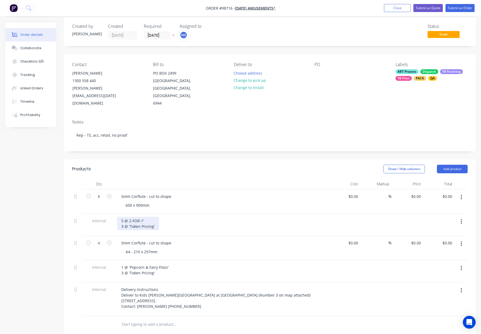
scroll to position [29, 0]
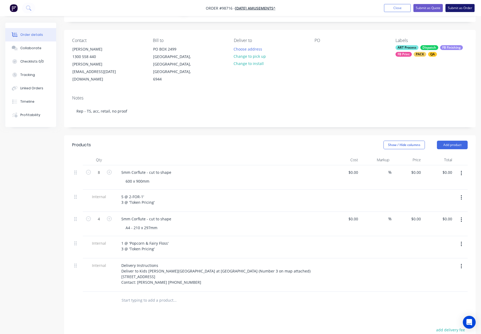
click at [454, 7] on button "Submit as Order" at bounding box center [460, 8] width 29 height 8
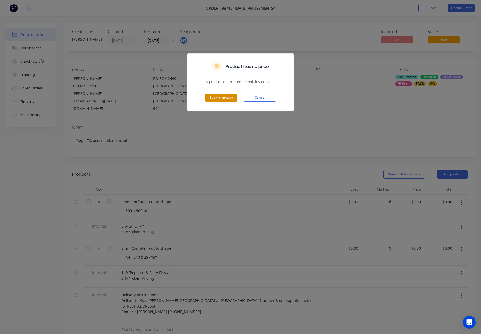
click at [230, 97] on button "Submit anyway" at bounding box center [221, 98] width 32 height 8
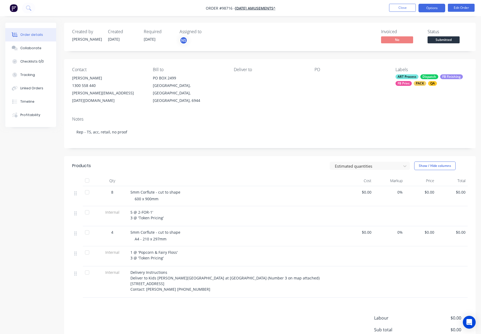
click at [430, 7] on button "Options" at bounding box center [432, 8] width 27 height 9
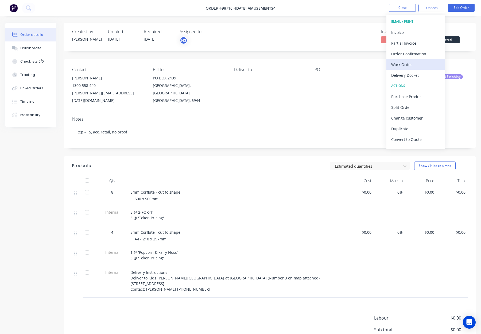
click at [406, 63] on div "Work Order" at bounding box center [415, 65] width 49 height 8
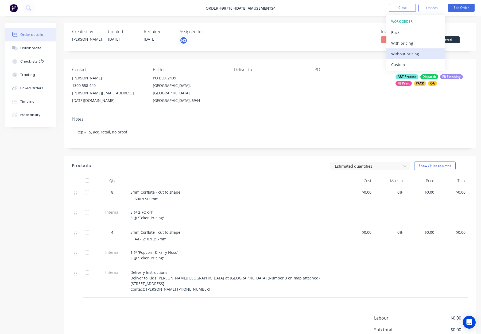
click at [414, 54] on div "Without pricing" at bounding box center [415, 54] width 49 height 8
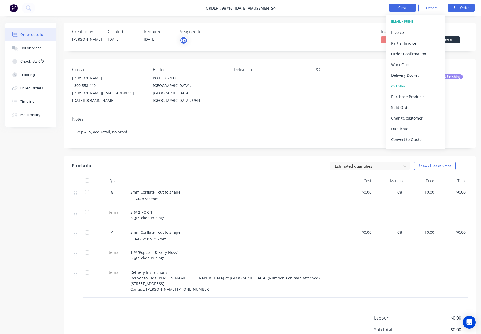
click at [395, 7] on button "Close" at bounding box center [402, 8] width 27 height 8
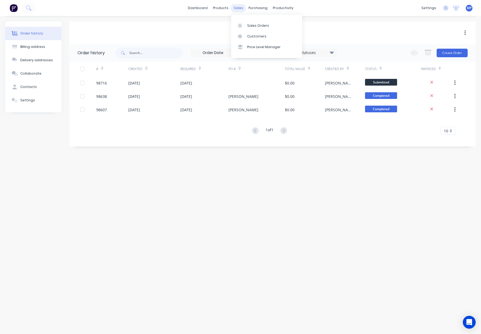
click at [237, 10] on div "sales" at bounding box center [238, 8] width 15 height 8
click at [250, 27] on div "Sales Orders" at bounding box center [258, 25] width 22 height 5
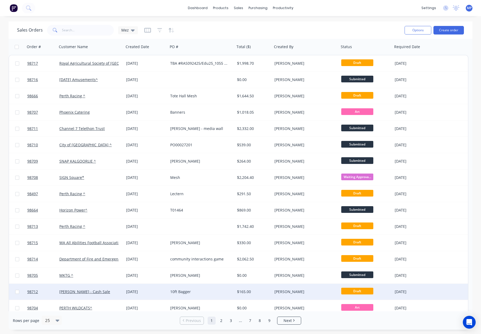
click at [298, 290] on div "[PERSON_NAME]" at bounding box center [304, 291] width 59 height 5
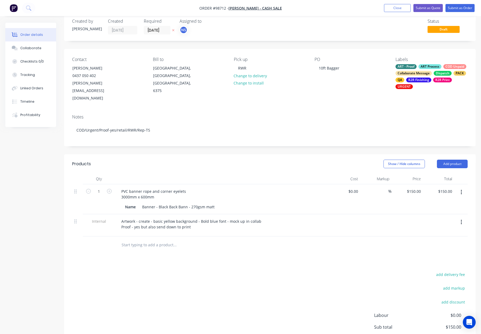
scroll to position [13, 0]
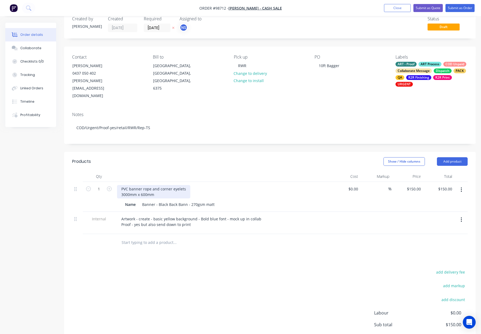
click at [144, 185] on div "PVC banner rope and corner eyelets 3000mm x 600mm" at bounding box center [153, 191] width 73 height 13
click at [143, 185] on div "PVC banner rope and corner eyelets 3000mm x 600mm" at bounding box center [153, 191] width 73 height 13
click at [183, 185] on div "PVC banner - with rope and corner eyelets 3000mm x 600mm" at bounding box center [159, 191] width 84 height 13
click at [244, 152] on header "Products Show / Hide columns Add product" at bounding box center [270, 161] width 412 height 19
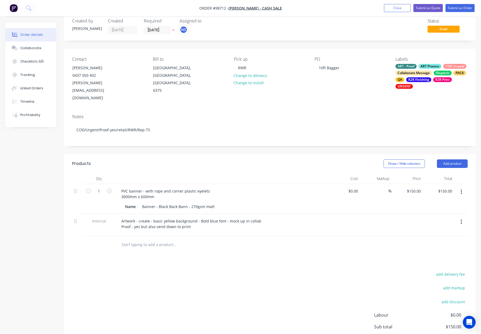
scroll to position [10, 0]
click at [456, 160] on button "Add product" at bounding box center [452, 164] width 31 height 9
click at [343, 154] on header "Products Show / Hide columns Add product Product catalogue Basic product Produc…" at bounding box center [270, 163] width 412 height 19
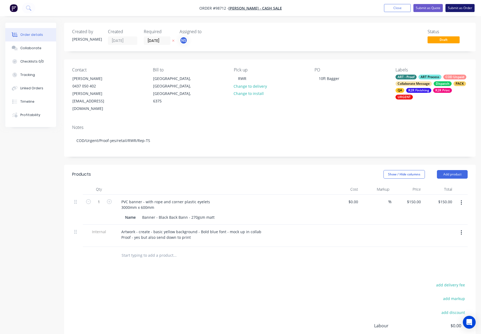
click at [454, 7] on button "Submit as Order" at bounding box center [460, 8] width 29 height 8
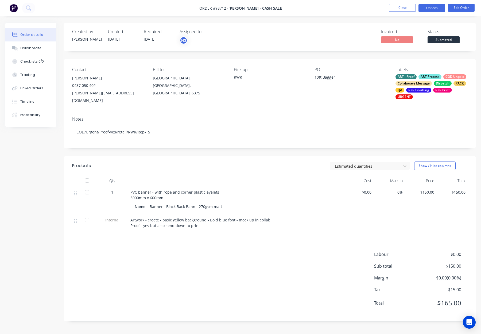
click at [429, 8] on button "Options" at bounding box center [432, 8] width 27 height 9
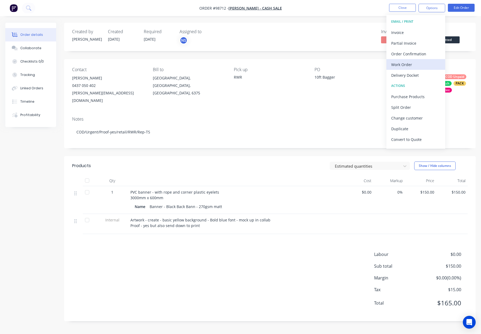
click at [423, 64] on div "Work Order" at bounding box center [415, 65] width 49 height 8
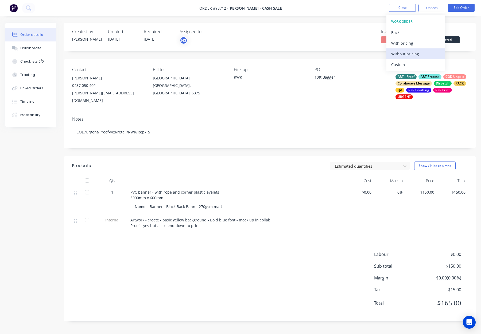
click at [423, 56] on div "Without pricing" at bounding box center [415, 54] width 49 height 8
click at [414, 8] on button "Close" at bounding box center [402, 8] width 27 height 8
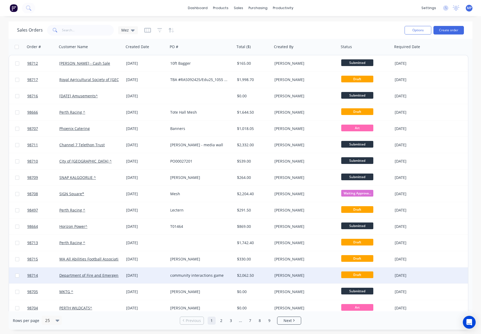
click at [301, 276] on div "[PERSON_NAME]" at bounding box center [304, 275] width 59 height 5
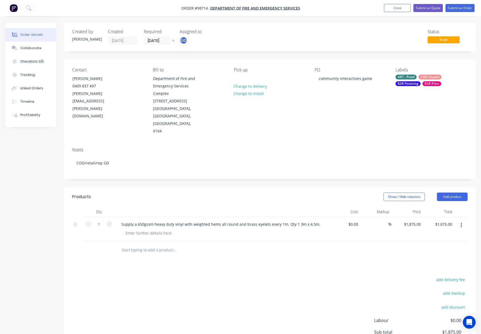
click at [168, 245] on input "text" at bounding box center [174, 250] width 107 height 11
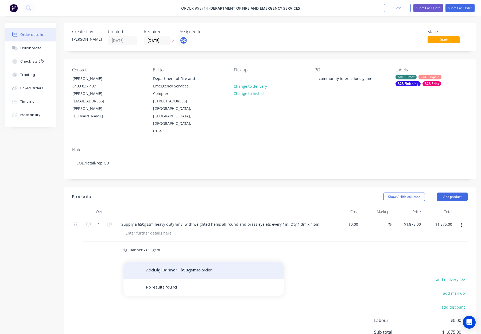
type input "Digi Banner - 650gsm"
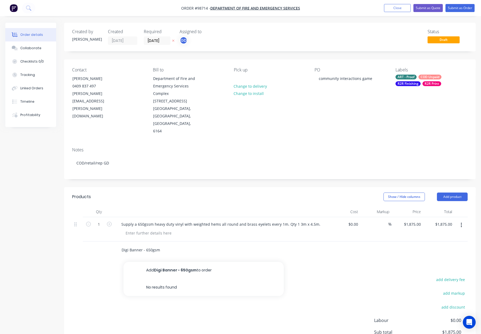
click at [205, 262] on button "Add Digi Banner - 650gsm to order" at bounding box center [204, 270] width 160 height 17
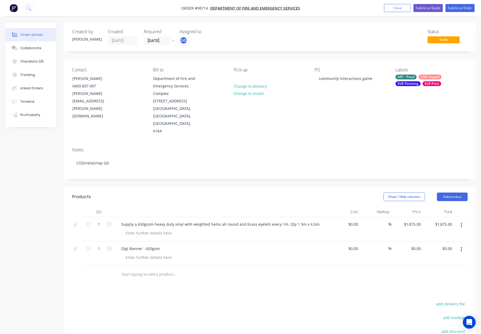
click at [156, 269] on input "text" at bounding box center [174, 274] width 107 height 11
type input "650"
drag, startPoint x: 133, startPoint y: 261, endPoint x: 110, endPoint y: 259, distance: 22.8
click at [110, 266] on div "650 Add 650 to order No results found" at bounding box center [270, 274] width 396 height 17
click at [162, 245] on div "Digi Banner - 650gsm" at bounding box center [140, 249] width 47 height 8
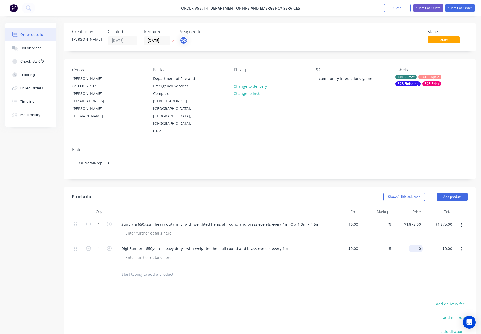
click at [418, 245] on input "0" at bounding box center [417, 249] width 12 height 8
type input "$1,875.00"
click at [436, 266] on div at bounding box center [270, 274] width 396 height 17
drag, startPoint x: 463, startPoint y: 210, endPoint x: 461, endPoint y: 215, distance: 5.7
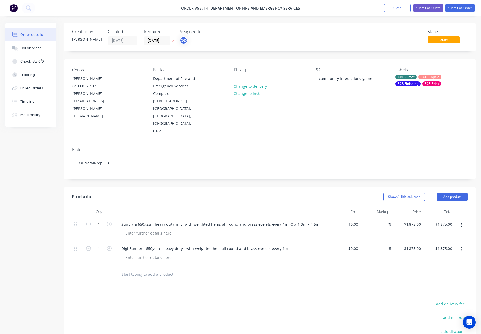
click at [463, 220] on button "button" at bounding box center [461, 225] width 13 height 10
drag, startPoint x: 157, startPoint y: 243, endPoint x: 196, endPoint y: 243, distance: 39.3
click at [157, 253] on div at bounding box center [148, 257] width 55 height 8
drag, startPoint x: 460, startPoint y: 211, endPoint x: 459, endPoint y: 215, distance: 4.4
click at [460, 220] on button "button" at bounding box center [461, 225] width 13 height 10
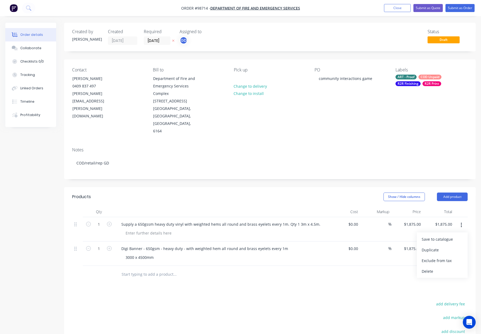
click at [438, 267] on div "Delete" at bounding box center [442, 271] width 41 height 8
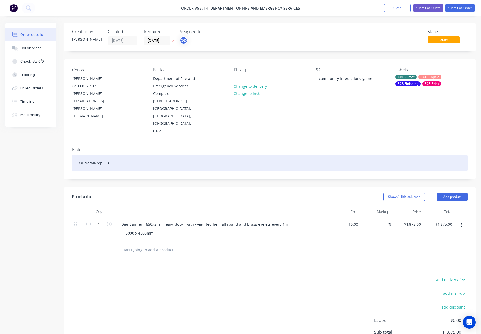
click at [175, 155] on div "COD/retail/rep GD" at bounding box center [270, 163] width 396 height 16
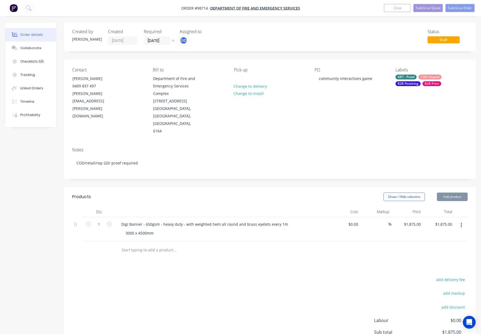
click at [411, 78] on div "ART - Proof" at bounding box center [406, 77] width 21 height 5
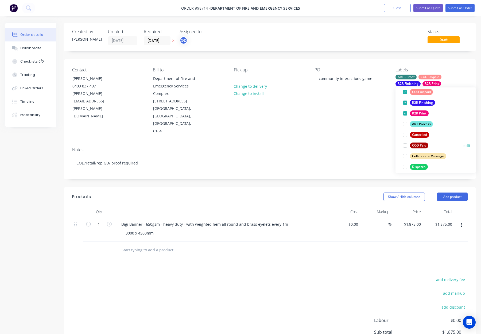
scroll to position [56, 0]
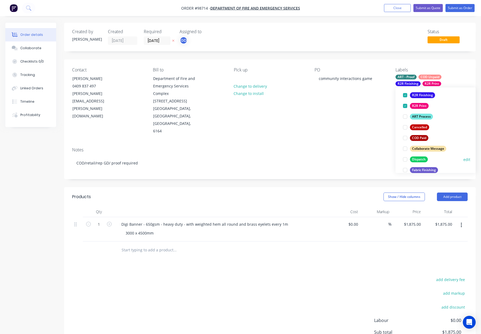
click at [422, 156] on button "Dispatch" at bounding box center [415, 159] width 29 height 7
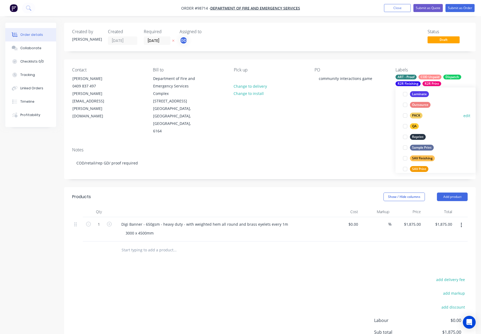
click at [412, 113] on div "PACK" at bounding box center [416, 116] width 13 height 6
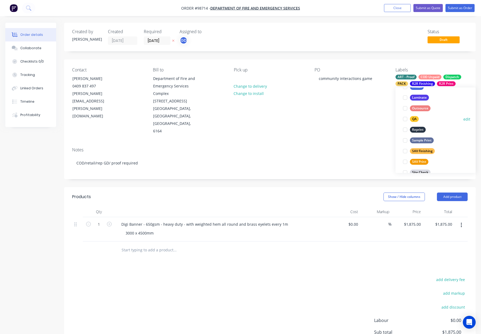
click at [412, 118] on div "QA" at bounding box center [414, 119] width 9 height 6
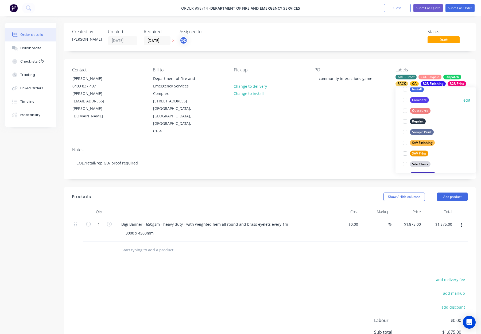
scroll to position [257, 0]
click at [332, 115] on div "PO community interactions game" at bounding box center [351, 101] width 72 height 68
click at [240, 76] on div at bounding box center [238, 79] width 9 height 8
click at [283, 57] on div "Created by Gino Created 24/09/25 Required 08/10/25 Assigned to GD Status Draft …" at bounding box center [270, 205] width 412 height 364
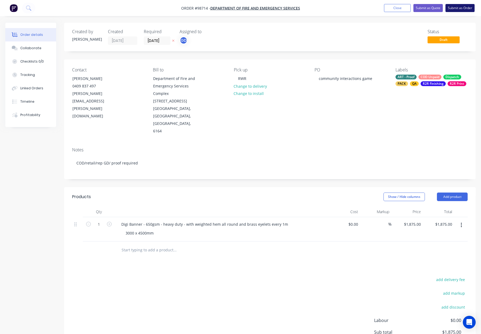
click at [465, 8] on button "Submit as Order" at bounding box center [460, 8] width 29 height 8
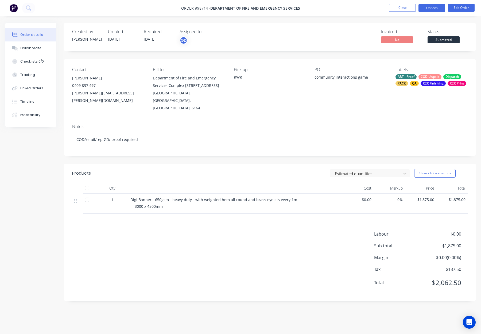
click at [431, 8] on button "Options" at bounding box center [432, 8] width 27 height 9
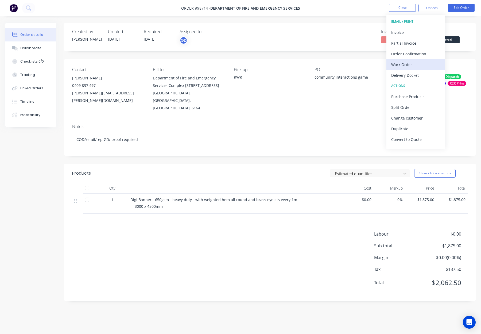
click at [423, 67] on div "Work Order" at bounding box center [415, 65] width 49 height 8
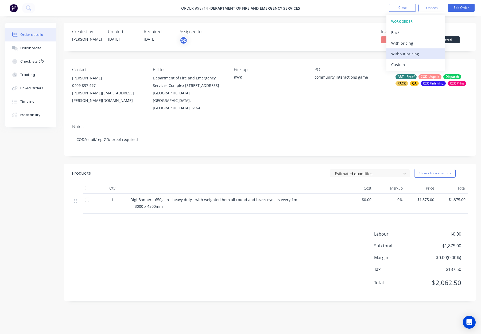
click at [421, 55] on div "Without pricing" at bounding box center [415, 54] width 49 height 8
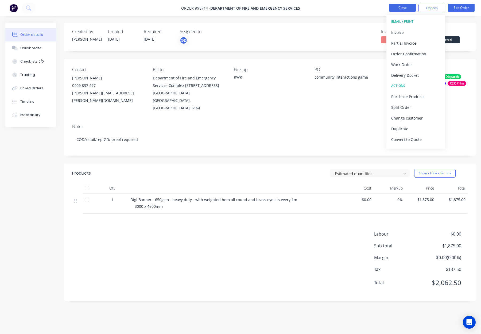
click at [402, 7] on button "Close" at bounding box center [402, 8] width 27 height 8
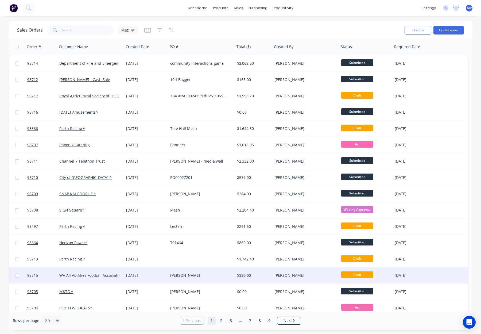
click at [300, 275] on div "[PERSON_NAME]" at bounding box center [304, 275] width 59 height 5
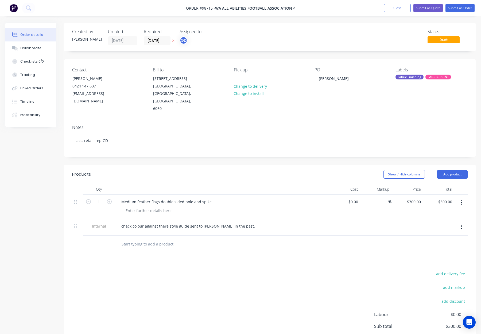
click at [270, 251] on div "Products Show / Hide columns Add product Qty Cost Markup Price Total 1 Medium f…" at bounding box center [270, 273] width 412 height 217
drag, startPoint x: 166, startPoint y: 240, endPoint x: 162, endPoint y: 233, distance: 7.9
click at [166, 239] on div "Products Show / Hide columns Add product Qty Cost Markup Price Total 1 Medium f…" at bounding box center [270, 273] width 412 height 217
drag, startPoint x: 161, startPoint y: 232, endPoint x: 186, endPoint y: 233, distance: 25.1
click at [161, 239] on input "text" at bounding box center [174, 244] width 107 height 11
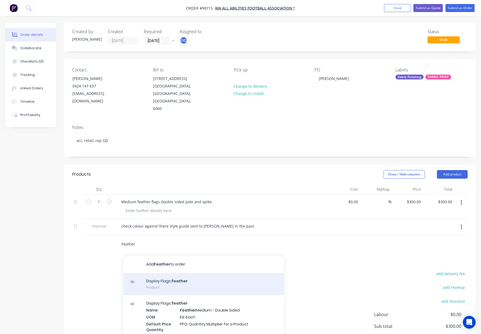
type input "Feather"
click at [178, 273] on div "Display Flags: feather Product" at bounding box center [204, 284] width 160 height 22
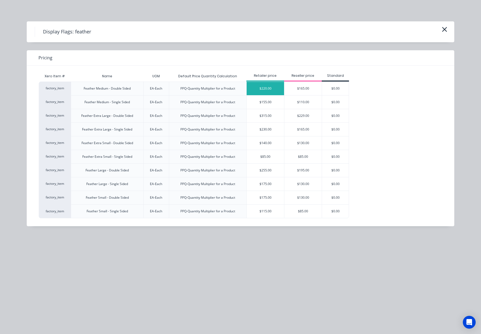
click at [275, 90] on div "$220.00" at bounding box center [265, 88] width 37 height 13
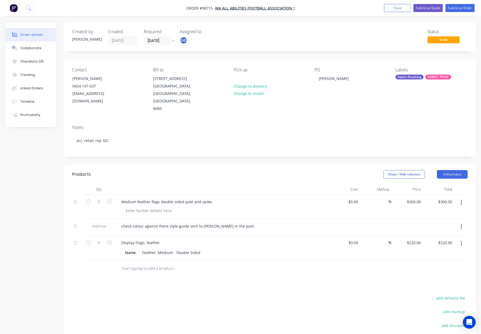
click at [151, 263] on input "text" at bounding box center [174, 268] width 107 height 11
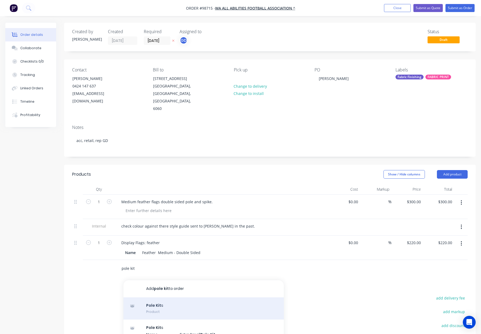
type input "pole kit"
click at [211, 297] on div "Pole Kit s Product" at bounding box center [204, 308] width 160 height 22
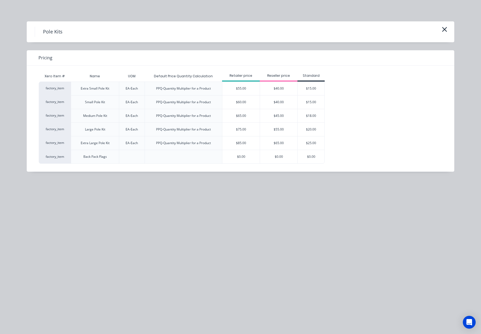
click at [253, 117] on div "$65.00" at bounding box center [240, 115] width 37 height 13
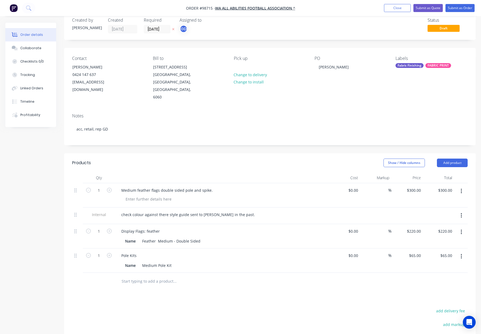
scroll to position [14, 0]
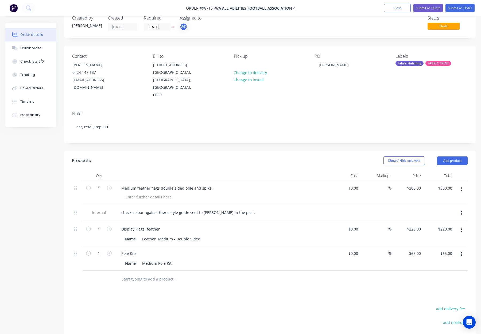
drag, startPoint x: 137, startPoint y: 262, endPoint x: 144, endPoint y: 263, distance: 6.7
click at [137, 274] on input "text" at bounding box center [174, 279] width 107 height 11
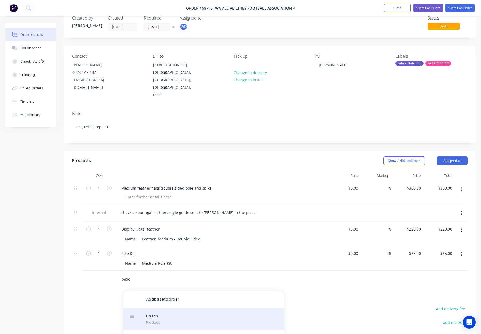
type input "base"
click at [196, 308] on div "Base s Product" at bounding box center [204, 319] width 160 height 22
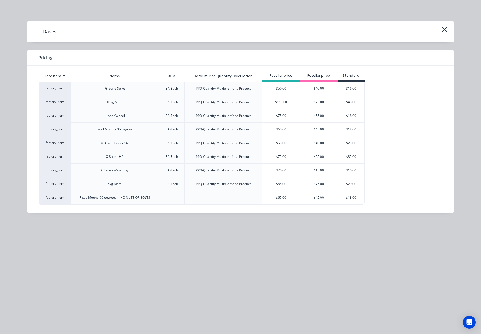
click at [290, 88] on div "$50.00" at bounding box center [281, 88] width 37 height 13
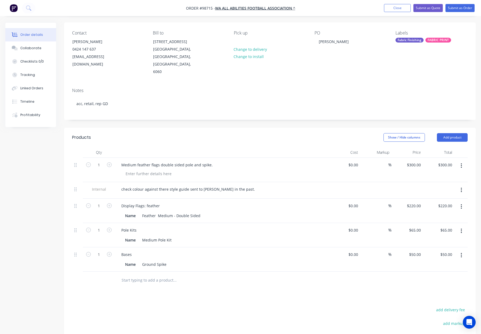
scroll to position [42, 0]
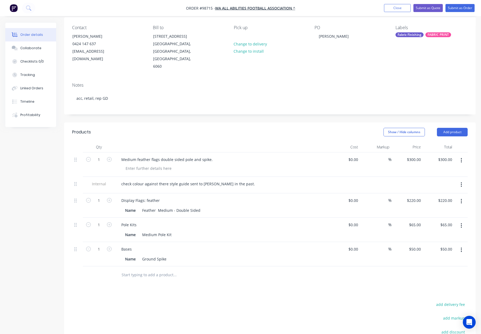
click at [460, 156] on button "button" at bounding box center [461, 161] width 13 height 10
click at [441, 203] on div "Delete" at bounding box center [442, 207] width 41 height 8
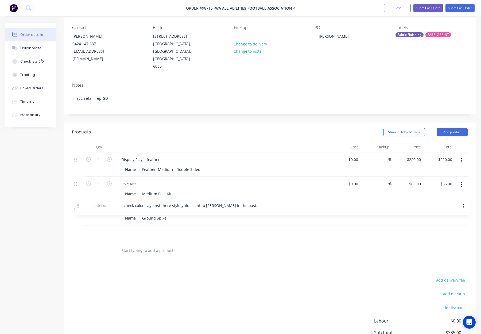
drag, startPoint x: 76, startPoint y: 144, endPoint x: 76, endPoint y: 216, distance: 72.4
click at [77, 217] on div "Internal check colour against there style guide sent to Maryanne in the past. 1…" at bounding box center [270, 197] width 396 height 90
click at [248, 254] on div "Products Show / Hide columns Add product Qty Cost Markup Price Total 1 Display …" at bounding box center [270, 254] width 412 height 265
click at [244, 245] on div at bounding box center [197, 250] width 160 height 11
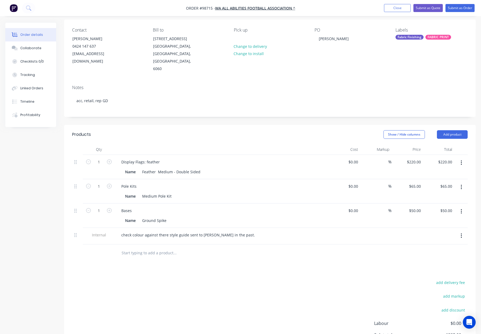
scroll to position [39, 0]
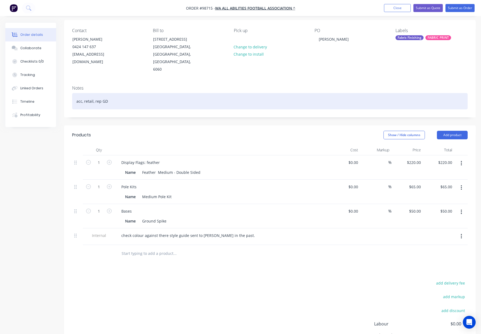
drag, startPoint x: 148, startPoint y: 78, endPoint x: 157, endPoint y: 79, distance: 8.9
click at [148, 93] on div "acc, retail, rep GD" at bounding box center [270, 101] width 396 height 16
drag, startPoint x: 157, startPoint y: 86, endPoint x: 162, endPoint y: 89, distance: 5.8
click at [158, 93] on div "acc, retail, rep GD" at bounding box center [270, 101] width 396 height 16
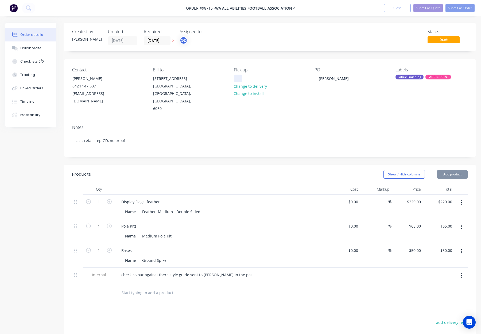
click at [234, 78] on div at bounding box center [238, 79] width 9 height 8
click at [408, 78] on div "Fabric Finishing" at bounding box center [410, 77] width 28 height 5
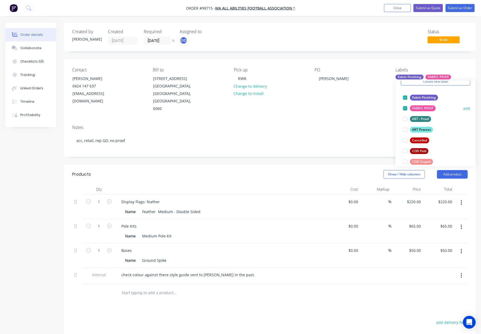
drag, startPoint x: 418, startPoint y: 127, endPoint x: 425, endPoint y: 129, distance: 7.2
click at [418, 127] on div "ART Process" at bounding box center [421, 130] width 23 height 6
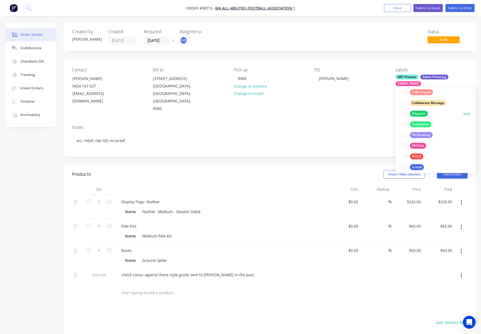
click at [421, 114] on div "Dispatch" at bounding box center [419, 114] width 18 height 6
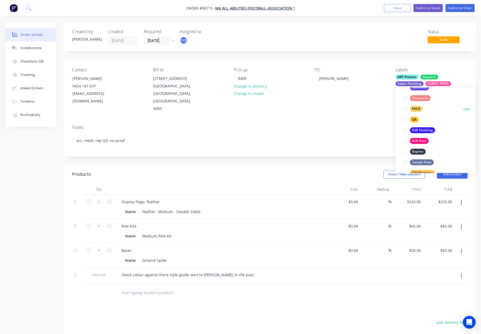
drag, startPoint x: 415, startPoint y: 106, endPoint x: 419, endPoint y: 107, distance: 4.5
click at [415, 106] on div "PACK" at bounding box center [416, 109] width 13 height 6
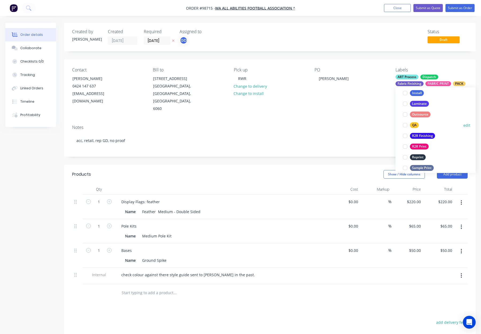
drag, startPoint x: 414, startPoint y: 127, endPoint x: 417, endPoint y: 127, distance: 3.2
click at [414, 127] on div "QA" at bounding box center [414, 125] width 9 height 6
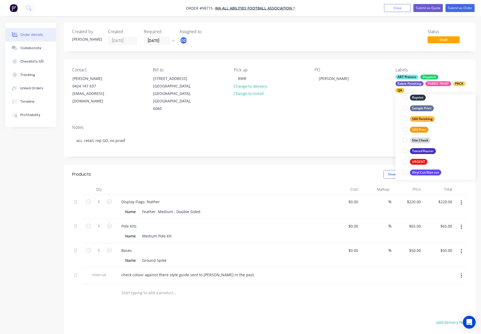
scroll to position [257, 0]
click at [341, 95] on div "PO Narelle Thredgold" at bounding box center [351, 89] width 72 height 45
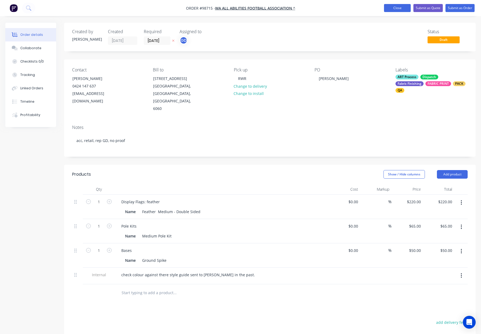
click at [392, 7] on button "Close" at bounding box center [397, 8] width 27 height 8
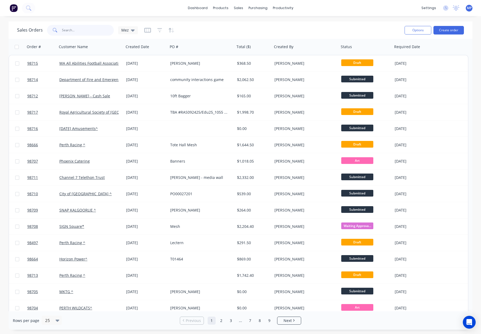
click at [75, 29] on input "text" at bounding box center [88, 30] width 52 height 11
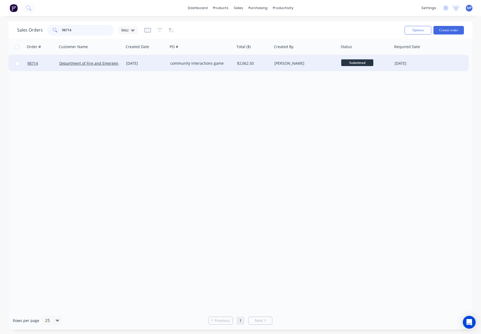
type input "98714"
click at [165, 64] on div "[DATE]" at bounding box center [146, 63] width 40 height 5
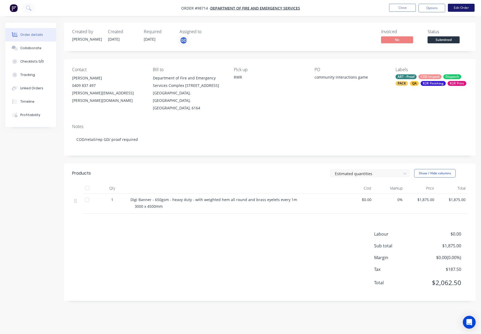
click at [459, 7] on button "Edit Order" at bounding box center [461, 8] width 27 height 8
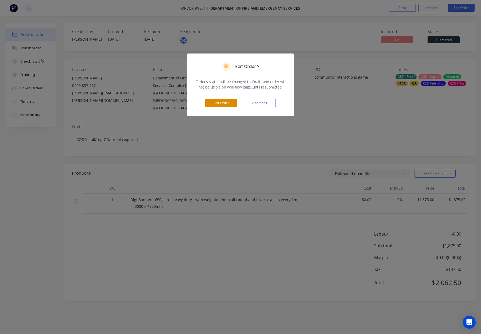
click at [216, 100] on button "Edit Order" at bounding box center [221, 103] width 32 height 8
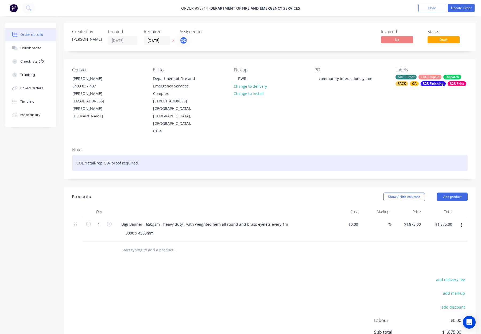
drag, startPoint x: 84, startPoint y: 147, endPoint x: 95, endPoint y: 153, distance: 12.6
click at [85, 155] on div "COD/retail/rep GD/ proof required" at bounding box center [270, 163] width 396 height 16
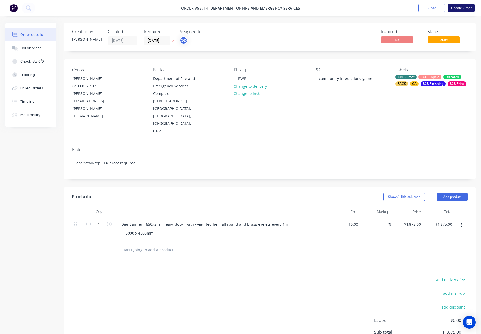
click at [473, 7] on button "Update Order" at bounding box center [461, 8] width 27 height 8
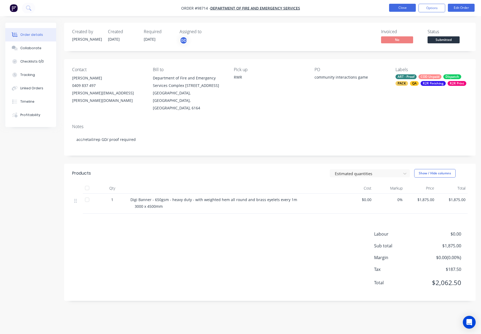
click at [401, 7] on button "Close" at bounding box center [402, 8] width 27 height 8
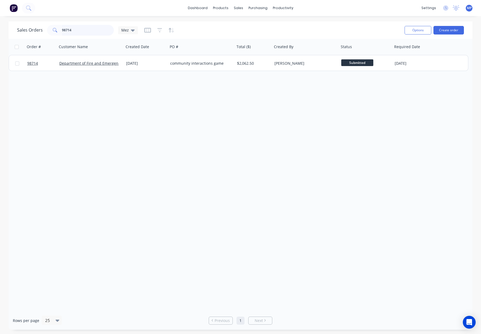
click at [86, 31] on input "98714" at bounding box center [88, 30] width 52 height 11
drag, startPoint x: 87, startPoint y: 30, endPoint x: 36, endPoint y: 29, distance: 51.3
click at [34, 29] on div "Sales Orders 98714 Mez" at bounding box center [77, 30] width 121 height 11
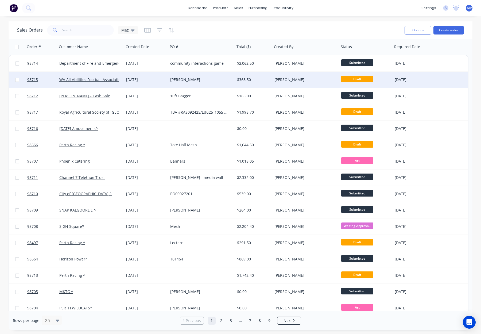
click at [294, 78] on div "[PERSON_NAME]" at bounding box center [304, 79] width 59 height 5
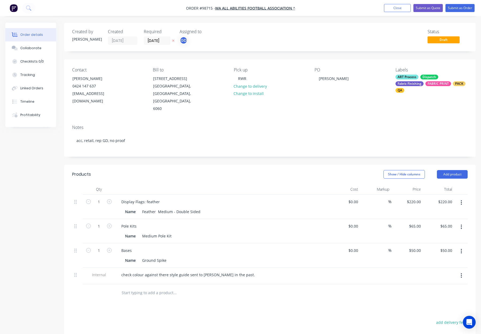
scroll to position [21, 0]
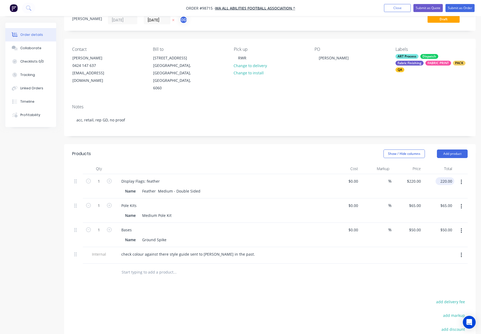
click at [450, 177] on input "220.00" at bounding box center [446, 181] width 17 height 8
type input "200"
type input "$200.00"
click at [443, 202] on input "65.00" at bounding box center [447, 206] width 14 height 8
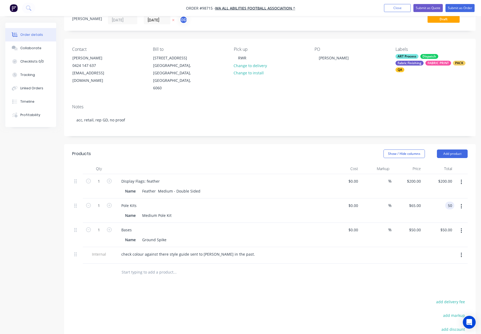
type input "50"
type input "$50.00"
drag, startPoint x: 429, startPoint y: 239, endPoint x: 431, endPoint y: 237, distance: 3.0
click at [429, 247] on div at bounding box center [439, 255] width 32 height 17
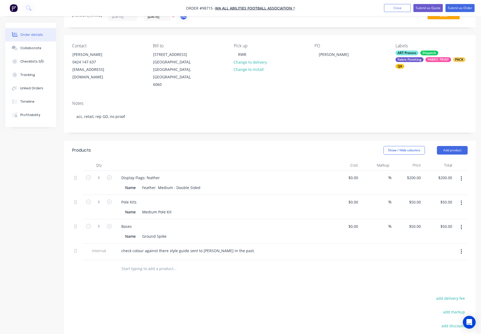
scroll to position [37, 0]
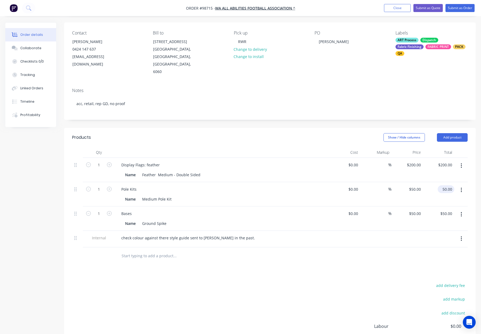
click at [446, 185] on input "50.00" at bounding box center [447, 189] width 14 height 8
type input "45"
type input "200.00"
type input "$45.00"
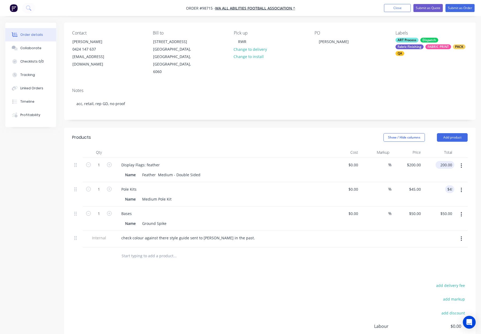
click at [445, 161] on input "200.00" at bounding box center [446, 165] width 17 height 8
type input "205"
type input "$205.00"
click at [309, 128] on header "Products Show / Hide columns Add product" at bounding box center [270, 137] width 412 height 19
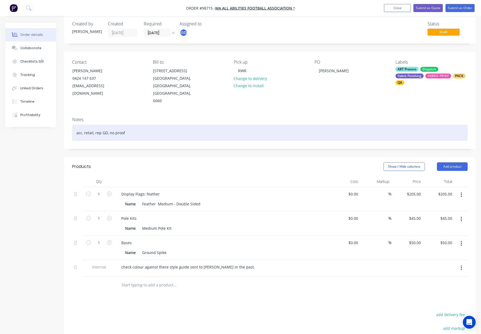
scroll to position [0, 0]
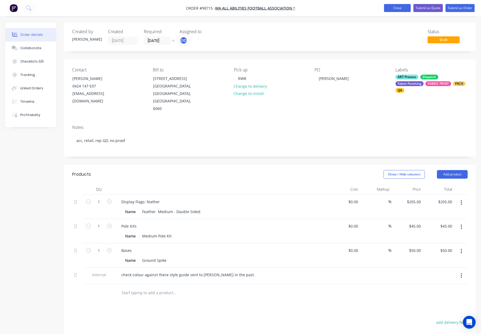
click at [395, 7] on button "Close" at bounding box center [397, 8] width 27 height 8
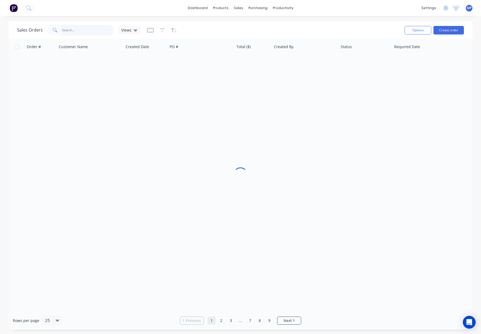
click at [79, 32] on input "text" at bounding box center [88, 30] width 52 height 11
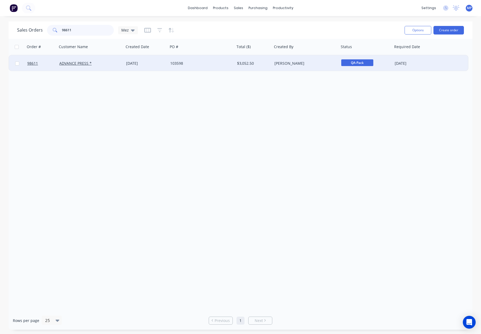
type input "98611"
click at [113, 64] on div "ADVANCE PRESS *" at bounding box center [88, 63] width 59 height 5
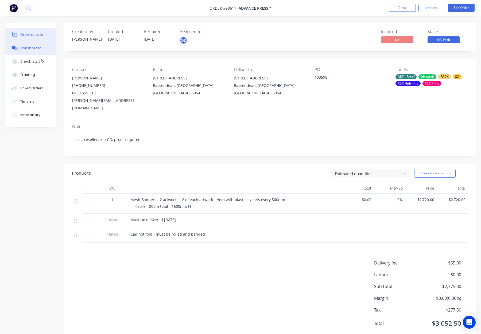
click at [38, 49] on div "Collaborate" at bounding box center [30, 48] width 21 height 5
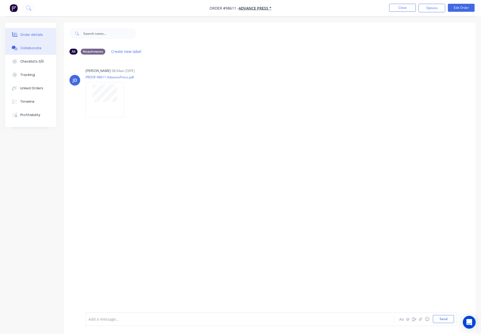
click at [39, 42] on button "Collaborate" at bounding box center [30, 47] width 51 height 13
click at [38, 35] on div "Order details" at bounding box center [31, 34] width 23 height 5
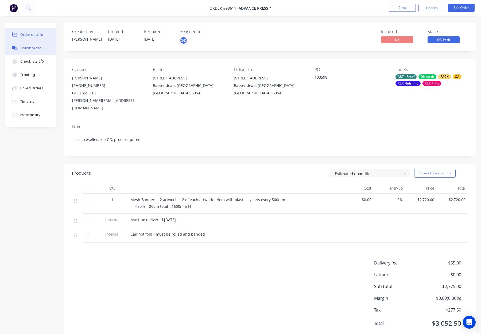
scroll to position [0, 0]
click at [399, 7] on button "Close" at bounding box center [402, 8] width 27 height 8
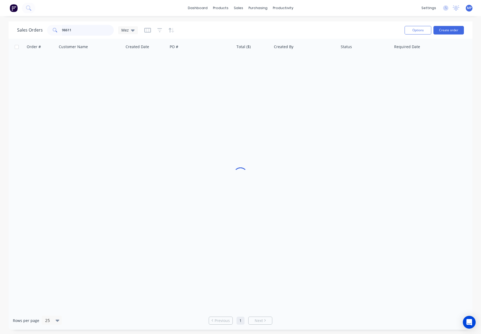
click at [79, 29] on input "98611" at bounding box center [88, 30] width 52 height 11
drag, startPoint x: 87, startPoint y: 31, endPoint x: 46, endPoint y: 30, distance: 41.7
click at [46, 30] on div "Sales Orders 98611 Mez" at bounding box center [77, 30] width 121 height 11
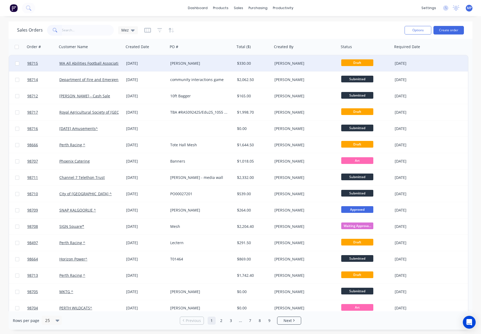
click at [222, 61] on div "[PERSON_NAME]" at bounding box center [199, 63] width 59 height 5
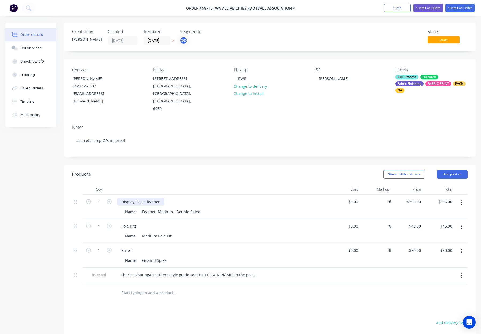
drag, startPoint x: 148, startPoint y: 185, endPoint x: 159, endPoint y: 185, distance: 11.0
click at [148, 198] on div "Display Flags: feather" at bounding box center [140, 202] width 47 height 8
click at [199, 170] on div "Show / Hide columns Add product" at bounding box center [311, 174] width 311 height 9
click at [454, 8] on button "Submit as Order" at bounding box center [460, 8] width 29 height 8
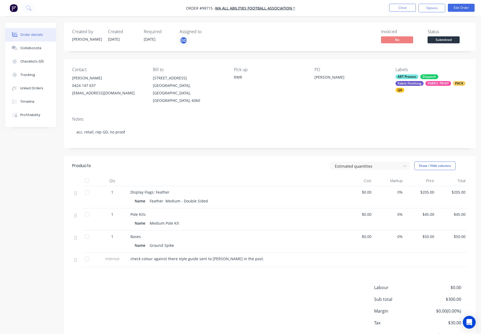
click at [420, 80] on div "ART Process Dispatch Fabric Finishing FABRIC PRINT PACK QA" at bounding box center [432, 83] width 72 height 18
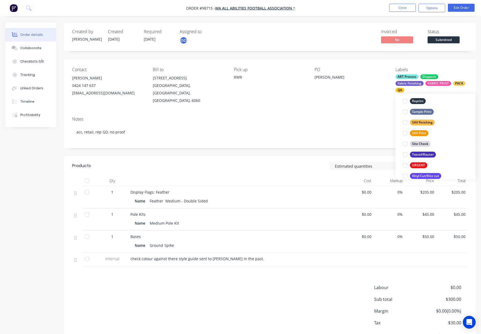
scroll to position [257, 0]
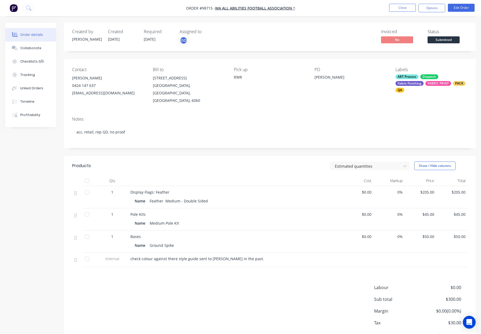
click at [362, 117] on div "Notes" at bounding box center [270, 119] width 396 height 5
click at [432, 7] on button "Options" at bounding box center [432, 8] width 27 height 9
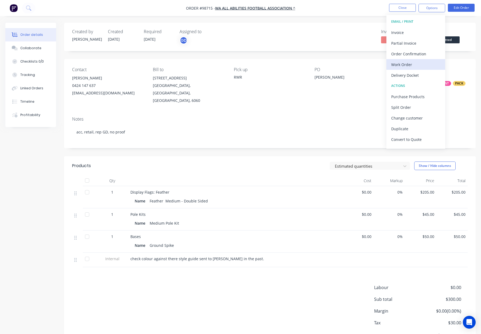
click at [411, 66] on div "Work Order" at bounding box center [415, 65] width 49 height 8
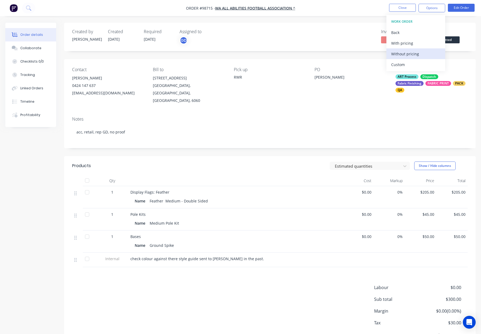
click at [414, 53] on div "Without pricing" at bounding box center [415, 54] width 49 height 8
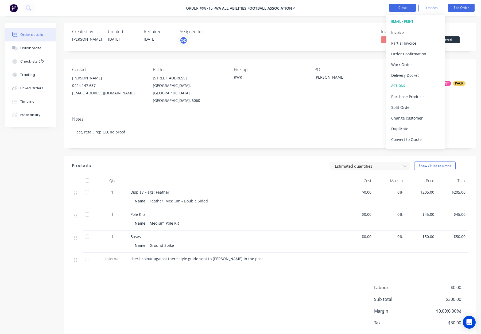
click at [404, 10] on button "Close" at bounding box center [402, 8] width 27 height 8
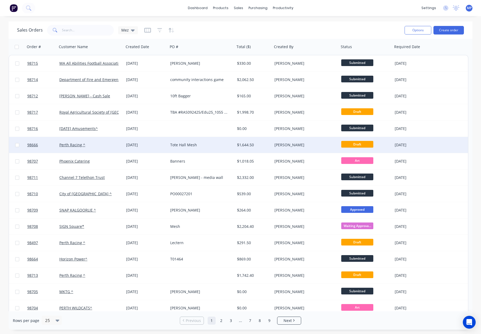
click at [324, 143] on div "[PERSON_NAME]" at bounding box center [304, 144] width 59 height 5
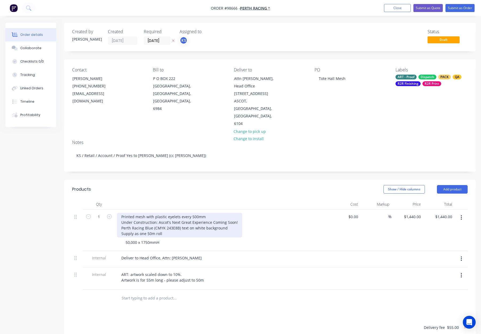
click at [137, 213] on div "Printed mesh with plastic eyelets every 500mm Under Construction: Ascot's Next …" at bounding box center [179, 225] width 125 height 25
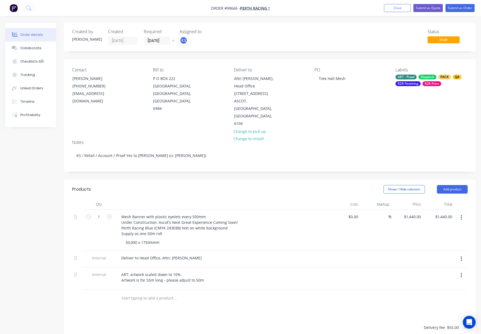
click at [172, 180] on header "Products Show / Hide columns Add product" at bounding box center [270, 189] width 412 height 19
click at [460, 8] on button "Submit as Order" at bounding box center [460, 8] width 29 height 8
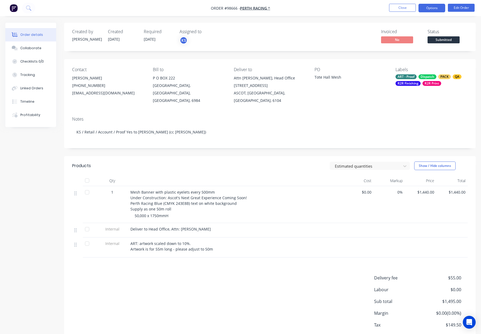
click at [427, 8] on button "Options" at bounding box center [432, 8] width 27 height 9
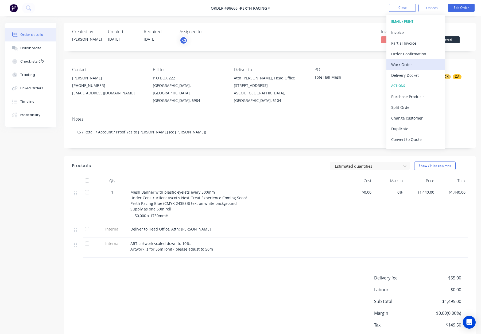
click at [413, 61] on div "Work Order" at bounding box center [415, 65] width 49 height 8
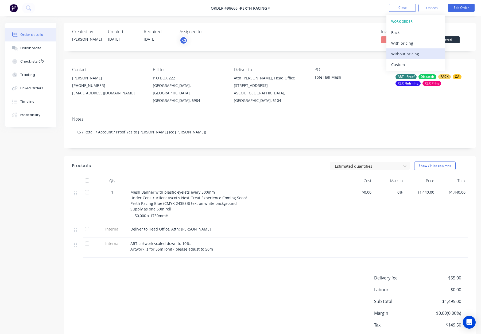
click at [417, 54] on div "Without pricing" at bounding box center [415, 54] width 49 height 8
click at [397, 8] on button "Close" at bounding box center [402, 8] width 27 height 8
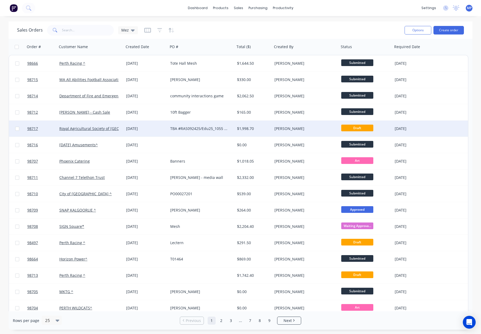
click at [209, 125] on div "TBA #RAS092425/Edu25_1055 Cattle Corner Black base signs" at bounding box center [201, 129] width 67 height 16
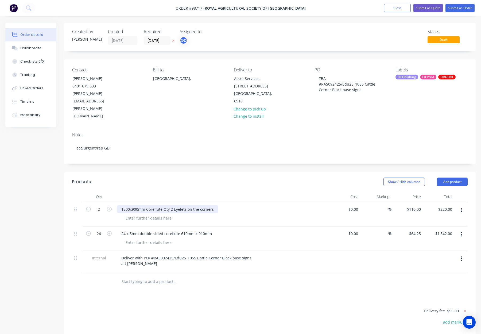
drag, startPoint x: 119, startPoint y: 187, endPoint x: 148, endPoint y: 191, distance: 28.9
click at [120, 205] on div "1500x900mm Coreflute Qty 2 Eyelets on the corners" at bounding box center [167, 209] width 101 height 8
drag, startPoint x: 149, startPoint y: 186, endPoint x: 171, endPoint y: 187, distance: 22.2
click at [171, 205] on div "5mm Corflute - 1500x900mm Coreflute Qty 2 Eyelets on the corners" at bounding box center [181, 209] width 129 height 8
copy div "1500x900mm"
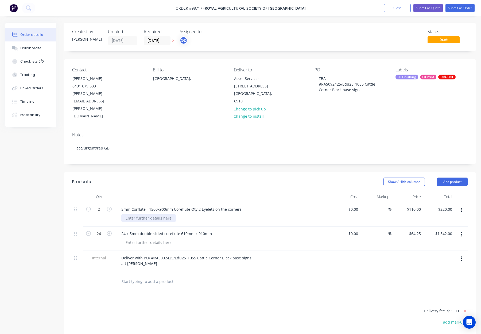
drag, startPoint x: 148, startPoint y: 197, endPoint x: 140, endPoint y: 196, distance: 8.6
click at [148, 214] on div at bounding box center [148, 218] width 55 height 8
click at [140, 214] on div at bounding box center [148, 218] width 55 height 8
paste div
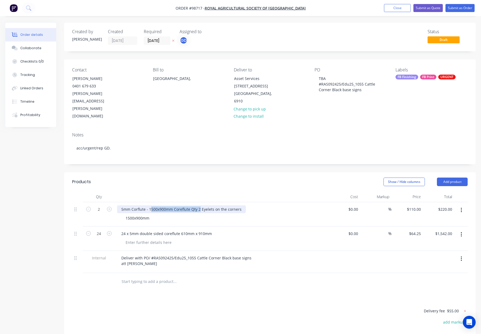
drag, startPoint x: 200, startPoint y: 186, endPoint x: 157, endPoint y: 188, distance: 42.8
click at [151, 205] on div "5mm Corflute - 1500x900mm Coreflute Qty 2 Eyelets on the corners" at bounding box center [181, 209] width 129 height 8
click at [158, 205] on div "5mm Corflute - with Eyelets on the corners" at bounding box center [159, 209] width 85 height 8
click at [209, 178] on div "Show / Hide columns Add product" at bounding box center [311, 182] width 311 height 9
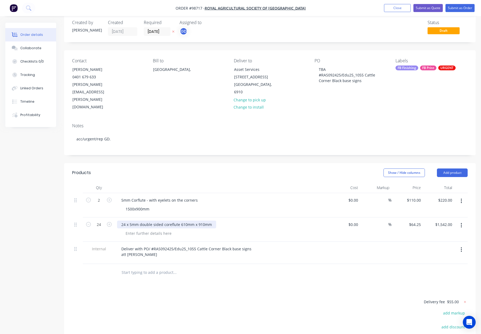
scroll to position [10, 0]
click at [118, 220] on div "24 x 5mm double sided coreflute 610mm x 910mm" at bounding box center [166, 224] width 99 height 8
drag, startPoint x: 208, startPoint y: 201, endPoint x: 244, endPoint y: 203, distance: 36.7
click at [245, 220] on div "5mm Corflute - 24 x 5mm double sided coreflute 610mm x 910mm" at bounding box center [222, 224] width 210 height 8
copy div "610mm x 910mm"
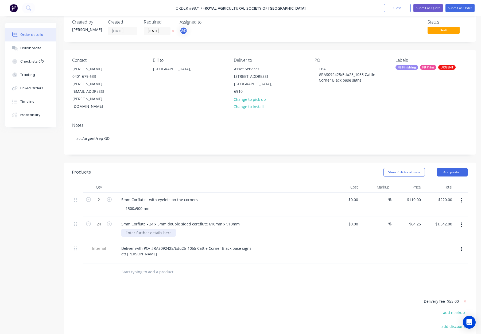
drag, startPoint x: 147, startPoint y: 211, endPoint x: 143, endPoint y: 212, distance: 4.3
click at [147, 229] on div at bounding box center [148, 233] width 55 height 8
click at [143, 229] on div at bounding box center [148, 233] width 55 height 8
paste div
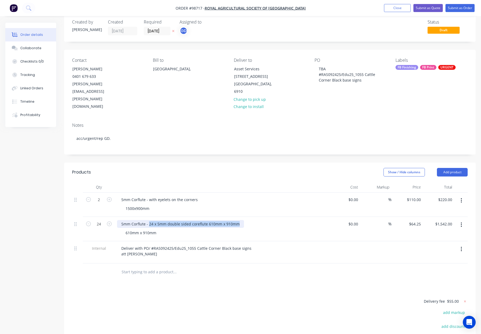
drag, startPoint x: 238, startPoint y: 202, endPoint x: 150, endPoint y: 202, distance: 88.5
click at [150, 220] on div "5mm Corflute - 24 x 5mm double sided coreflute 610mm x 910mm" at bounding box center [180, 224] width 127 height 8
click at [233, 163] on header "Products Show / Hide columns Add product" at bounding box center [270, 172] width 412 height 19
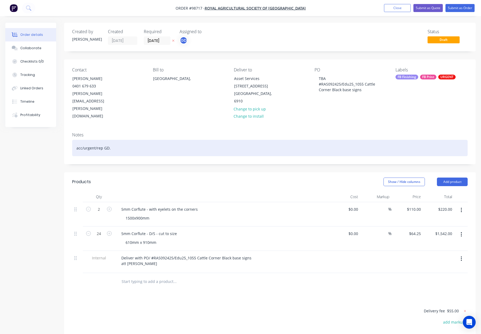
drag, startPoint x: 185, startPoint y: 127, endPoint x: 190, endPoint y: 127, distance: 5.1
click at [185, 140] on div "acc/urgent/rep GD." at bounding box center [270, 148] width 396 height 16
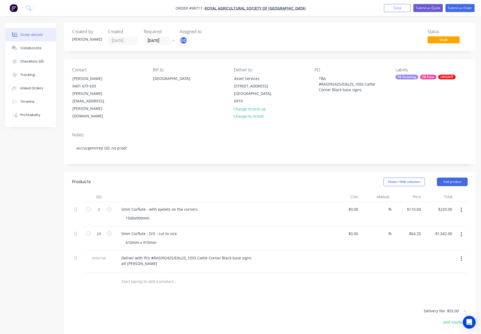
click at [257, 202] on div "5mm Corflute - with eyelets on the corners 1500x900mm" at bounding box center [222, 214] width 214 height 24
drag, startPoint x: 154, startPoint y: 241, endPoint x: 102, endPoint y: 240, distance: 52.1
click at [101, 251] on div "Internal Deliver with PO/ #RAS092425/Edu25_1055 Cattle Corner Black base signs …" at bounding box center [270, 262] width 396 height 22
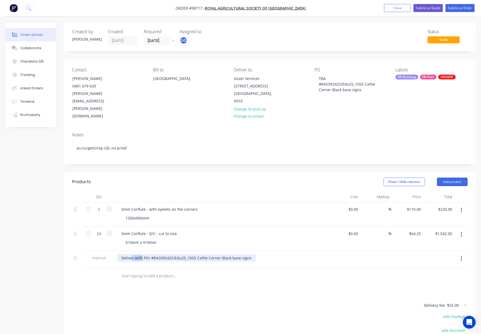
drag, startPoint x: 142, startPoint y: 235, endPoint x: 132, endPoint y: 235, distance: 10.4
click at [131, 254] on div "Deliver with PO/ #RAS092425/Edu25_1055 Cattle Corner Black base signs" at bounding box center [186, 258] width 139 height 8
drag, startPoint x: 150, startPoint y: 236, endPoint x: 101, endPoint y: 236, distance: 49.5
click at [102, 251] on div "Internal Deliver with PO/ #RAS092425/Edu25_1055 Cattle Corner Black base signs" at bounding box center [270, 259] width 396 height 17
click at [263, 271] on div at bounding box center [197, 276] width 160 height 11
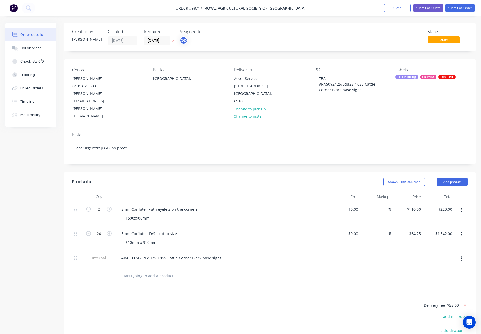
click at [428, 77] on div "FB Print" at bounding box center [428, 77] width 16 height 5
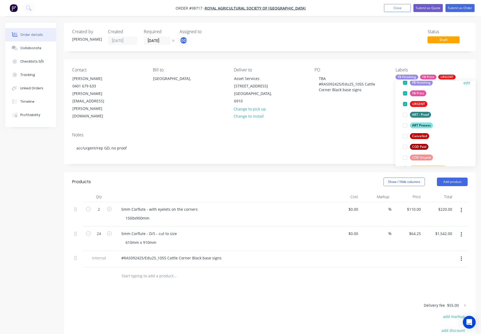
scroll to position [56, 0]
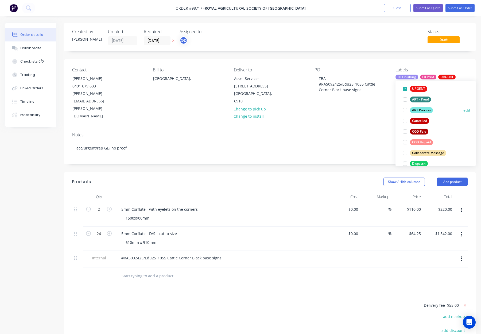
click at [425, 110] on div "ART Process" at bounding box center [421, 110] width 23 height 6
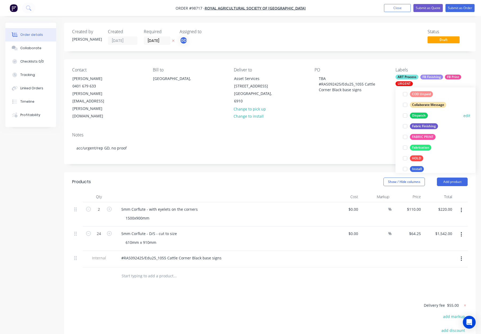
click at [422, 115] on div "Dispatch" at bounding box center [419, 116] width 18 height 6
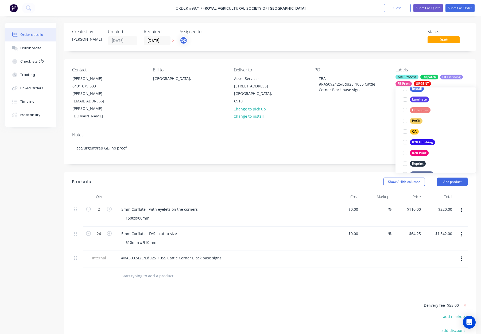
drag, startPoint x: 418, startPoint y: 120, endPoint x: 427, endPoint y: 111, distance: 12.9
click at [418, 120] on div "PACK" at bounding box center [416, 121] width 13 height 6
click at [416, 128] on div "QA" at bounding box center [414, 128] width 9 height 6
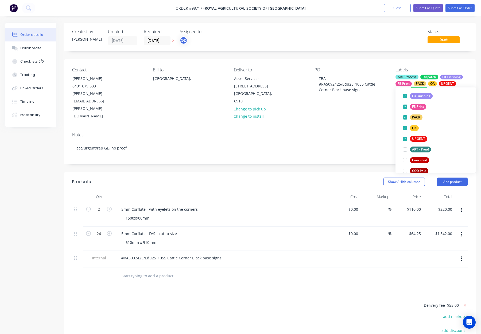
click at [325, 141] on div "Notes acc/urgent/rep GD, no proof" at bounding box center [270, 146] width 412 height 36
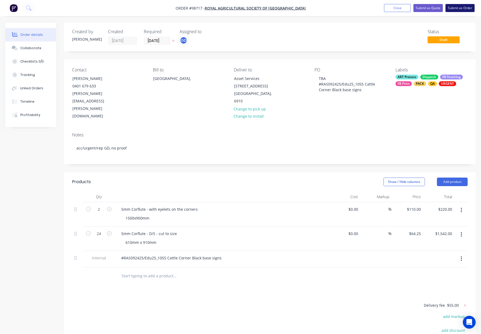
click at [457, 8] on button "Submit as Order" at bounding box center [460, 8] width 29 height 8
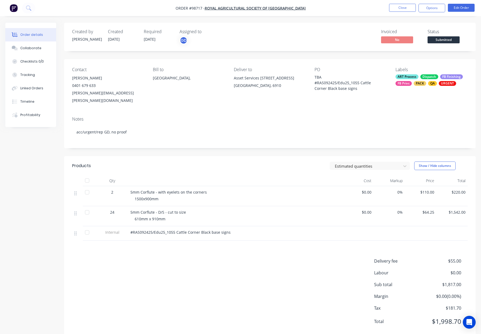
click at [428, 82] on div "QA" at bounding box center [432, 83] width 9 height 5
click at [430, 151] on div "Texcel/Router" at bounding box center [423, 151] width 26 height 6
click at [383, 112] on div "Notes acc/urgent/rep GD, no proof" at bounding box center [270, 130] width 412 height 36
drag, startPoint x: 438, startPoint y: 6, endPoint x: 437, endPoint y: 12, distance: 6.4
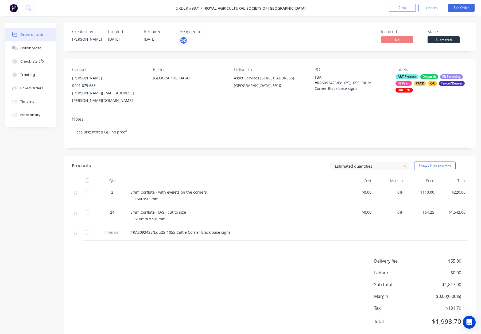
click at [438, 6] on button "Options" at bounding box center [432, 8] width 27 height 9
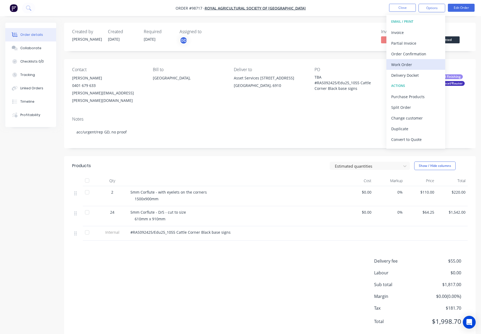
click at [419, 66] on div "Work Order" at bounding box center [415, 65] width 49 height 8
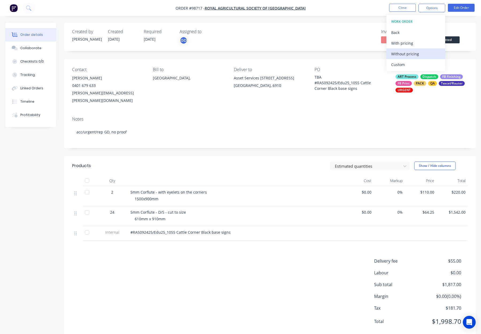
click at [420, 51] on div "Without pricing" at bounding box center [415, 54] width 49 height 8
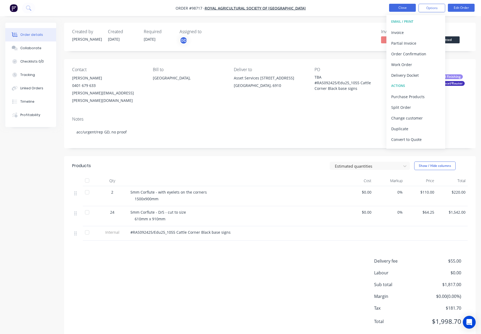
click at [403, 5] on button "Close" at bounding box center [402, 8] width 27 height 8
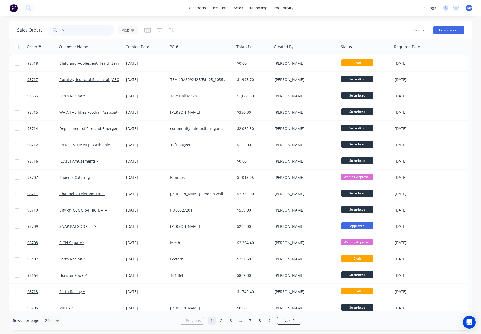
click at [78, 32] on input "text" at bounding box center [88, 30] width 52 height 11
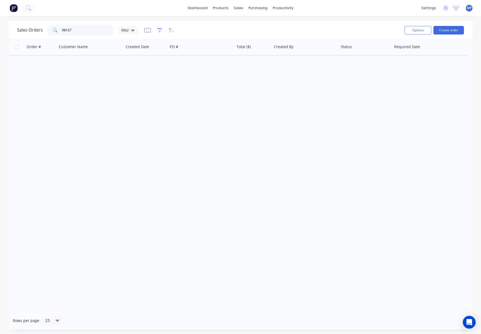
type input "98127"
drag, startPoint x: 157, startPoint y: 29, endPoint x: 160, endPoint y: 34, distance: 5.9
click at [157, 29] on icon "button" at bounding box center [159, 30] width 5 height 5
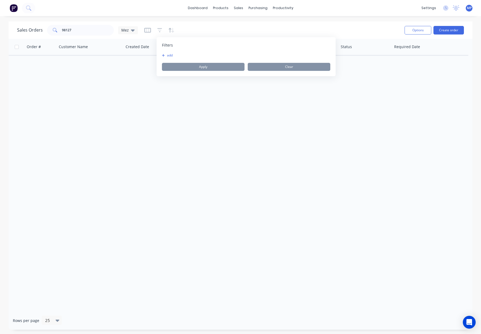
click at [171, 54] on button "add" at bounding box center [168, 55] width 13 height 4
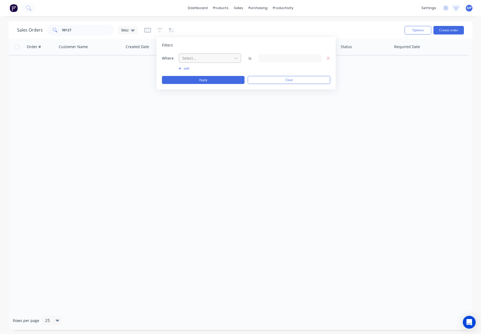
drag, startPoint x: 203, startPoint y: 56, endPoint x: 205, endPoint y: 58, distance: 2.8
click at [203, 56] on div at bounding box center [206, 58] width 48 height 7
drag, startPoint x: 211, startPoint y: 138, endPoint x: 214, endPoint y: 136, distance: 2.8
click at [211, 138] on div "Status" at bounding box center [210, 139] width 62 height 10
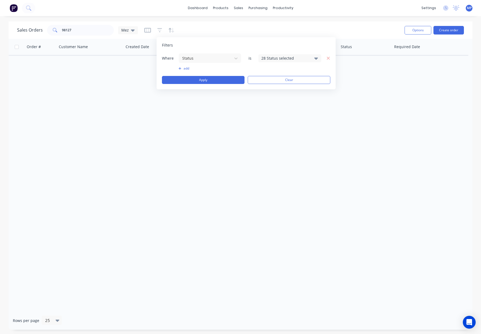
click at [274, 56] on div "28 Status selected" at bounding box center [285, 58] width 48 height 6
click at [283, 94] on button "Archived" at bounding box center [306, 98] width 94 height 11
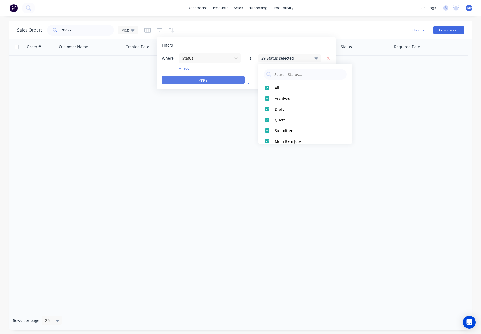
click at [207, 79] on button "Apply" at bounding box center [203, 80] width 83 height 8
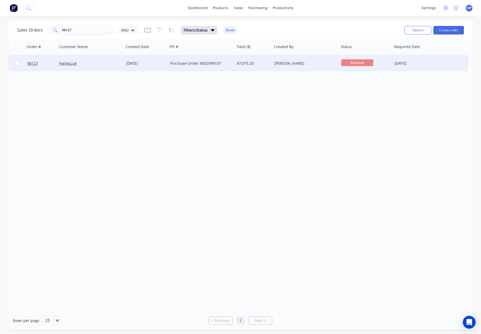
click at [235, 63] on div "$7,075.20" at bounding box center [253, 63] width 37 height 16
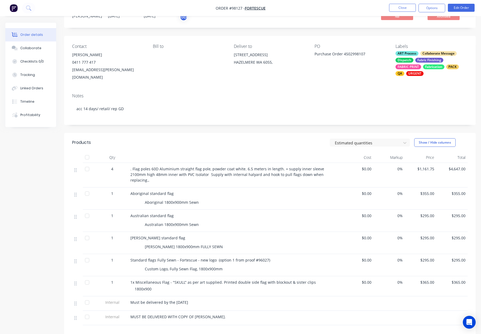
scroll to position [38, 0]
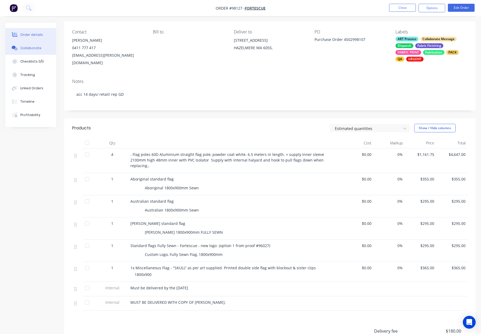
click at [35, 48] on div "Collaborate" at bounding box center [30, 48] width 21 height 5
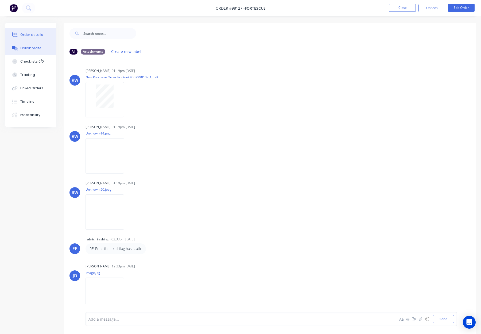
click at [40, 33] on div "Order details" at bounding box center [31, 34] width 23 height 5
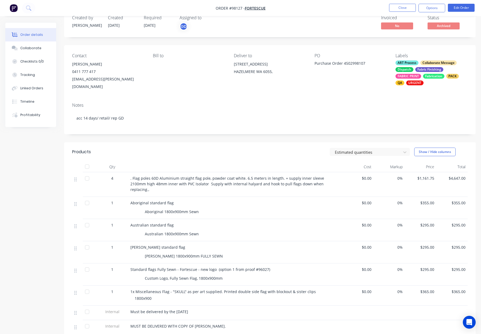
scroll to position [16, 0]
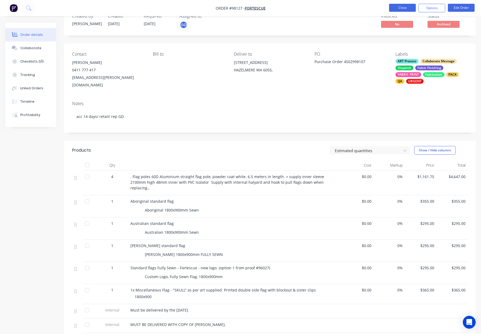
click at [400, 7] on button "Close" at bounding box center [402, 8] width 27 height 8
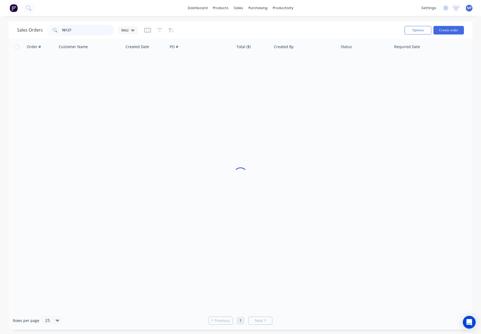
click at [84, 32] on input "98127" at bounding box center [88, 30] width 52 height 11
click at [31, 29] on div "Sales Orders 98127 Mez" at bounding box center [77, 30] width 121 height 11
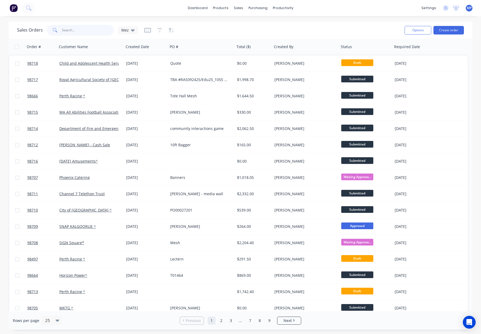
type input "8"
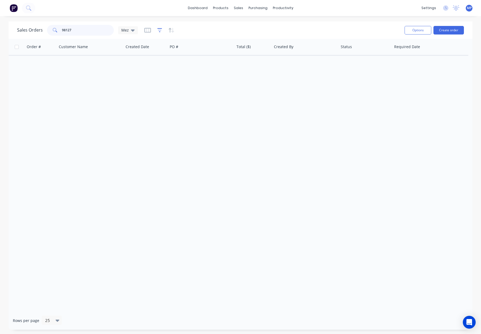
type input "98127"
click at [158, 32] on icon "button" at bounding box center [159, 30] width 5 height 5
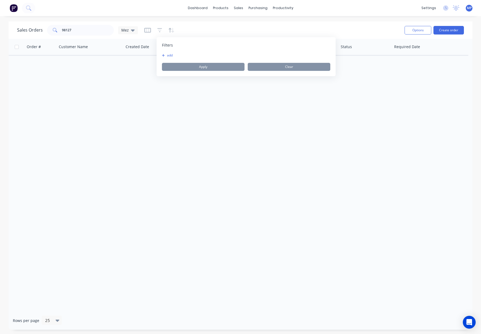
click at [173, 56] on button "add" at bounding box center [168, 55] width 13 height 4
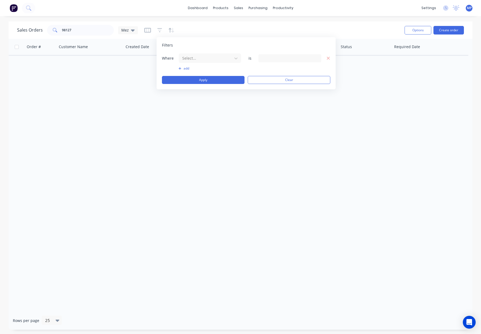
drag, startPoint x: 201, startPoint y: 59, endPoint x: 202, endPoint y: 63, distance: 4.9
click at [201, 59] on div at bounding box center [206, 58] width 48 height 7
drag, startPoint x: 206, startPoint y: 140, endPoint x: 220, endPoint y: 120, distance: 24.6
click at [206, 140] on div "Status" at bounding box center [210, 139] width 62 height 10
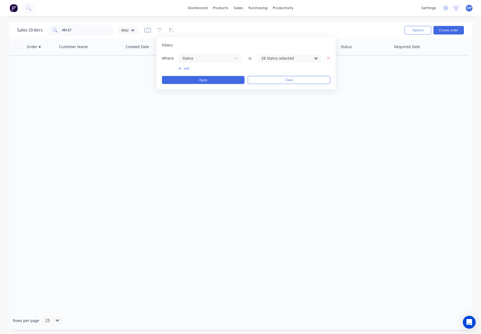
drag, startPoint x: 271, startPoint y: 55, endPoint x: 271, endPoint y: 63, distance: 8.0
click at [271, 55] on div "28 Status selected" at bounding box center [290, 58] width 63 height 8
click at [283, 98] on div "Archived" at bounding box center [307, 99] width 64 height 6
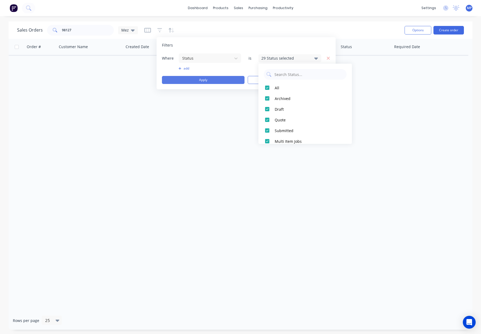
click at [230, 81] on button "Apply" at bounding box center [203, 80] width 83 height 8
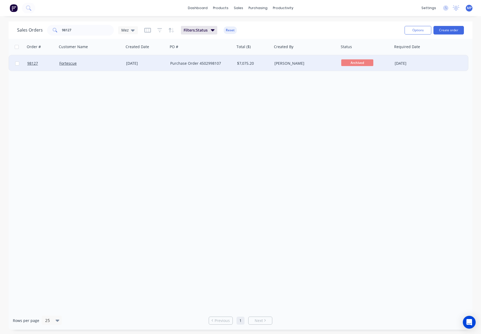
click at [227, 64] on div "Purchase Order 4502998107" at bounding box center [199, 63] width 59 height 5
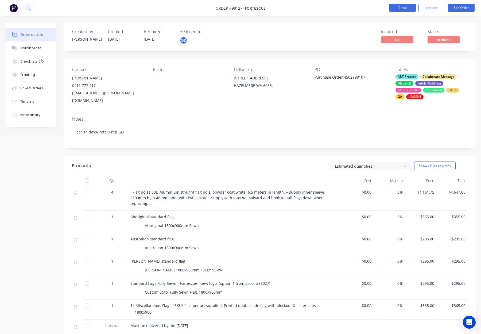
click at [398, 10] on button "Close" at bounding box center [402, 8] width 27 height 8
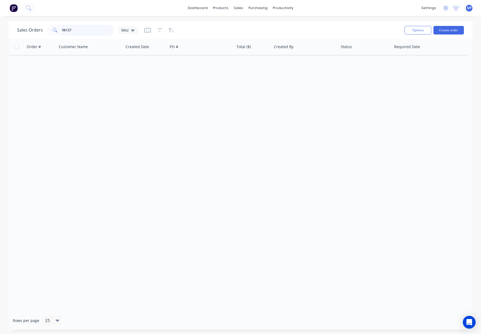
click at [79, 28] on input "98127" at bounding box center [88, 30] width 52 height 11
drag, startPoint x: 65, startPoint y: 30, endPoint x: 53, endPoint y: 30, distance: 12.0
click at [53, 30] on div "98127" at bounding box center [80, 30] width 67 height 11
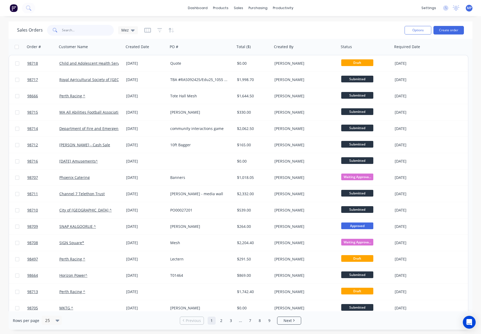
drag, startPoint x: 76, startPoint y: 32, endPoint x: 84, endPoint y: 30, distance: 8.4
click at [76, 32] on input "text" at bounding box center [88, 30] width 52 height 11
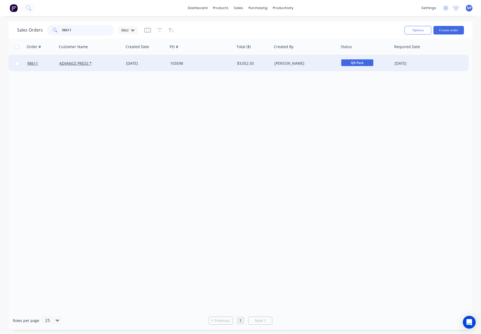
type input "98611"
click at [203, 61] on div "103598" at bounding box center [199, 63] width 59 height 5
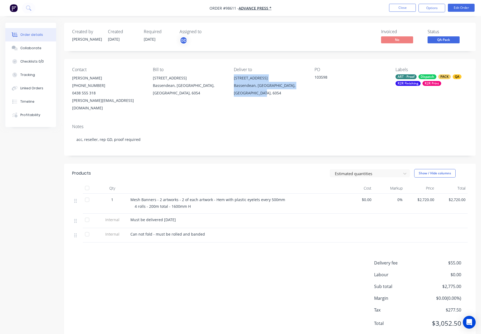
drag, startPoint x: 233, startPoint y: 78, endPoint x: 252, endPoint y: 97, distance: 26.3
click at [252, 97] on div "Contact Paul Meloncelli (08) 9376 4010 0438 555 318 paul.meloncelli@advancepres…" at bounding box center [270, 89] width 412 height 61
click at [394, 9] on button "Close" at bounding box center [402, 8] width 27 height 8
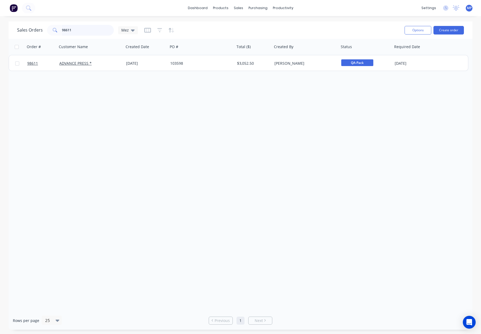
click at [47, 30] on div "98611" at bounding box center [80, 30] width 67 height 11
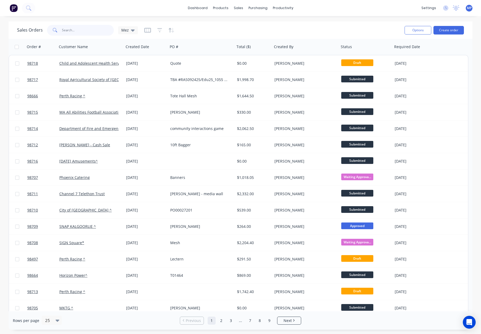
click at [67, 30] on input "text" at bounding box center [88, 30] width 52 height 11
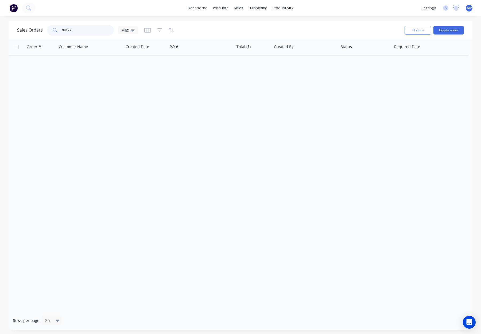
type input "98127"
click at [156, 32] on div at bounding box center [159, 30] width 30 height 9
click at [158, 32] on icon "button" at bounding box center [159, 30] width 5 height 5
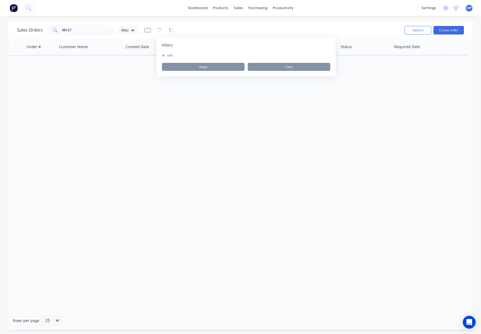
click at [171, 55] on button "add" at bounding box center [168, 55] width 13 height 4
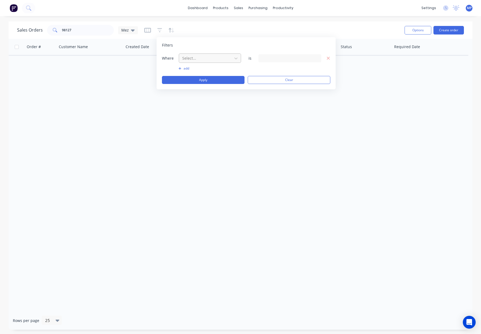
click at [203, 59] on div at bounding box center [206, 58] width 48 height 7
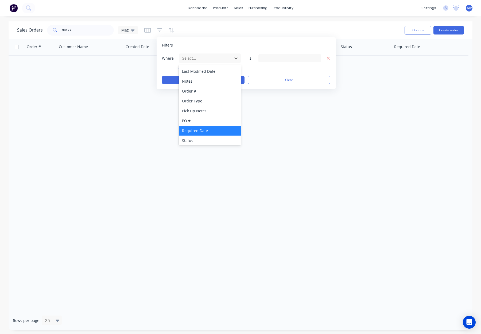
scroll to position [130, 0]
click at [213, 137] on div "Status" at bounding box center [210, 139] width 62 height 10
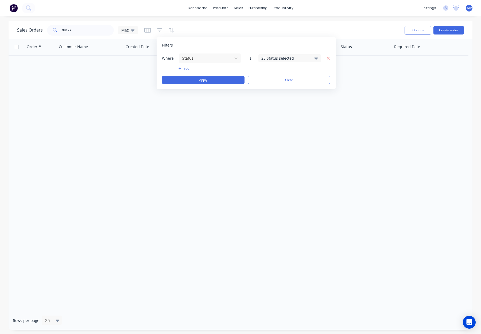
drag, startPoint x: 276, startPoint y: 60, endPoint x: 278, endPoint y: 62, distance: 2.8
click at [276, 60] on div "28 Status selected" at bounding box center [285, 58] width 48 height 6
drag, startPoint x: 283, startPoint y: 99, endPoint x: 267, endPoint y: 98, distance: 16.6
click at [283, 99] on div "Archived" at bounding box center [307, 99] width 64 height 6
click at [195, 79] on button "Apply" at bounding box center [203, 80] width 83 height 8
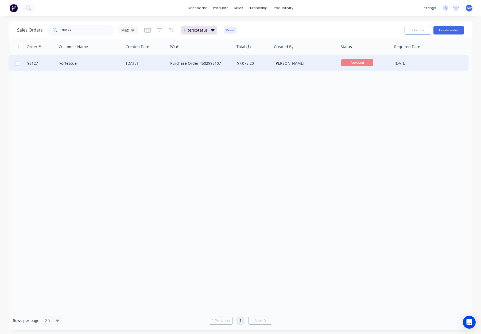
click at [121, 62] on div "Fortescue" at bounding box center [90, 63] width 63 height 5
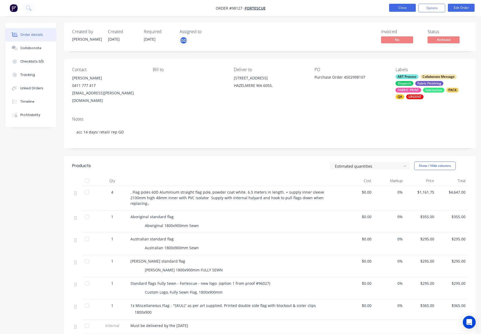
click at [404, 4] on button "Close" at bounding box center [402, 8] width 27 height 8
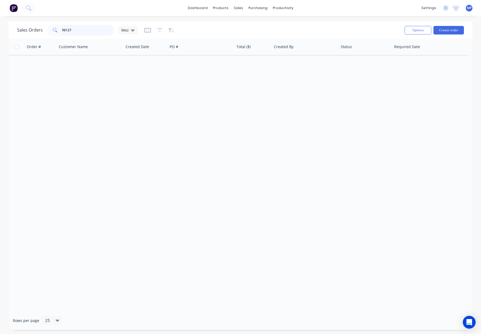
drag, startPoint x: 83, startPoint y: 31, endPoint x: 47, endPoint y: 33, distance: 35.6
click at [47, 33] on div "98127" at bounding box center [80, 30] width 67 height 11
type input "9"
click at [224, 32] on div "Sales Orders Mez" at bounding box center [208, 30] width 383 height 13
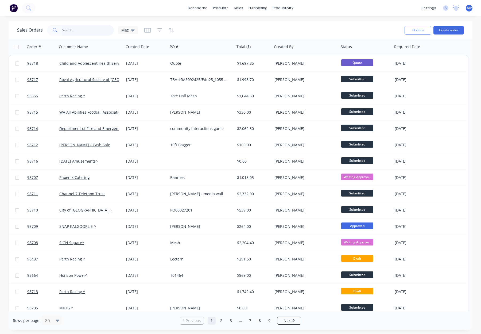
click at [77, 30] on input "text" at bounding box center [88, 30] width 52 height 11
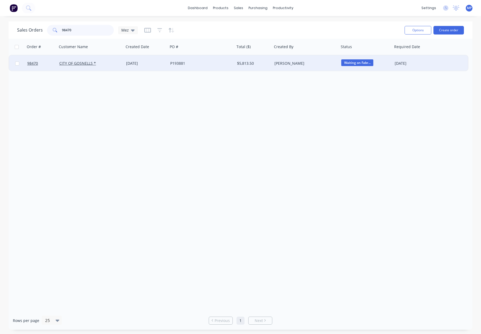
type input "98470"
click at [199, 64] on div "P193881" at bounding box center [199, 63] width 59 height 5
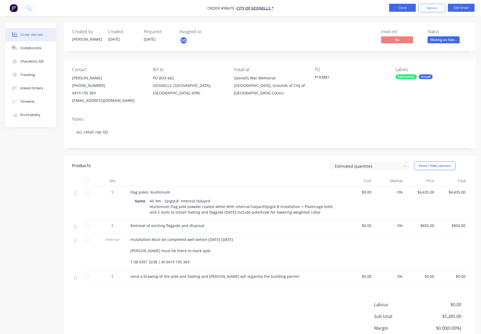
click at [394, 8] on button "Close" at bounding box center [402, 8] width 27 height 8
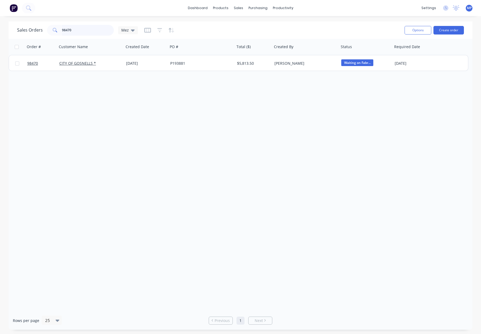
click at [76, 28] on input "98470" at bounding box center [88, 30] width 52 height 11
drag, startPoint x: 73, startPoint y: 28, endPoint x: 58, endPoint y: 29, distance: 15.0
click at [58, 29] on div "98470" at bounding box center [80, 30] width 67 height 11
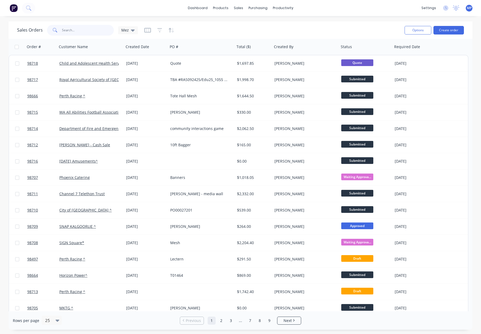
click at [80, 29] on input "text" at bounding box center [88, 30] width 52 height 11
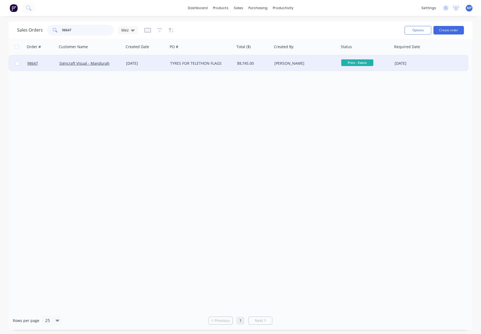
type input "98647"
click at [116, 60] on div "Signcraft Visual - Mandurah" at bounding box center [90, 63] width 67 height 16
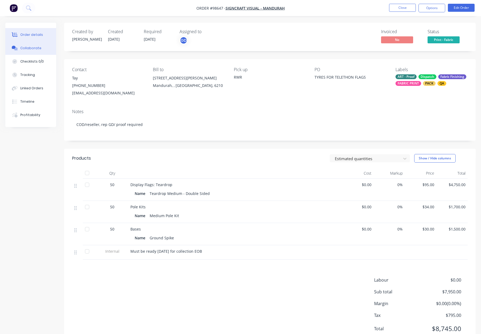
click at [26, 50] on div "Collaborate" at bounding box center [30, 48] width 21 height 5
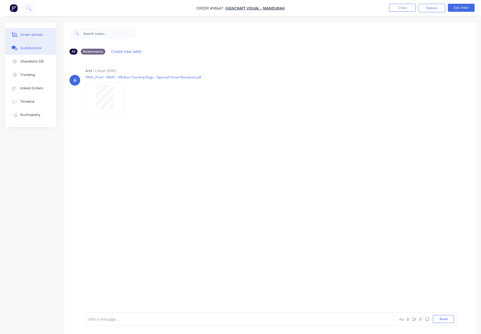
click at [34, 35] on div "Order details" at bounding box center [31, 34] width 23 height 5
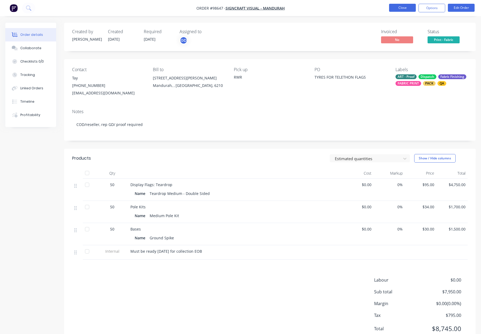
click at [397, 7] on button "Close" at bounding box center [402, 8] width 27 height 8
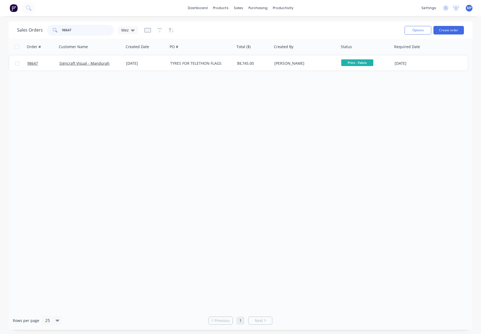
click at [82, 32] on input "98647" at bounding box center [88, 30] width 52 height 11
drag, startPoint x: 69, startPoint y: 31, endPoint x: 46, endPoint y: 30, distance: 23.5
click at [47, 30] on div "98647" at bounding box center [80, 30] width 67 height 11
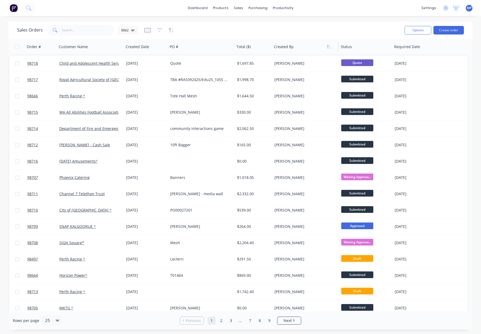
click at [284, 47] on div at bounding box center [303, 46] width 59 height 11
click at [330, 48] on icon "button" at bounding box center [330, 47] width 2 height 4
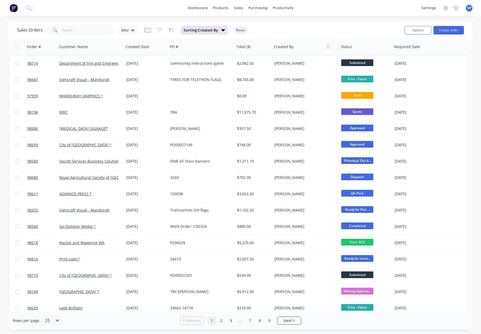
click at [330, 48] on icon "button" at bounding box center [330, 47] width 2 height 4
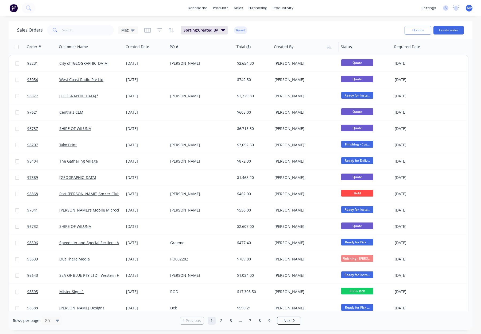
click at [330, 48] on icon "button" at bounding box center [330, 47] width 2 height 4
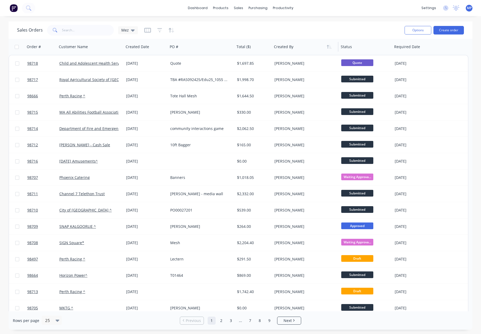
click at [330, 48] on icon "button" at bounding box center [330, 47] width 2 height 4
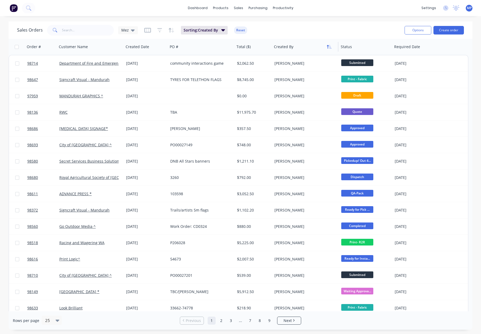
click at [329, 47] on icon "button" at bounding box center [329, 47] width 5 height 4
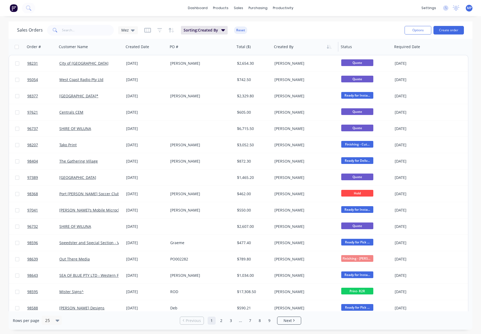
click at [329, 47] on icon "button" at bounding box center [329, 47] width 5 height 4
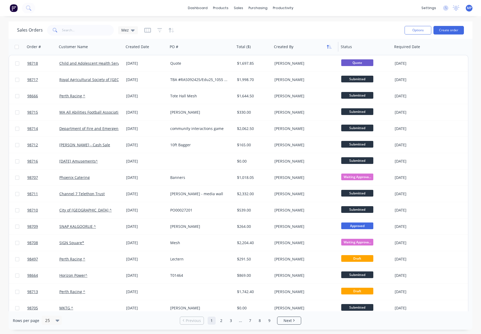
click at [329, 47] on icon "button" at bounding box center [329, 47] width 5 height 4
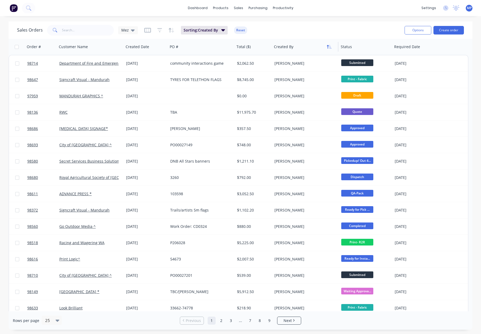
click at [329, 47] on icon "button" at bounding box center [329, 47] width 5 height 4
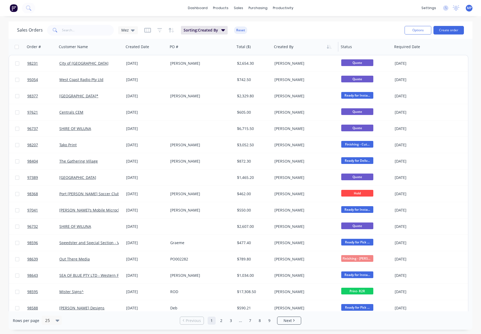
click at [329, 47] on icon "button" at bounding box center [329, 47] width 5 height 4
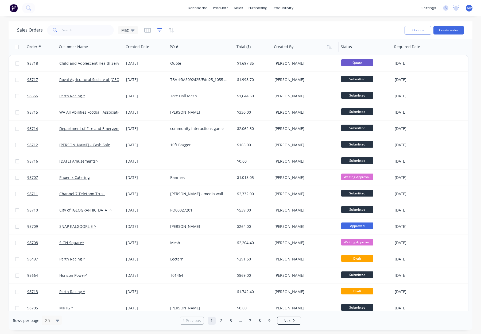
click at [160, 31] on icon "button" at bounding box center [159, 30] width 5 height 5
click at [169, 31] on icon "button" at bounding box center [171, 30] width 6 height 5
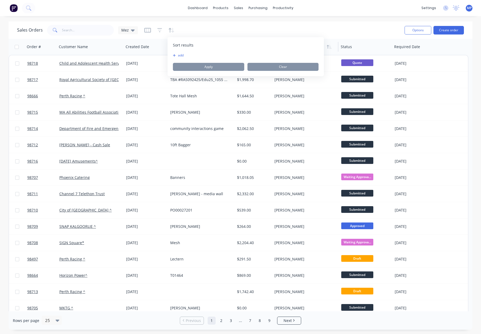
click at [180, 56] on button "add" at bounding box center [176, 55] width 7 height 4
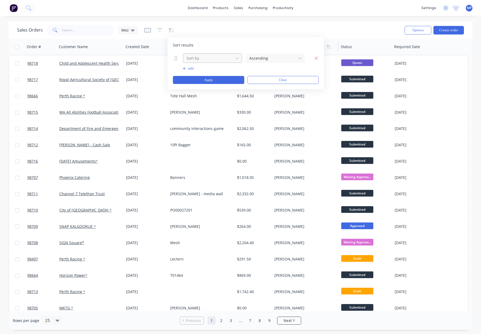
click at [199, 61] on div at bounding box center [208, 58] width 45 height 7
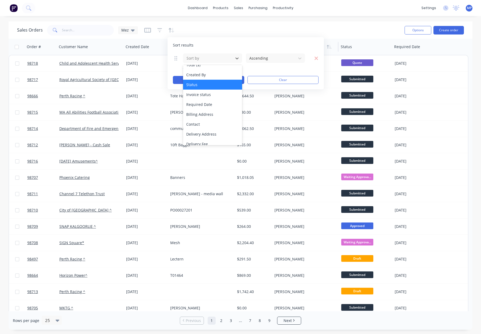
click at [216, 80] on div "Status" at bounding box center [212, 85] width 59 height 10
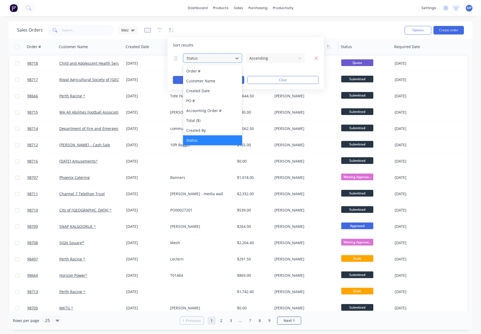
click at [203, 61] on div at bounding box center [208, 58] width 45 height 7
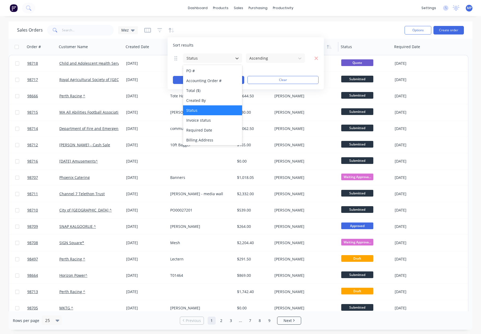
scroll to position [36, 0]
drag, startPoint x: 216, startPoint y: 94, endPoint x: 241, endPoint y: 79, distance: 29.4
click at [216, 94] on div "Created By" at bounding box center [212, 94] width 59 height 10
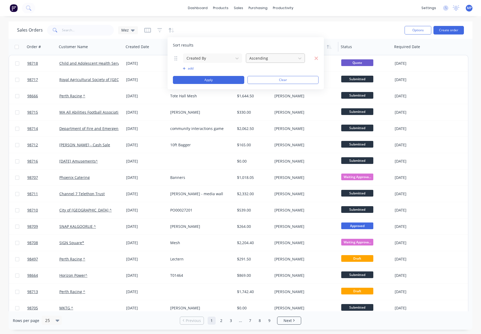
click at [257, 59] on div at bounding box center [271, 58] width 45 height 7
click at [211, 79] on button "Apply" at bounding box center [208, 80] width 71 height 8
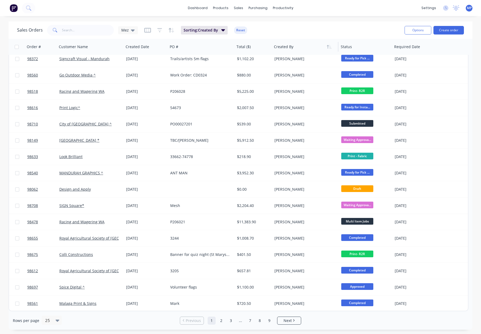
scroll to position [0, 0]
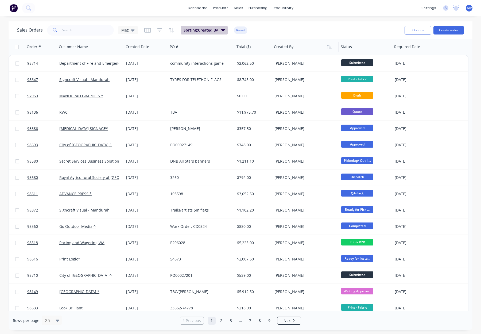
click at [219, 29] on button "Sorting: Created By" at bounding box center [204, 30] width 47 height 9
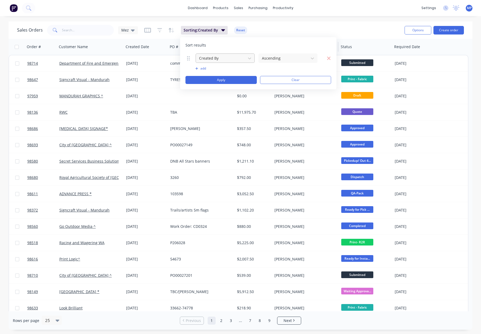
click at [218, 59] on div at bounding box center [221, 58] width 45 height 7
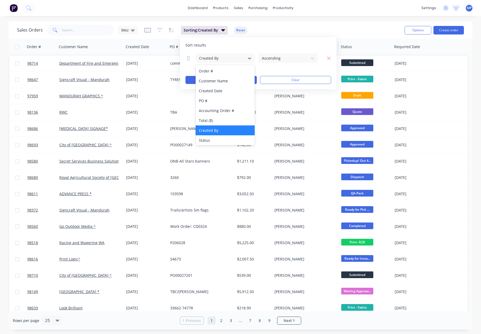
click at [270, 46] on div "Sort results" at bounding box center [259, 45] width 146 height 5
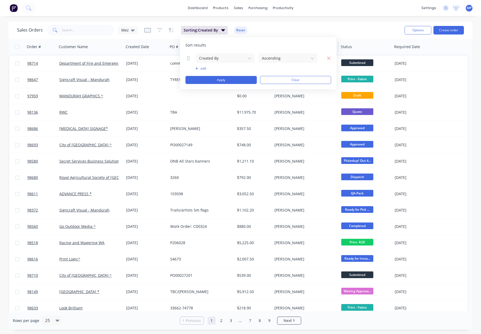
click at [263, 30] on div "Sales Orders Mez Sorting: Created By Reset" at bounding box center [208, 30] width 383 height 13
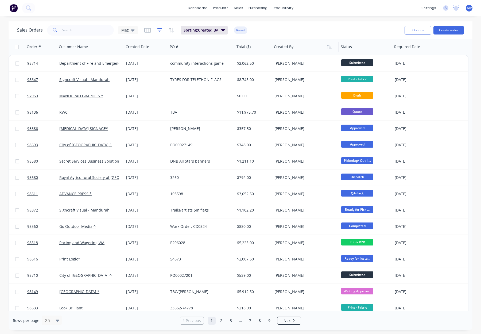
click at [158, 29] on icon "button" at bounding box center [159, 30] width 5 height 5
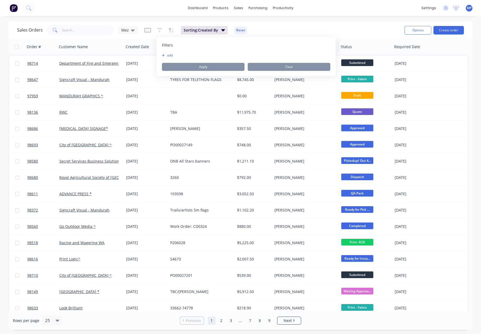
click at [169, 55] on button "add" at bounding box center [168, 55] width 13 height 4
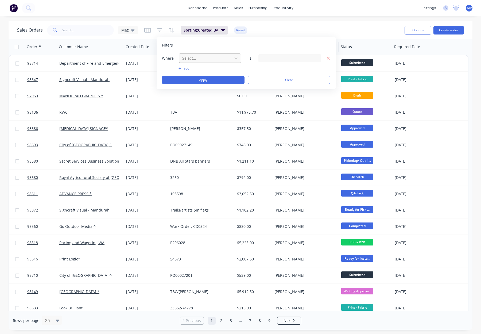
drag, startPoint x: 194, startPoint y: 58, endPoint x: 209, endPoint y: 61, distance: 15.6
click at [194, 58] on div at bounding box center [206, 58] width 48 height 7
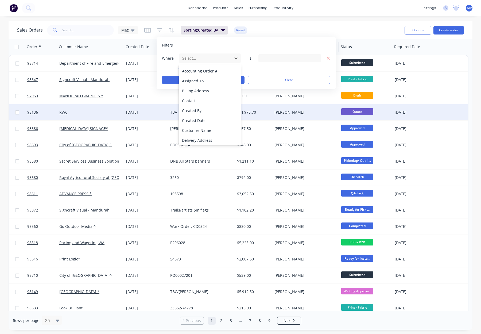
click at [214, 111] on div "Created By" at bounding box center [210, 111] width 62 height 10
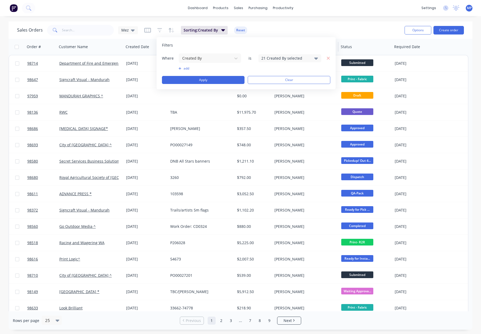
click at [272, 60] on div "21 Created By selected" at bounding box center [285, 58] width 48 height 6
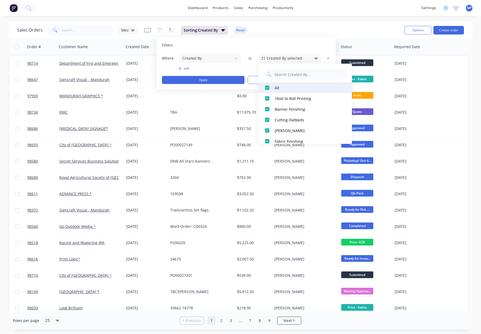
click at [265, 87] on div at bounding box center [267, 87] width 11 height 11
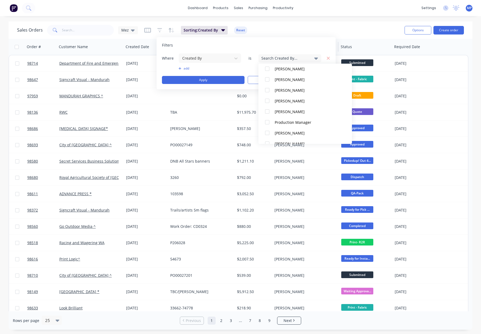
scroll to position [104, 0]
click at [293, 102] on div "[PERSON_NAME]" at bounding box center [307, 102] width 64 height 6
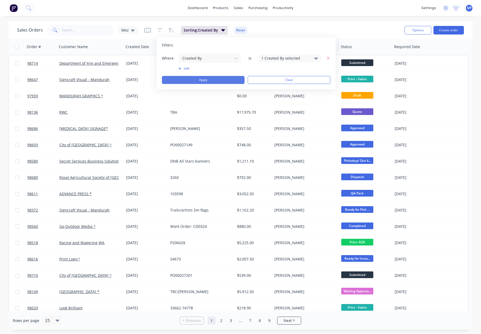
click at [232, 79] on button "Apply" at bounding box center [203, 80] width 83 height 8
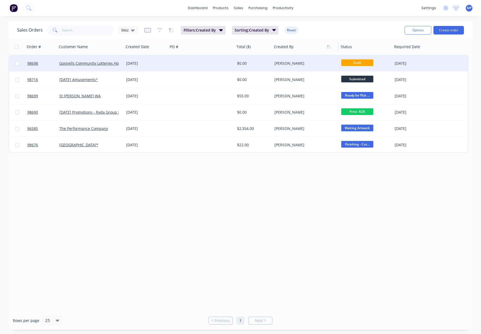
click at [212, 66] on div at bounding box center [201, 63] width 67 height 16
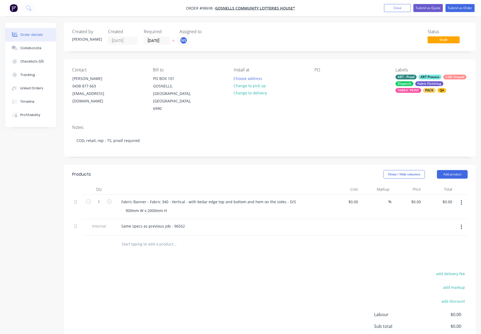
drag, startPoint x: 396, startPoint y: 8, endPoint x: 390, endPoint y: 14, distance: 7.9
click at [396, 8] on button "Close" at bounding box center [397, 8] width 27 height 8
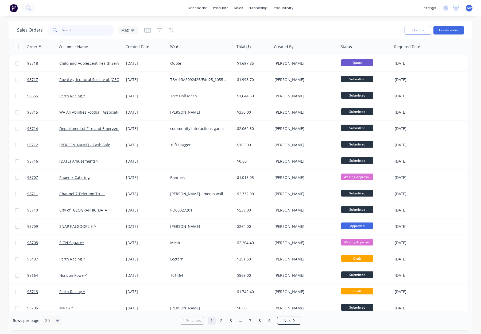
click at [83, 33] on input "text" at bounding box center [88, 30] width 52 height 11
type input "gosnel"
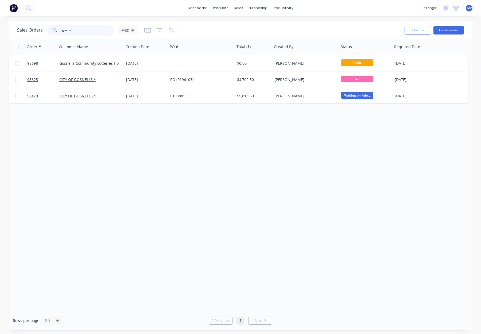
drag, startPoint x: 80, startPoint y: 29, endPoint x: 55, endPoint y: 30, distance: 25.1
click at [55, 30] on div "gosnel" at bounding box center [80, 30] width 67 height 11
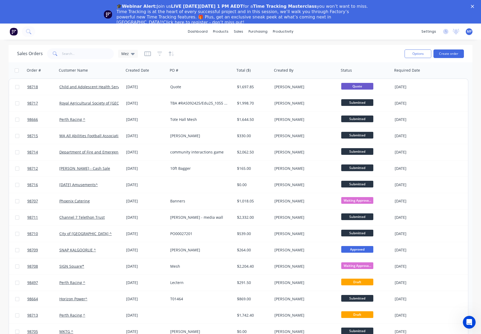
click at [473, 6] on polygon "Close" at bounding box center [472, 6] width 3 height 3
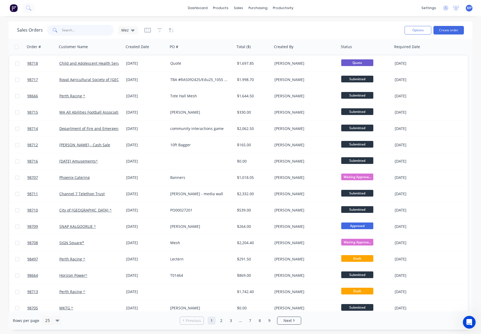
click at [80, 28] on input "text" at bounding box center [88, 30] width 52 height 11
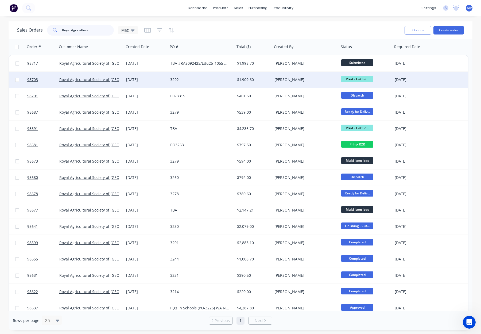
scroll to position [70, 0]
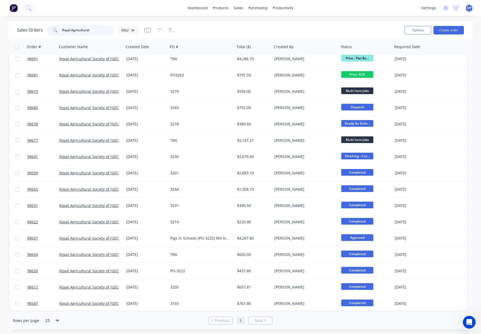
type input "Royal Agricultural"
drag, startPoint x: 89, startPoint y: 28, endPoint x: 45, endPoint y: 28, distance: 44.6
click at [45, 28] on div "Sales Orders Royal Agricultural Mez" at bounding box center [77, 30] width 121 height 11
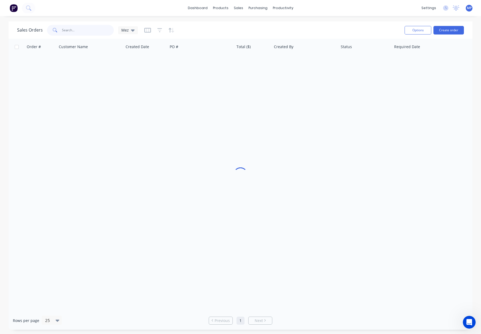
scroll to position [0, 0]
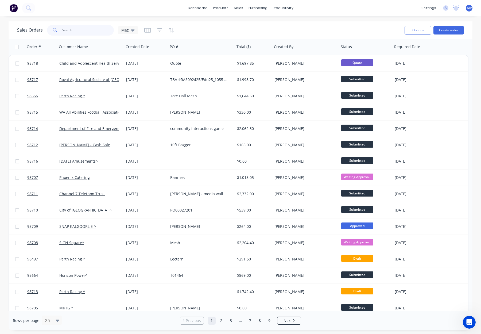
click at [74, 31] on input "text" at bounding box center [88, 30] width 52 height 11
type input "98187"
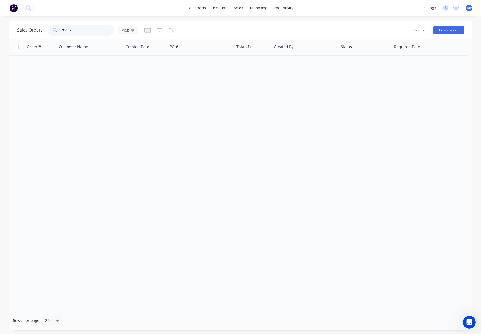
drag, startPoint x: 83, startPoint y: 30, endPoint x: 44, endPoint y: 29, distance: 39.0
click at [44, 29] on div "Sales Orders 98187 Mez" at bounding box center [77, 30] width 121 height 11
click at [80, 30] on input "98229" at bounding box center [88, 30] width 52 height 11
type input "98394"
drag, startPoint x: 91, startPoint y: 28, endPoint x: 47, endPoint y: 27, distance: 44.7
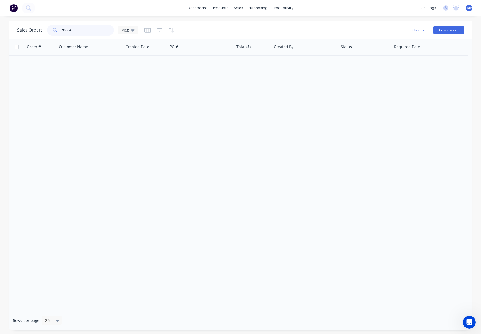
click at [45, 27] on div "Sales Orders 98394 Mez" at bounding box center [77, 30] width 121 height 11
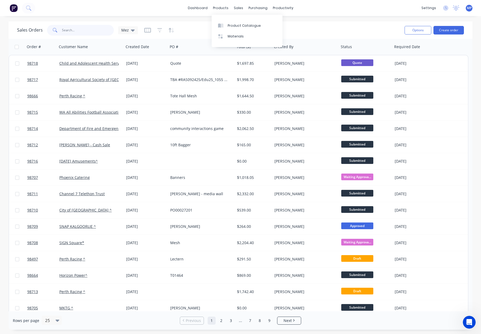
click at [84, 32] on input "text" at bounding box center [88, 30] width 52 height 11
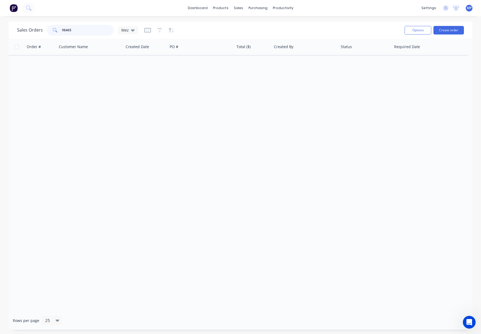
click at [80, 29] on input "98465" at bounding box center [88, 30] width 52 height 11
click at [80, 31] on input "98527" at bounding box center [88, 30] width 52 height 11
click at [82, 32] on input "98549" at bounding box center [88, 30] width 52 height 11
click at [93, 29] on input "98551" at bounding box center [88, 30] width 52 height 11
click at [84, 32] on input "985492" at bounding box center [88, 30] width 52 height 11
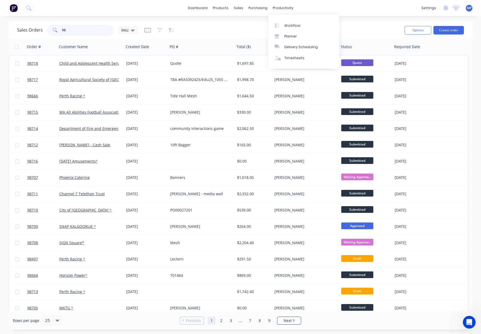
click at [75, 26] on input "98" at bounding box center [88, 30] width 52 height 11
click at [76, 28] on input "98" at bounding box center [88, 30] width 52 height 11
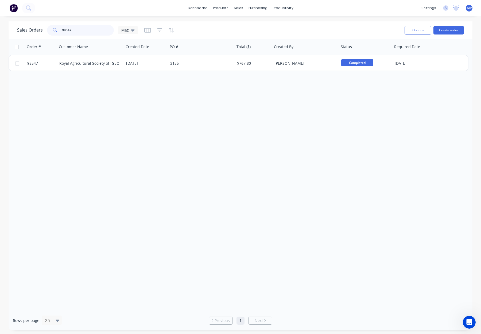
click at [78, 29] on input "98547" at bounding box center [88, 30] width 52 height 11
click at [87, 33] on input "98529" at bounding box center [88, 30] width 52 height 11
click at [87, 32] on input "98529" at bounding box center [88, 30] width 52 height 11
click at [93, 31] on input "98530" at bounding box center [88, 30] width 52 height 11
click at [74, 30] on input "98544" at bounding box center [88, 30] width 52 height 11
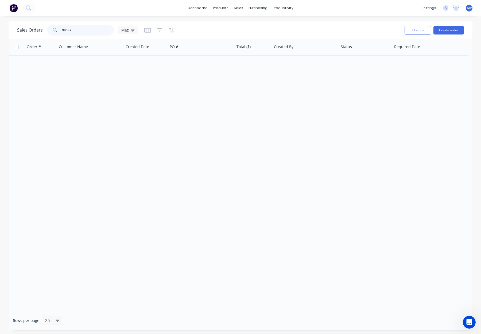
click at [82, 30] on input "98537" at bounding box center [88, 30] width 52 height 11
click at [79, 31] on input "98599" at bounding box center [88, 30] width 52 height 11
click at [84, 32] on input "98612" at bounding box center [88, 30] width 52 height 11
click at [79, 29] on input "98622" at bounding box center [88, 30] width 52 height 11
click at [87, 29] on input "98630" at bounding box center [88, 30] width 52 height 11
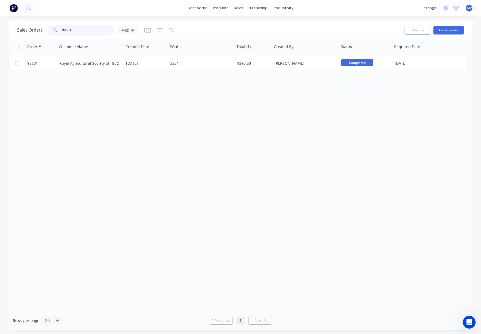
click at [93, 28] on input "98631" at bounding box center [88, 30] width 52 height 11
click at [84, 29] on input "98634" at bounding box center [88, 30] width 52 height 11
type input "98637"
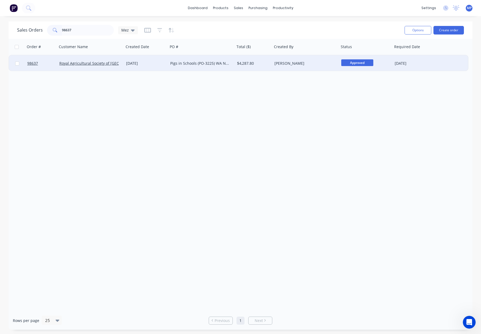
click at [158, 65] on div "18 Sep 2025" at bounding box center [146, 63] width 40 height 5
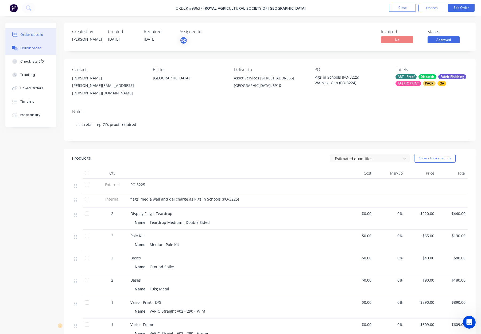
click at [36, 48] on div "Collaborate" at bounding box center [30, 48] width 21 height 5
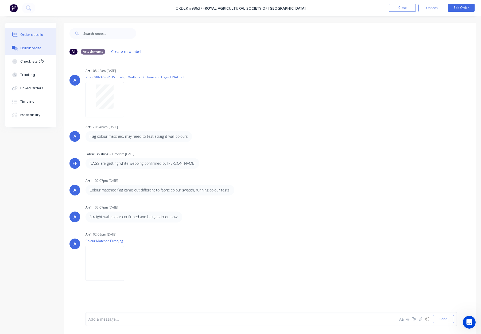
click at [35, 33] on div "Order details" at bounding box center [31, 34] width 23 height 5
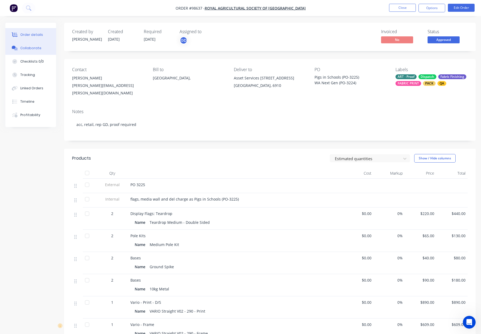
click at [31, 50] on div "Collaborate" at bounding box center [30, 48] width 21 height 5
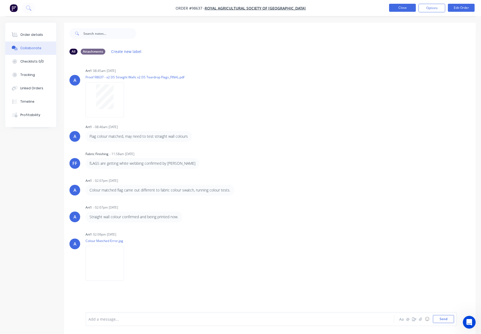
click at [398, 9] on button "Close" at bounding box center [402, 8] width 27 height 8
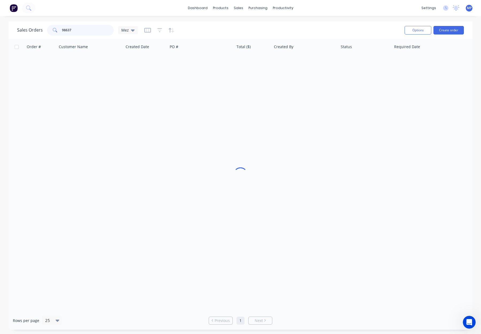
click at [83, 32] on input "98637" at bounding box center [88, 30] width 52 height 11
click at [82, 31] on input "98641" at bounding box center [88, 30] width 52 height 11
click at [85, 31] on input "98655" at bounding box center [88, 30] width 52 height 11
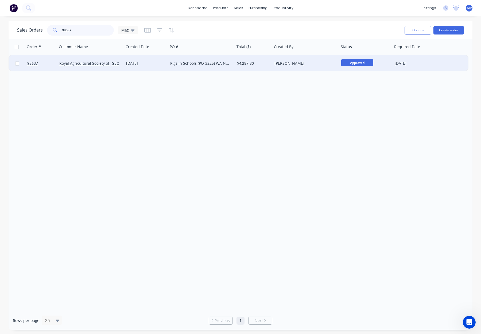
type input "98637"
click at [231, 65] on div "Pigs in Schools (PO-3225) WA Next Gen (PO-3224)" at bounding box center [201, 63] width 63 height 5
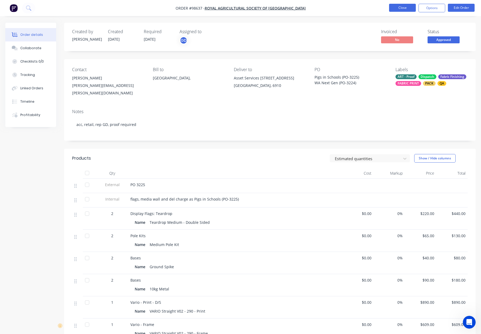
click at [401, 9] on button "Close" at bounding box center [402, 8] width 27 height 8
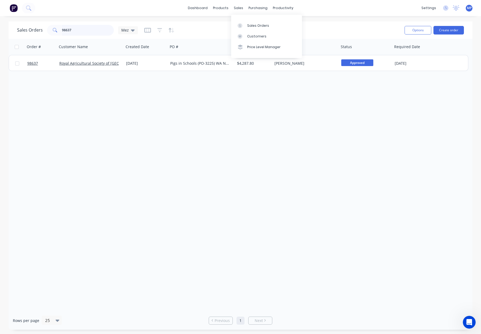
click at [82, 33] on input "98637" at bounding box center [88, 30] width 52 height 11
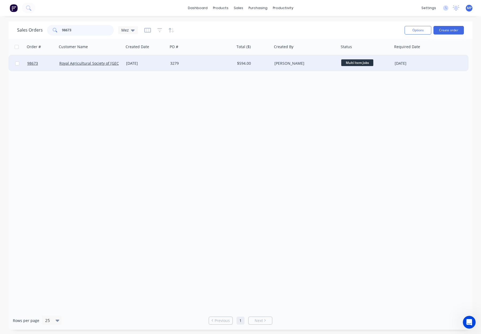
type input "98673"
click at [205, 66] on div "3279" at bounding box center [199, 63] width 59 height 5
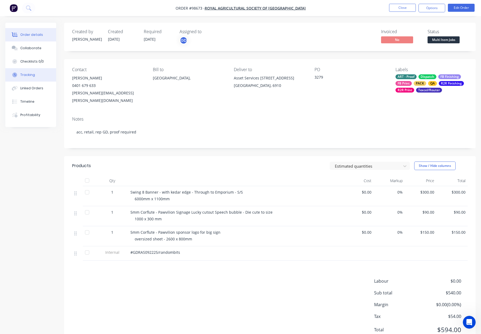
click at [42, 72] on button "Tracking" at bounding box center [30, 74] width 51 height 13
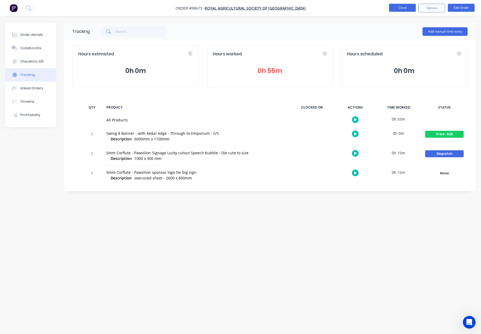
click at [399, 8] on button "Close" at bounding box center [402, 8] width 27 height 8
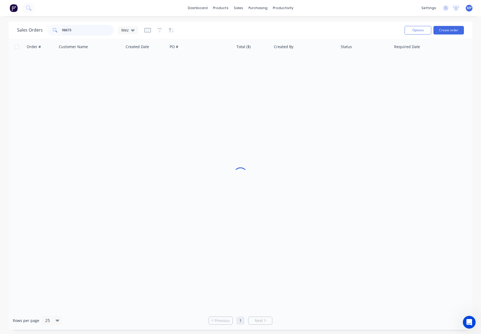
click at [79, 31] on input "98673" at bounding box center [88, 30] width 52 height 11
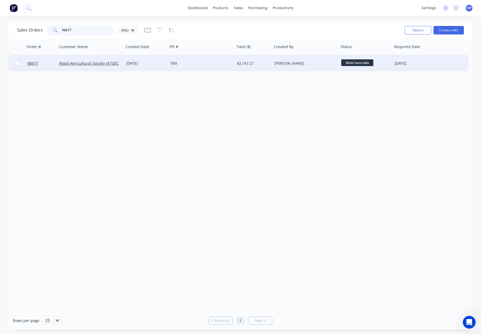
type input "98677"
click at [190, 63] on div "TBA" at bounding box center [199, 63] width 59 height 5
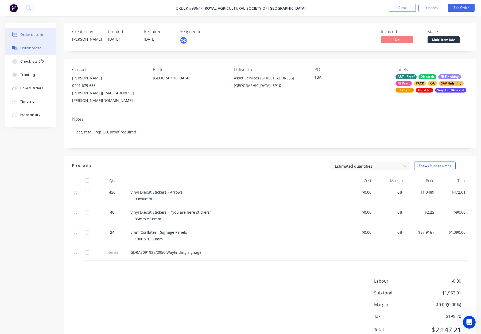
click at [39, 52] on button "Collaborate" at bounding box center [30, 47] width 51 height 13
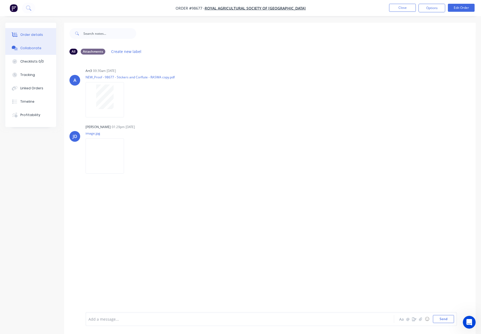
click at [35, 30] on button "Order details" at bounding box center [30, 34] width 51 height 13
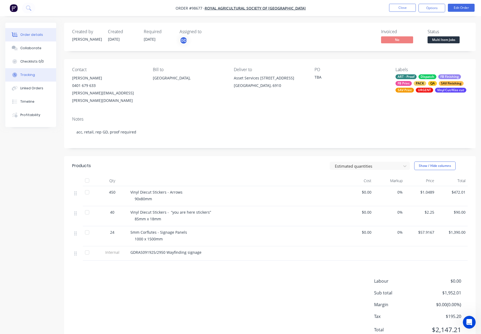
click at [34, 77] on button "Tracking" at bounding box center [30, 74] width 51 height 13
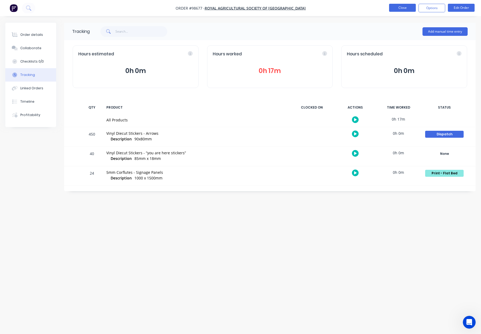
click at [399, 6] on button "Close" at bounding box center [402, 8] width 27 height 8
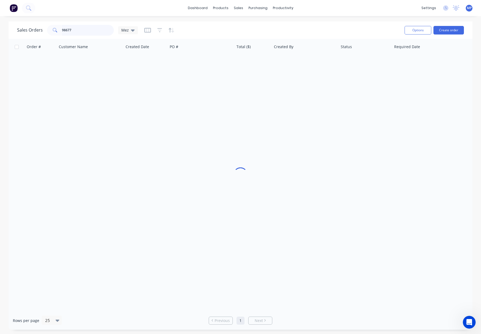
click at [80, 28] on input "98677" at bounding box center [88, 30] width 52 height 11
click at [90, 29] on input "98678" at bounding box center [88, 30] width 52 height 11
click at [88, 30] on input "98680" at bounding box center [88, 30] width 52 height 11
click at [90, 31] on input "98681" at bounding box center [88, 30] width 52 height 11
click at [77, 29] on input "98687" at bounding box center [88, 30] width 52 height 11
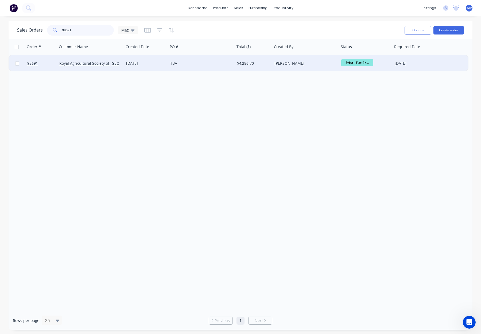
type input "98691"
click at [208, 67] on div "TBA" at bounding box center [201, 63] width 67 height 16
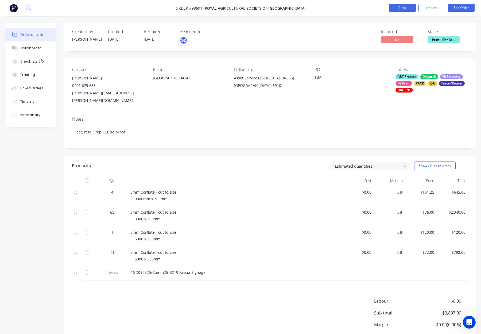
click at [399, 9] on button "Close" at bounding box center [402, 8] width 27 height 8
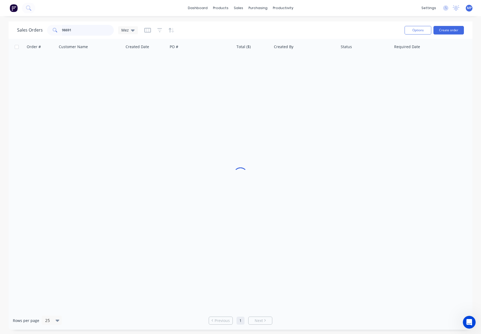
click at [83, 32] on input "98691" at bounding box center [88, 30] width 52 height 11
click at [89, 28] on input "98703" at bounding box center [88, 30] width 52 height 11
click at [91, 29] on input "98717" at bounding box center [88, 30] width 52 height 11
drag, startPoint x: 58, startPoint y: 31, endPoint x: 45, endPoint y: 31, distance: 13.6
click at [45, 31] on div "Sales Orders 98717 Mez" at bounding box center [77, 30] width 121 height 11
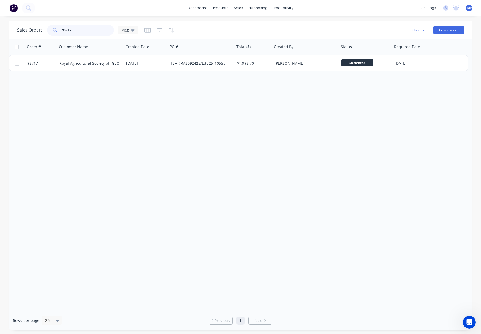
type input "T"
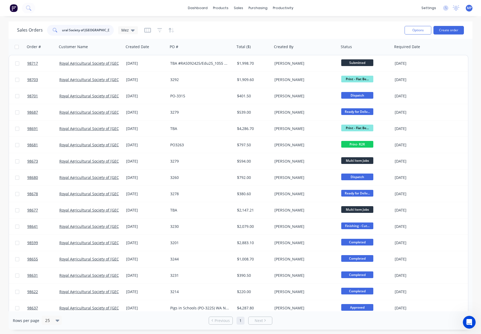
scroll to position [0, 24]
click at [157, 28] on icon "button" at bounding box center [159, 30] width 5 height 4
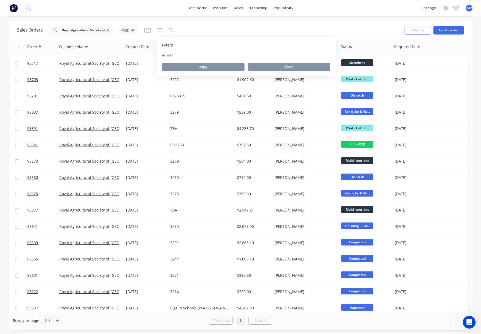
click at [170, 55] on button "add" at bounding box center [168, 55] width 13 height 4
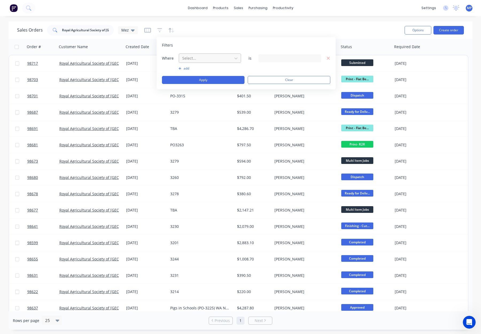
click at [198, 57] on div at bounding box center [206, 58] width 48 height 7
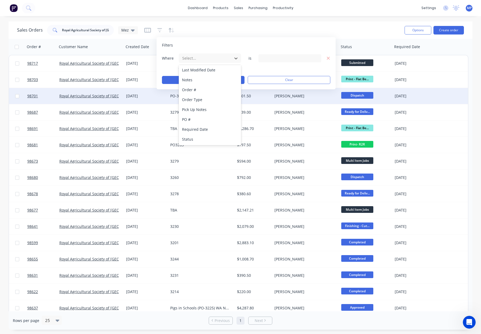
drag, startPoint x: 209, startPoint y: 135, endPoint x: 259, endPoint y: 97, distance: 63.4
click at [209, 135] on div "Status" at bounding box center [210, 139] width 62 height 10
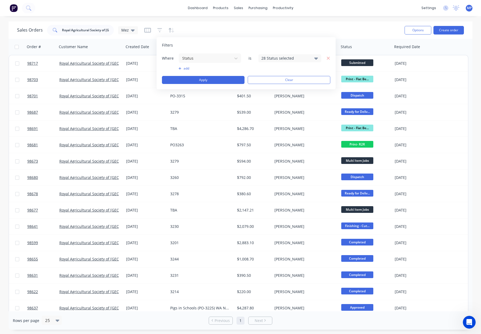
click at [279, 57] on div "28 Status selected" at bounding box center [285, 58] width 48 height 6
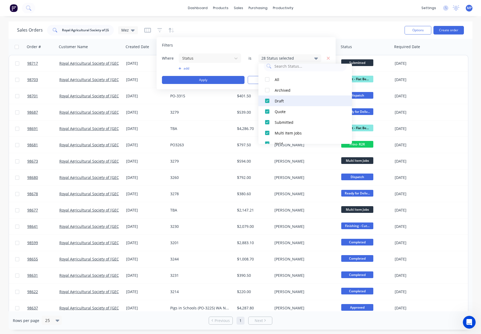
scroll to position [0, 0]
click at [285, 100] on div "Archived" at bounding box center [307, 99] width 64 height 6
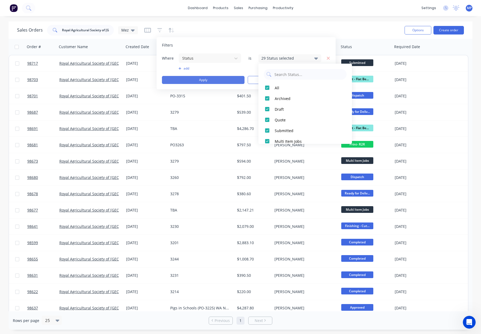
click at [225, 79] on button "Apply" at bounding box center [203, 80] width 83 height 8
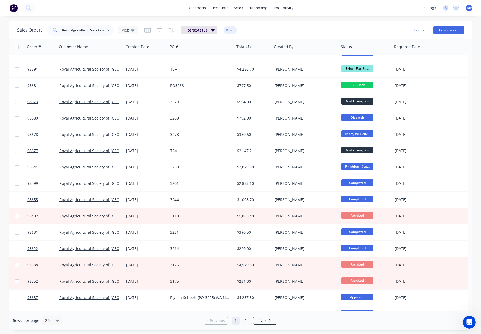
scroll to position [151, 0]
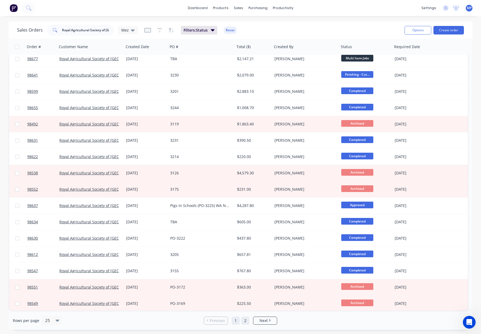
click at [245, 320] on link "2" at bounding box center [245, 321] width 8 height 8
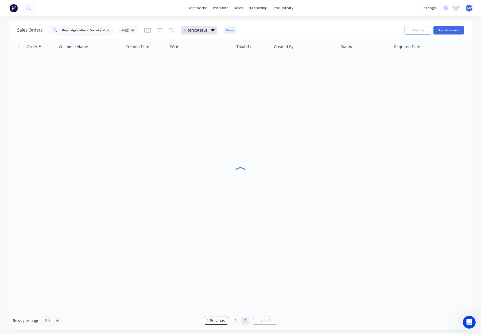
scroll to position [0, 0]
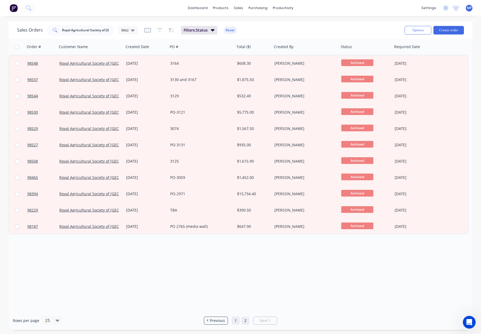
click at [236, 323] on link "1" at bounding box center [236, 321] width 8 height 8
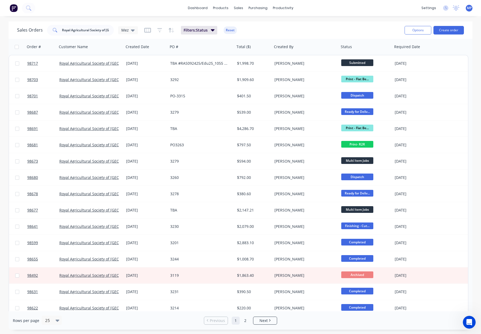
click at [233, 30] on button "Reset" at bounding box center [230, 29] width 13 height 7
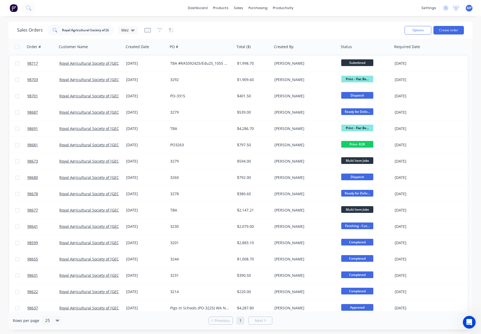
click at [156, 28] on div at bounding box center [159, 30] width 30 height 9
drag, startPoint x: 157, startPoint y: 29, endPoint x: 161, endPoint y: 36, distance: 8.7
click at [157, 29] on icon "button" at bounding box center [159, 30] width 5 height 4
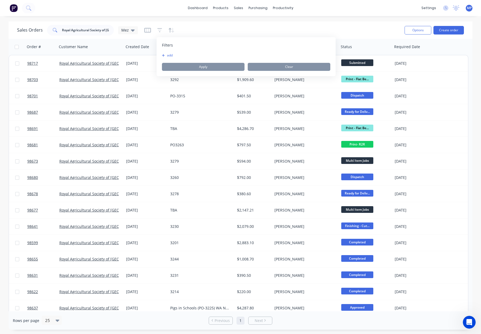
click at [172, 55] on button "add" at bounding box center [168, 55] width 13 height 4
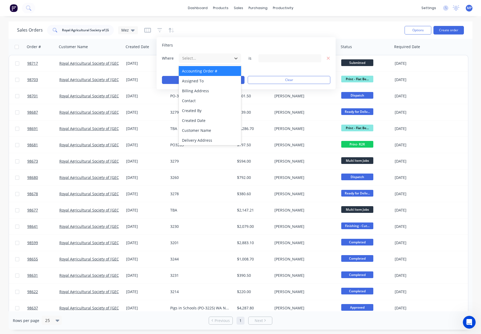
drag, startPoint x: 201, startPoint y: 56, endPoint x: 214, endPoint y: 68, distance: 17.2
click at [201, 56] on div at bounding box center [206, 58] width 48 height 7
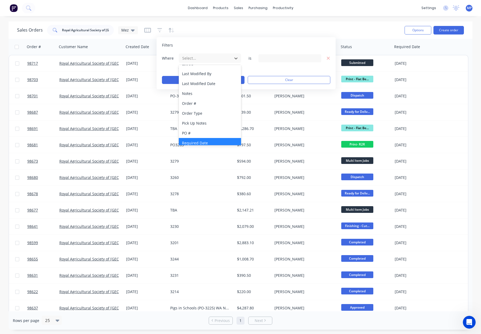
scroll to position [130, 0]
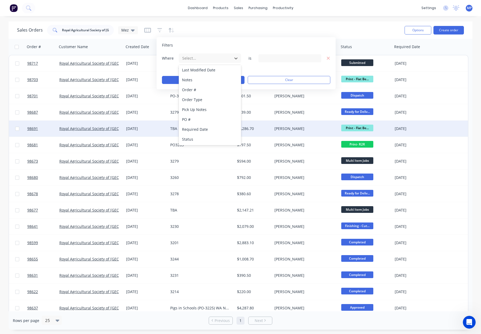
click at [214, 137] on div "Status" at bounding box center [210, 139] width 62 height 10
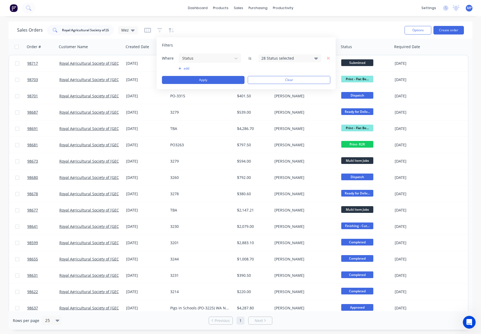
click at [272, 59] on div "28 Status selected" at bounding box center [285, 58] width 48 height 6
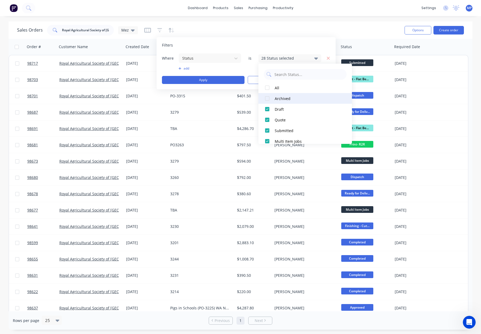
click at [281, 98] on div "Archived" at bounding box center [307, 99] width 64 height 6
click at [218, 74] on div "Where Status is 29 Status selected add Apply Clear" at bounding box center [246, 68] width 168 height 31
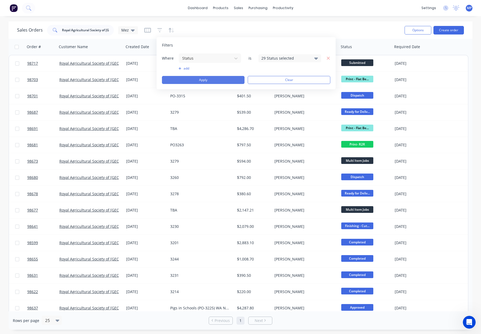
click at [218, 77] on button "Apply" at bounding box center [203, 80] width 83 height 8
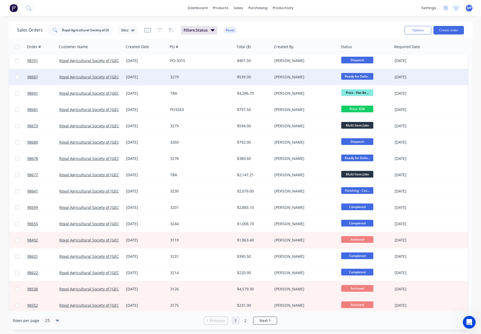
scroll to position [151, 0]
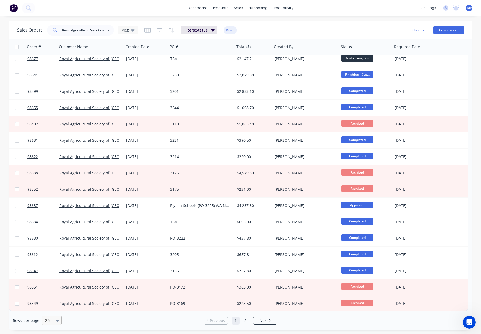
click at [58, 322] on icon at bounding box center [58, 320] width 4 height 6
click at [54, 305] on div "100" at bounding box center [51, 307] width 20 height 10
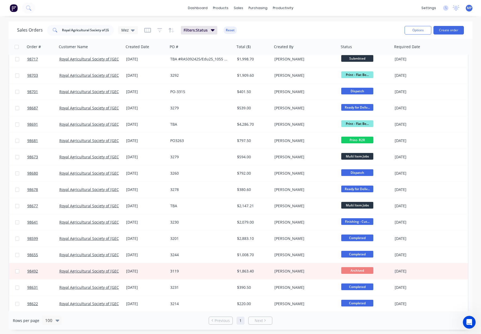
scroll to position [0, 0]
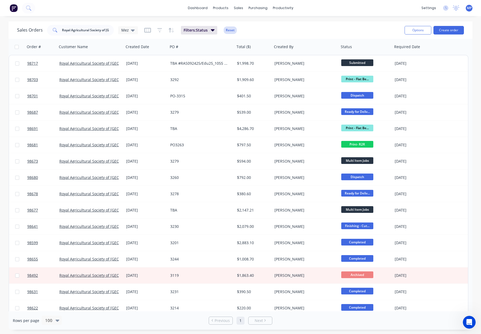
click at [230, 29] on button "Reset" at bounding box center [230, 29] width 13 height 7
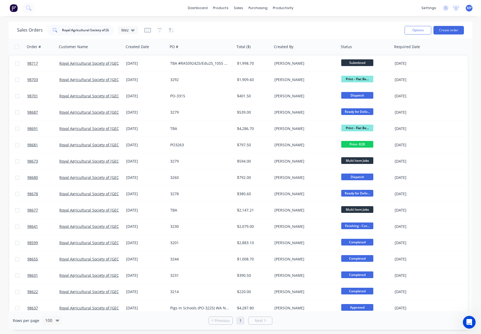
click at [160, 30] on icon "button" at bounding box center [159, 30] width 3 height 1
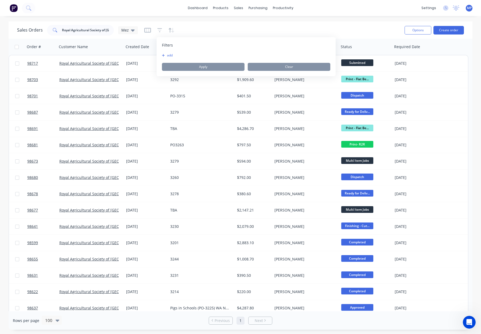
click at [171, 54] on button "add" at bounding box center [168, 55] width 13 height 4
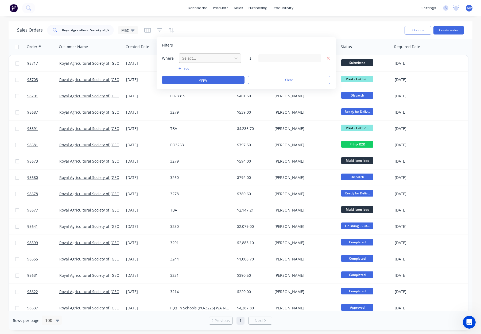
click at [199, 55] on div at bounding box center [206, 58] width 48 height 7
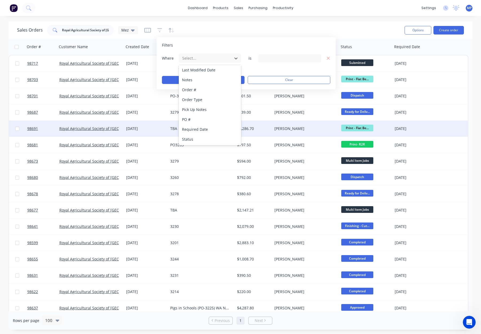
drag, startPoint x: 212, startPoint y: 138, endPoint x: 219, endPoint y: 134, distance: 8.0
click at [212, 138] on div "Status" at bounding box center [210, 139] width 62 height 10
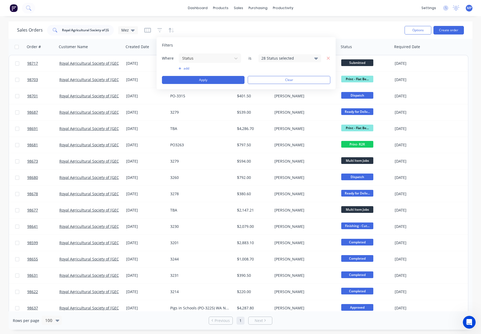
click at [284, 56] on div "28 Status selected" at bounding box center [285, 58] width 48 height 6
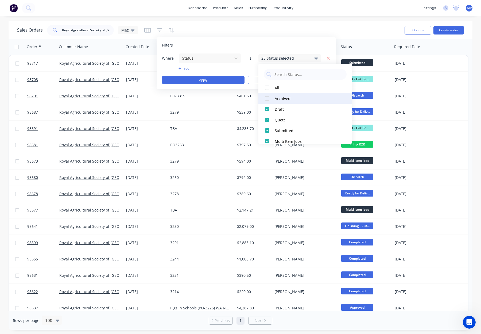
click at [285, 98] on div "Archived" at bounding box center [307, 99] width 64 height 6
click at [207, 78] on button "Apply" at bounding box center [203, 80] width 83 height 8
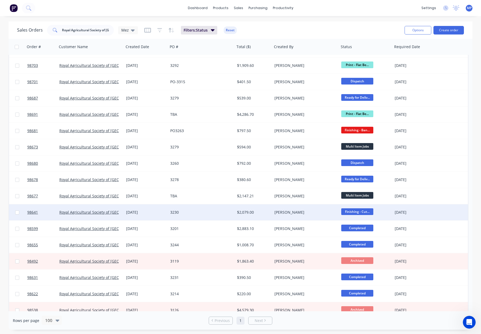
scroll to position [0, 0]
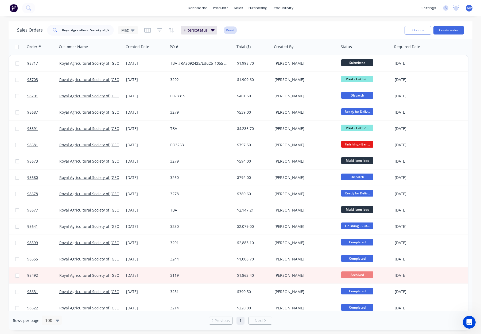
click at [231, 30] on button "Reset" at bounding box center [230, 29] width 13 height 7
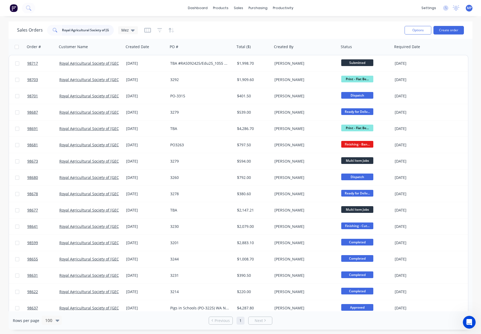
click at [91, 30] on input "Royal Agricultural Society of [GEOGRAPHIC_DATA]" at bounding box center [88, 30] width 52 height 11
click at [78, 30] on input "Royal Agricult of Western Australia" at bounding box center [88, 30] width 52 height 11
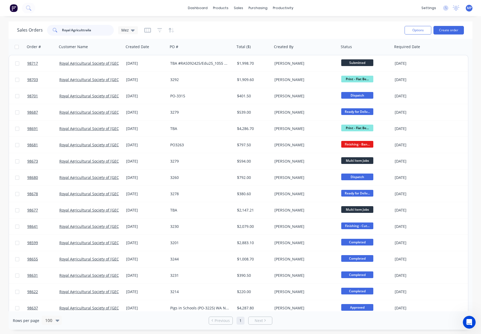
drag, startPoint x: 75, startPoint y: 31, endPoint x: 69, endPoint y: 31, distance: 6.2
click at [68, 31] on input "Royal Agriculttralia" at bounding box center [88, 30] width 52 height 11
type input "Roy"
drag, startPoint x: 86, startPoint y: 31, endPoint x: 63, endPoint y: 31, distance: 23.8
click at [62, 31] on input "Roy" at bounding box center [88, 30] width 52 height 11
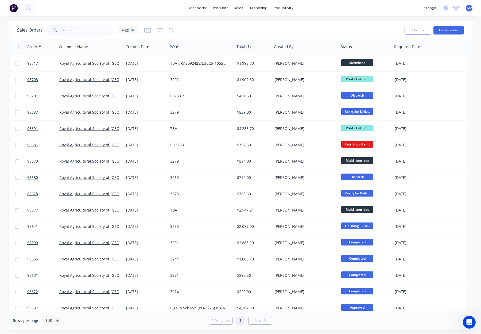
click at [199, 33] on div "Sales Orders Mez" at bounding box center [208, 30] width 383 height 13
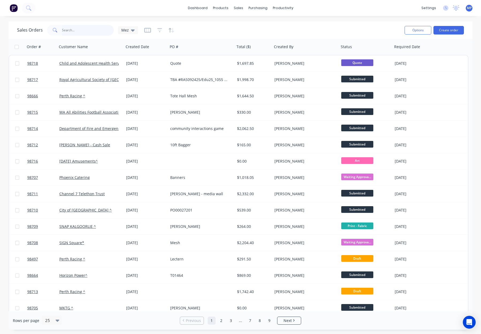
click at [81, 28] on input "text" at bounding box center [88, 30] width 52 height 11
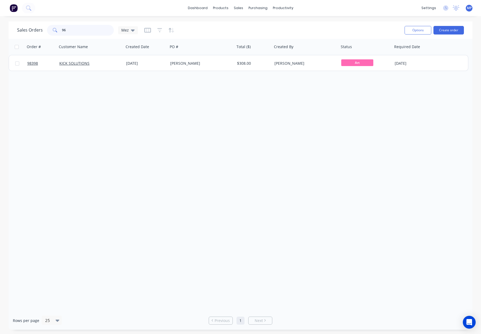
type input "9"
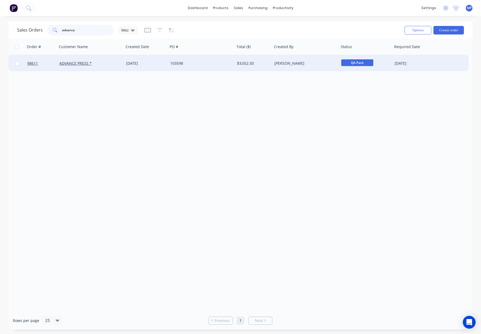
type input "advance"
click at [221, 62] on div "103598" at bounding box center [199, 63] width 59 height 5
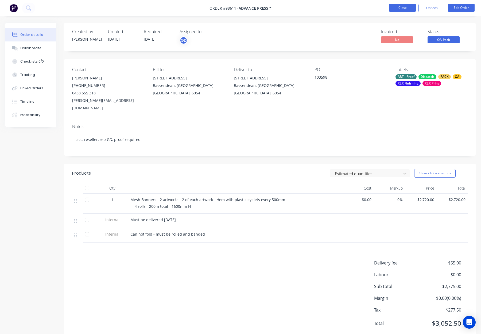
click at [393, 5] on button "Close" at bounding box center [402, 8] width 27 height 8
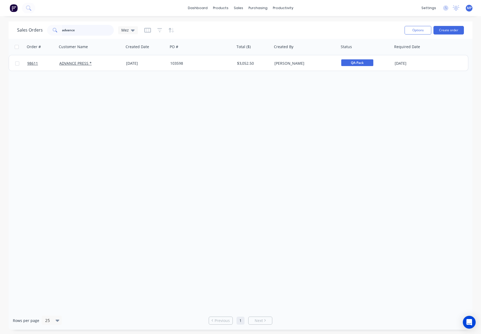
drag, startPoint x: 83, startPoint y: 31, endPoint x: 92, endPoint y: 29, distance: 8.7
click at [84, 30] on input "advance" at bounding box center [88, 30] width 52 height 11
drag, startPoint x: 69, startPoint y: 30, endPoint x: 48, endPoint y: 30, distance: 21.1
click at [48, 30] on div "advance" at bounding box center [80, 30] width 67 height 11
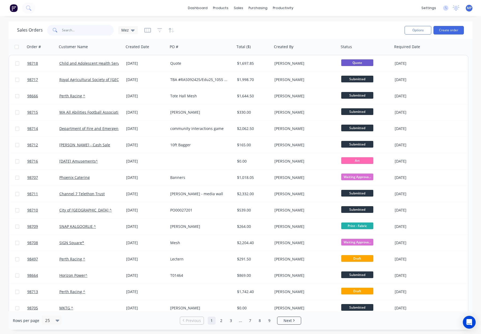
click at [68, 29] on input "text" at bounding box center [88, 30] width 52 height 11
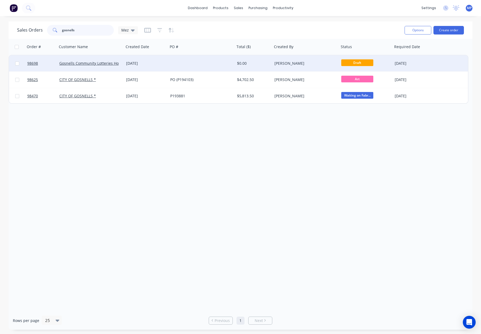
type input "gosnells"
click at [192, 66] on div at bounding box center [201, 63] width 67 height 16
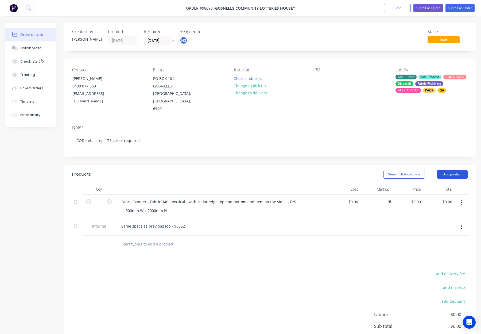
click at [445, 170] on button "Add product" at bounding box center [452, 174] width 31 height 9
click at [446, 248] on div "Notes (Internal)" at bounding box center [442, 252] width 41 height 8
click at [128, 239] on div at bounding box center [136, 243] width 38 height 8
paste div
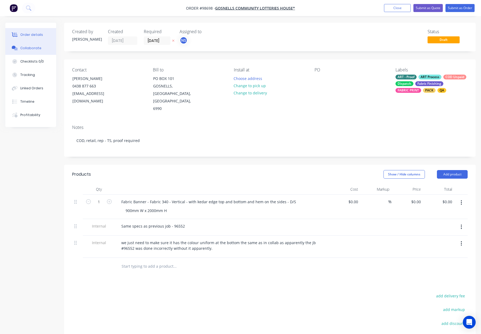
click at [29, 49] on div "Collaborate" at bounding box center [30, 48] width 21 height 5
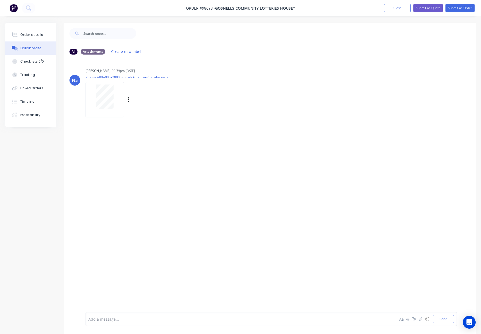
click at [131, 101] on div "Labels Download" at bounding box center [156, 100] width 60 height 8
click at [129, 99] on icon "button" at bounding box center [129, 100] width 2 height 6
click at [36, 37] on button "Order details" at bounding box center [30, 34] width 51 height 13
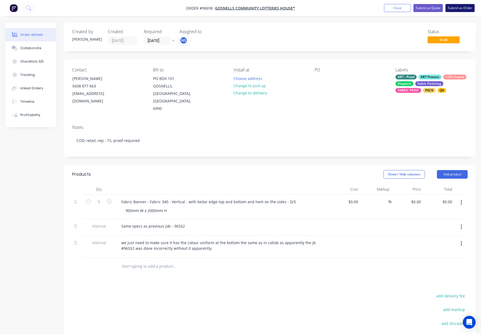
click at [454, 8] on button "Submit as Order" at bounding box center [460, 8] width 29 height 8
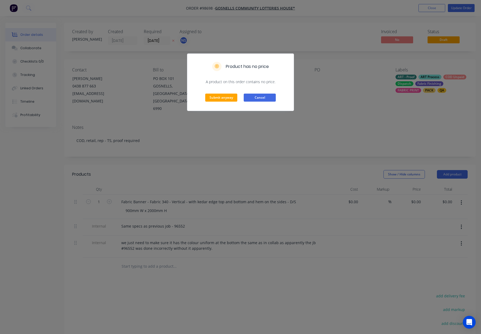
click at [260, 96] on button "Cancel" at bounding box center [260, 98] width 32 height 8
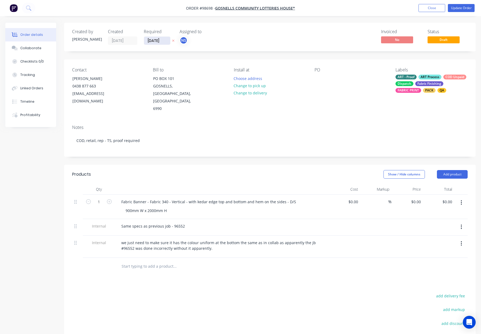
click at [158, 41] on input "03/10/25" at bounding box center [157, 41] width 26 height 8
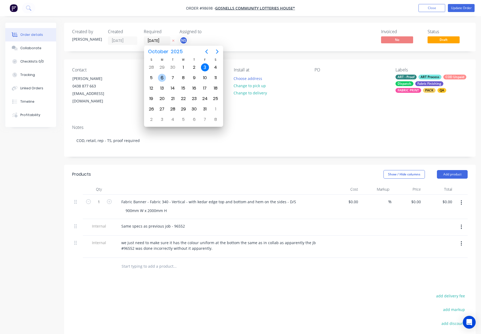
click at [164, 78] on div "6" at bounding box center [162, 78] width 8 height 8
type input "06/10/25"
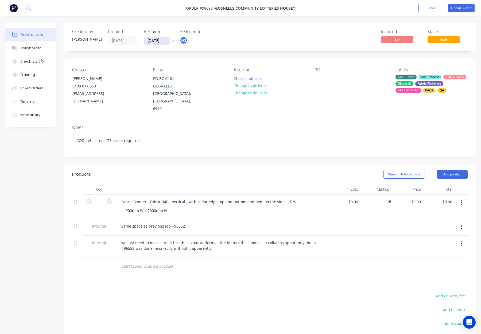
click at [160, 42] on input "06/10/25" at bounding box center [157, 41] width 26 height 8
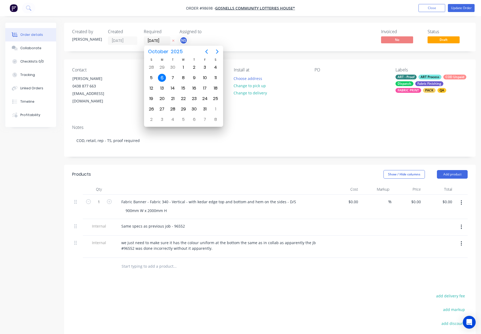
click at [267, 88] on div "Change to pick up" at bounding box center [250, 85] width 39 height 7
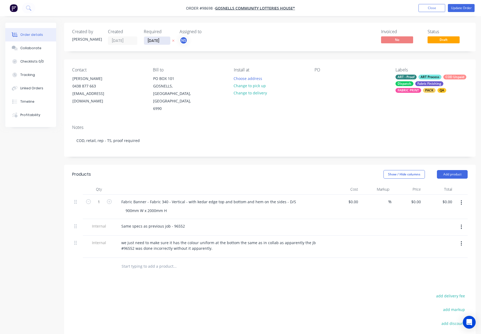
click at [151, 39] on input "06/10/25" at bounding box center [157, 41] width 26 height 8
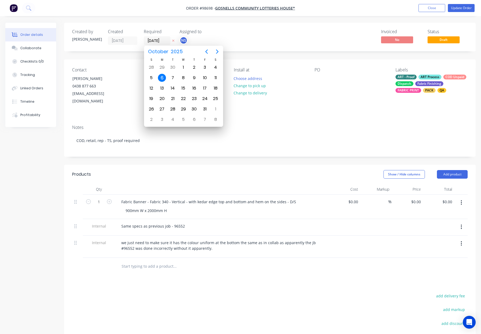
click at [290, 45] on div "Created by Maryanne Created 23/09/25 Required 06/10/25 Assigned to NS Invoiced …" at bounding box center [270, 37] width 412 height 29
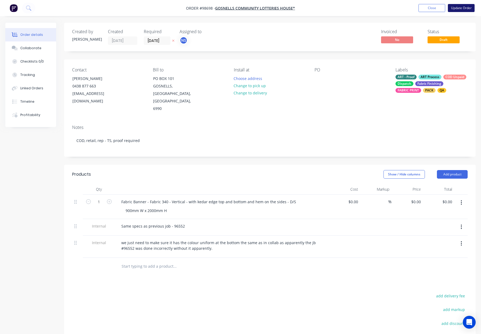
click at [460, 9] on button "Update Order" at bounding box center [461, 8] width 27 height 8
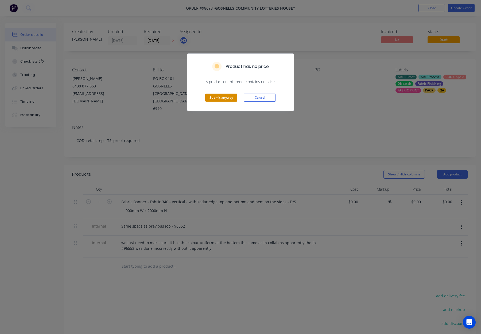
click at [217, 97] on button "Submit anyway" at bounding box center [221, 98] width 32 height 8
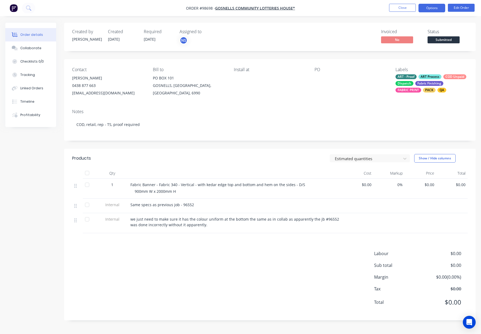
click at [432, 8] on button "Options" at bounding box center [432, 8] width 27 height 9
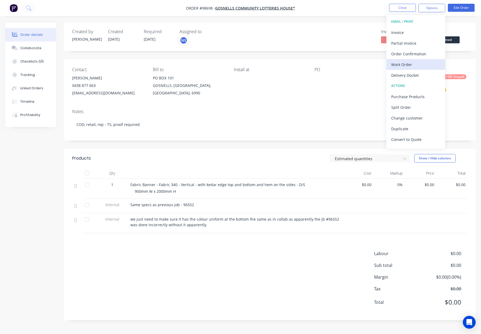
click at [416, 64] on div "Work Order" at bounding box center [415, 65] width 49 height 8
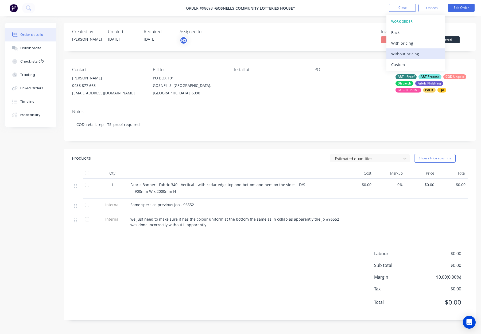
click at [417, 55] on div "Without pricing" at bounding box center [415, 54] width 49 height 8
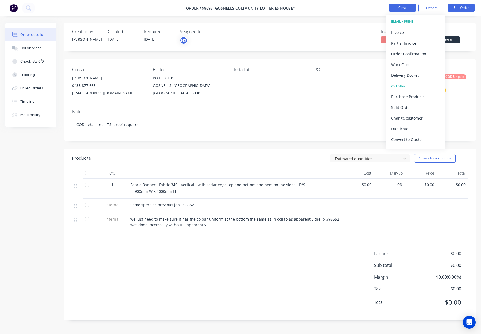
click at [392, 9] on button "Close" at bounding box center [402, 8] width 27 height 8
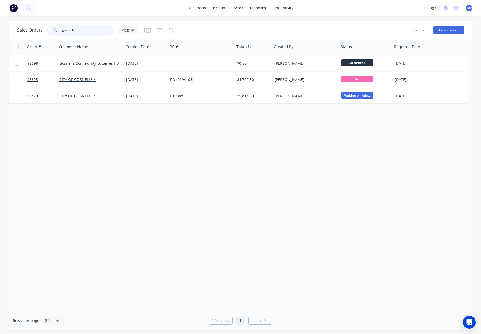
click at [69, 31] on input "gosnells" at bounding box center [88, 30] width 52 height 11
drag, startPoint x: 78, startPoint y: 30, endPoint x: 41, endPoint y: 30, distance: 36.6
click at [41, 30] on div "Sales Orders gosnells Mez" at bounding box center [77, 30] width 121 height 11
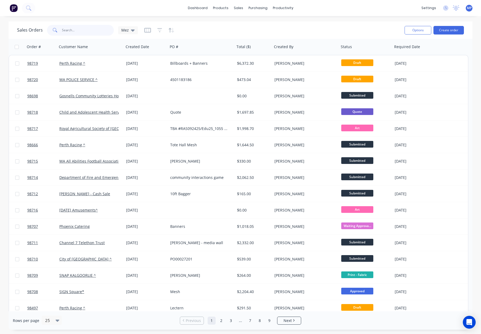
click at [76, 30] on input "text" at bounding box center [88, 30] width 52 height 11
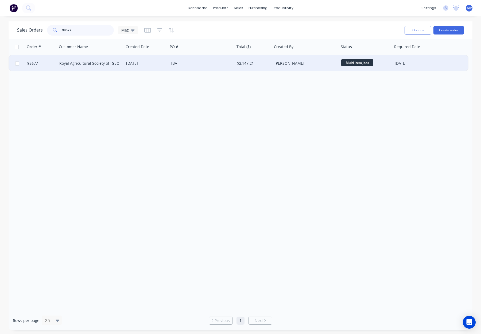
type input "98677"
click at [190, 59] on div "TBA" at bounding box center [201, 63] width 67 height 16
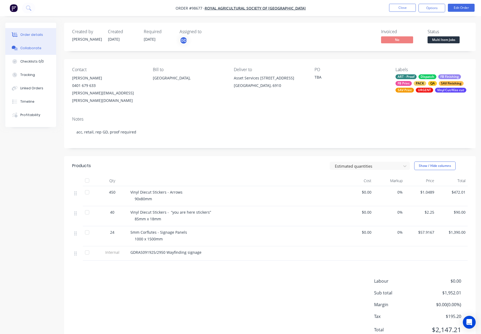
click at [41, 48] on button "Collaborate" at bounding box center [30, 47] width 51 height 13
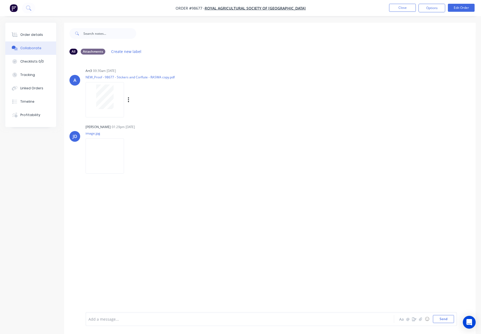
click at [114, 92] on div at bounding box center [105, 96] width 34 height 25
click at [32, 40] on button "Order details" at bounding box center [30, 34] width 51 height 13
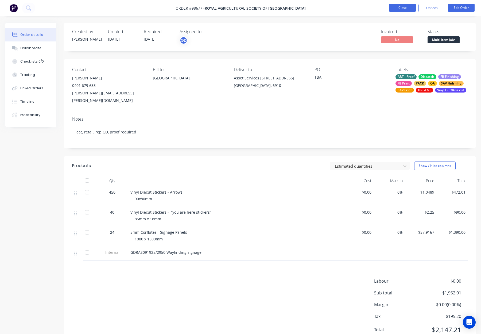
click at [399, 8] on button "Close" at bounding box center [402, 8] width 27 height 8
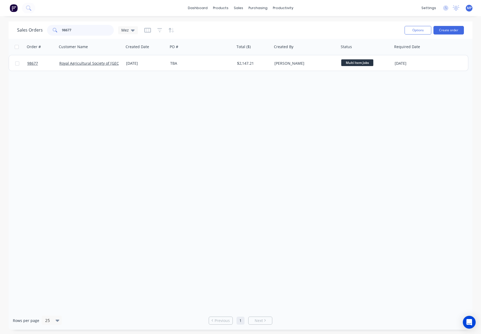
click at [89, 32] on input "98677" at bounding box center [88, 30] width 52 height 11
click at [92, 31] on input "98677" at bounding box center [88, 30] width 52 height 11
